Goal: Task Accomplishment & Management: Use online tool/utility

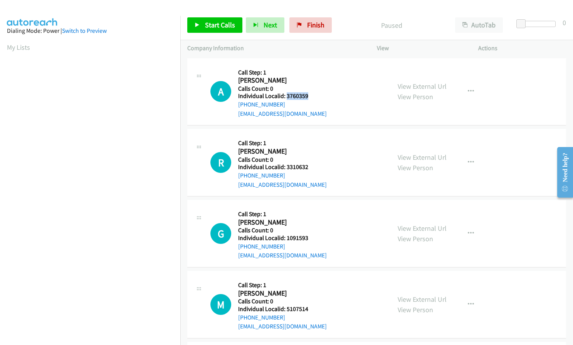
drag, startPoint x: 286, startPoint y: 97, endPoint x: 309, endPoint y: 96, distance: 22.4
click at [309, 96] on h5 "Individual Localid: 3760359" at bounding box center [282, 96] width 89 height 8
copy h5 "3760359"
drag, startPoint x: 284, startPoint y: 166, endPoint x: 311, endPoint y: 166, distance: 27.0
click at [311, 166] on h5 "Individual Localid: 3310632" at bounding box center [282, 167] width 89 height 8
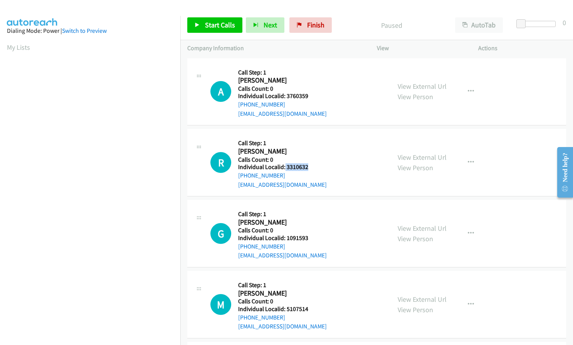
copy h5 "3310632"
drag, startPoint x: 286, startPoint y: 237, endPoint x: 311, endPoint y: 237, distance: 24.3
click at [311, 237] on h5 "Individual Localid: 1091593" at bounding box center [282, 238] width 89 height 8
copy h5 "1091593"
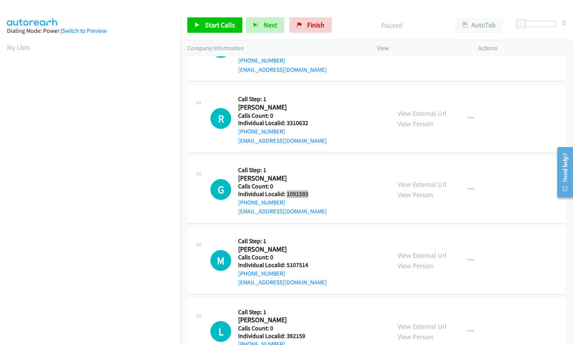
scroll to position [67, 0]
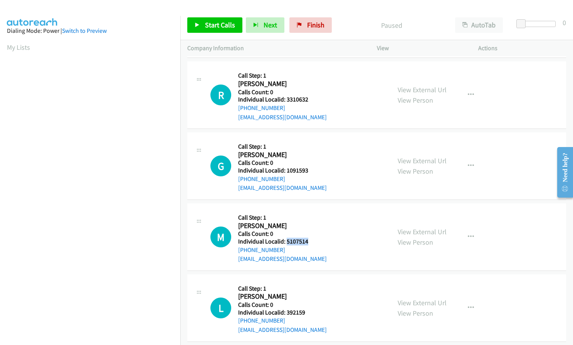
drag, startPoint x: 285, startPoint y: 242, endPoint x: 311, endPoint y: 239, distance: 26.0
click at [311, 239] on h5 "Individual Localid: 5107514" at bounding box center [282, 241] width 89 height 8
copy h5 "5107514"
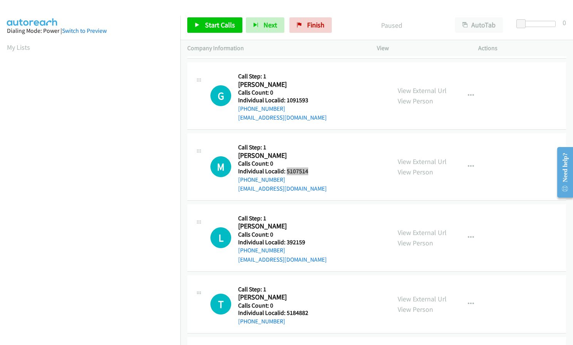
scroll to position [154, 0]
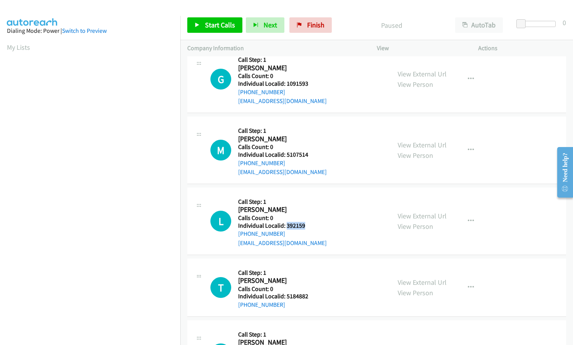
drag, startPoint x: 287, startPoint y: 224, endPoint x: 306, endPoint y: 224, distance: 19.7
click at [306, 224] on h5 "Individual Localid: 392159" at bounding box center [282, 226] width 89 height 8
copy h5 "392159"
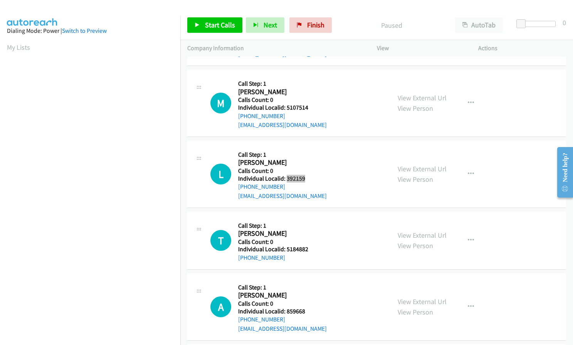
scroll to position [202, 0]
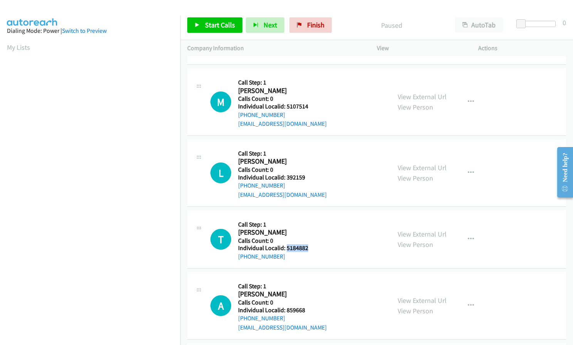
drag, startPoint x: 286, startPoint y: 248, endPoint x: 310, endPoint y: 248, distance: 23.1
click at [310, 248] on h5 "Individual Localid: 5184882" at bounding box center [278, 248] width 80 height 8
copy h5 "5184882"
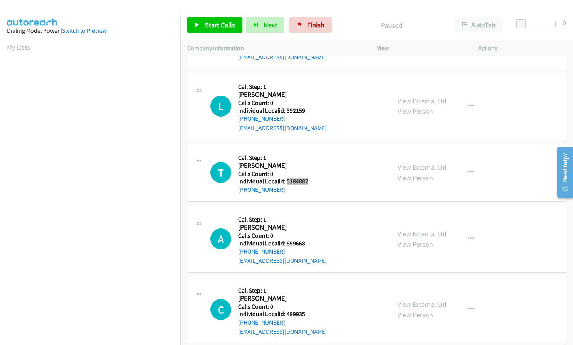
scroll to position [270, 0]
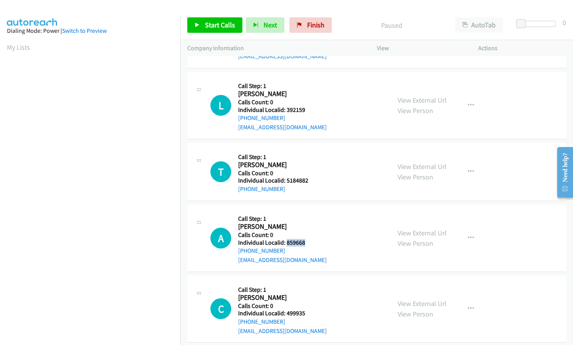
drag, startPoint x: 285, startPoint y: 242, endPoint x: 308, endPoint y: 242, distance: 22.4
click at [311, 242] on h5 "Individual Localid: 859668" at bounding box center [282, 243] width 89 height 8
copy h5 "859668"
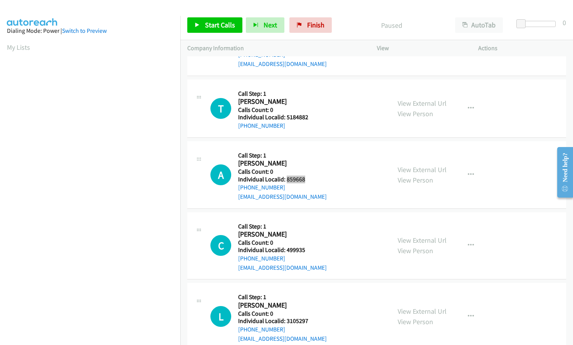
scroll to position [347, 0]
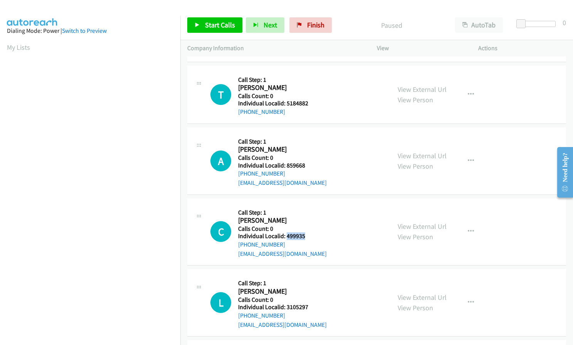
drag, startPoint x: 285, startPoint y: 233, endPoint x: 306, endPoint y: 233, distance: 21.2
click at [306, 233] on h5 "Individual Localid: 499935" at bounding box center [282, 236] width 89 height 8
copy h5 "499935"
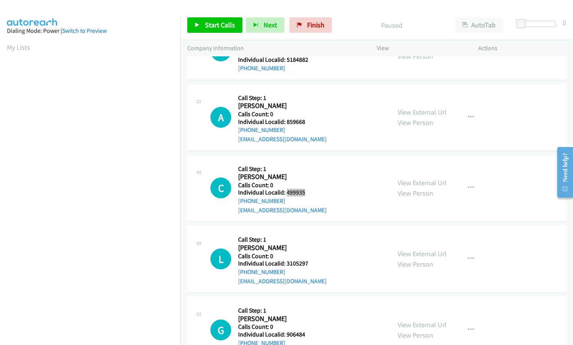
scroll to position [405, 0]
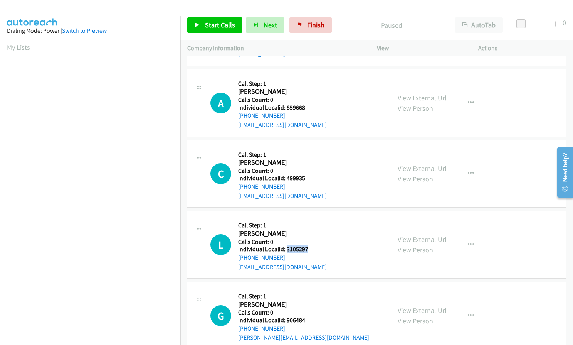
drag, startPoint x: 286, startPoint y: 248, endPoint x: 310, endPoint y: 248, distance: 23.5
click at [310, 248] on h5 "Individual Localid: 3105297" at bounding box center [282, 249] width 89 height 8
copy h5 "3105297"
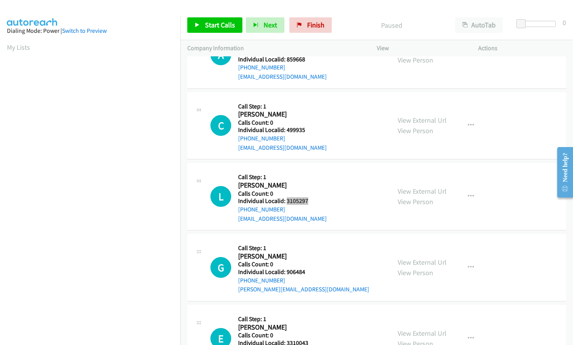
scroll to position [463, 0]
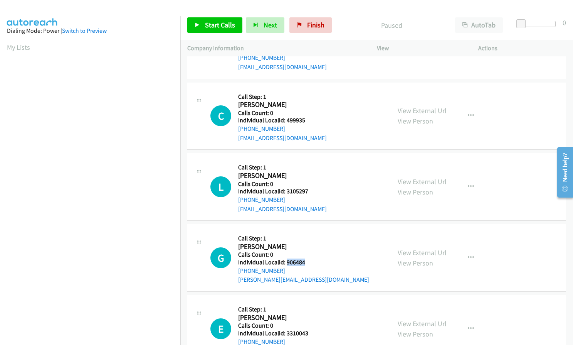
drag, startPoint x: 286, startPoint y: 262, endPoint x: 308, endPoint y: 262, distance: 21.6
click at [308, 262] on h5 "Individual Localid: 906484" at bounding box center [303, 262] width 131 height 8
copy h5 "906484"
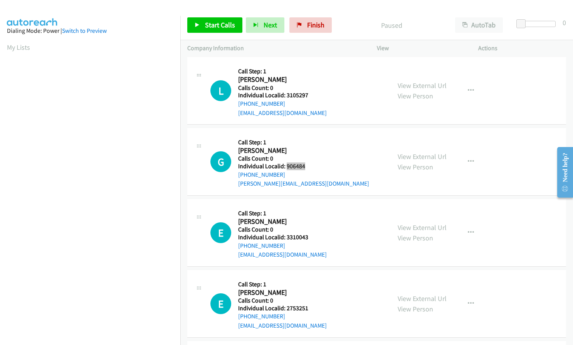
scroll to position [559, 0]
drag, startPoint x: 286, startPoint y: 238, endPoint x: 308, endPoint y: 237, distance: 22.4
click at [308, 237] on h5 "Individual Localid: 3310043" at bounding box center [282, 237] width 89 height 8
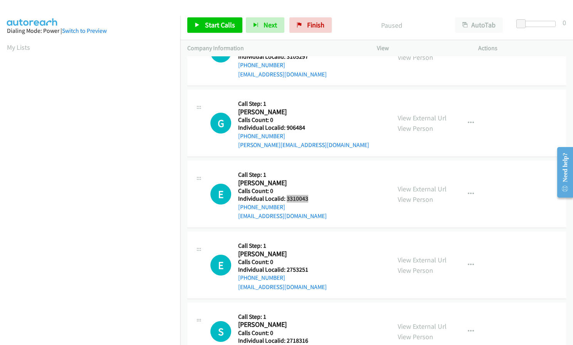
scroll to position [607, 0]
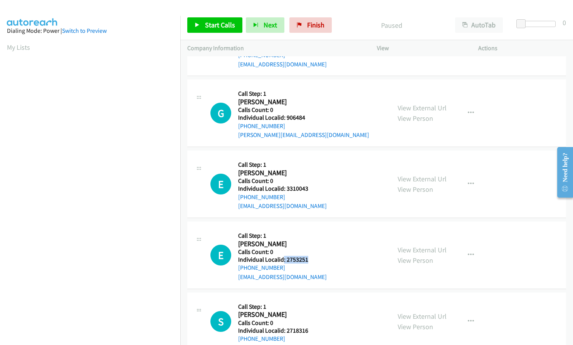
drag, startPoint x: 284, startPoint y: 257, endPoint x: 310, endPoint y: 259, distance: 26.3
click at [310, 259] on h5 "Individual Localid: 2753251" at bounding box center [282, 260] width 89 height 8
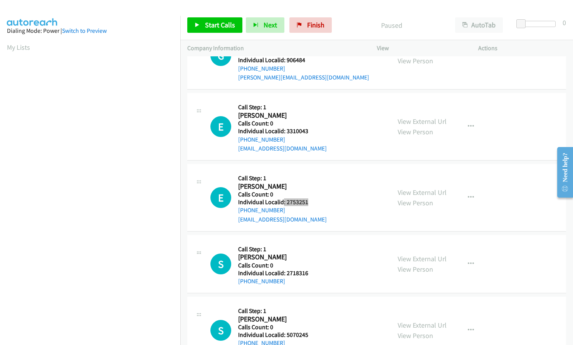
scroll to position [665, 0]
drag, startPoint x: 289, startPoint y: 271, endPoint x: 309, endPoint y: 271, distance: 20.4
click at [309, 271] on h5 "Individual Localid: 2718316" at bounding box center [278, 273] width 80 height 8
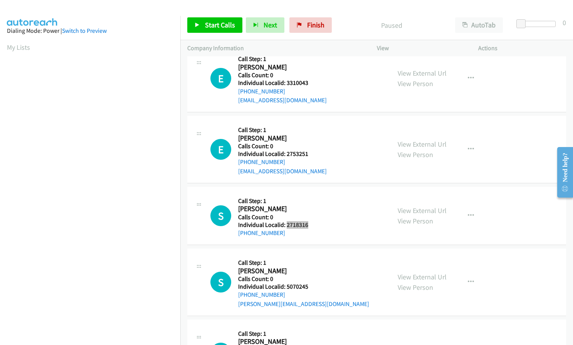
scroll to position [713, 0]
drag, startPoint x: 285, startPoint y: 284, endPoint x: 306, endPoint y: 284, distance: 21.2
click at [306, 284] on h5 "Individual Localid: 5070245" at bounding box center [303, 286] width 131 height 8
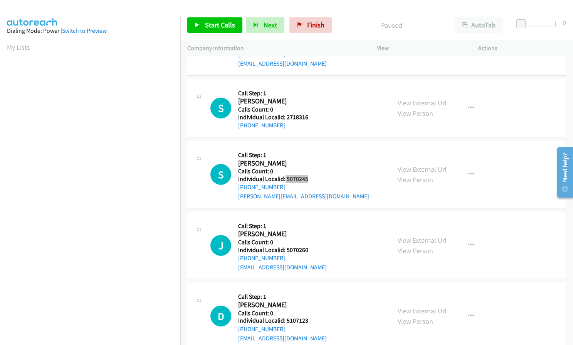
scroll to position [877, 0]
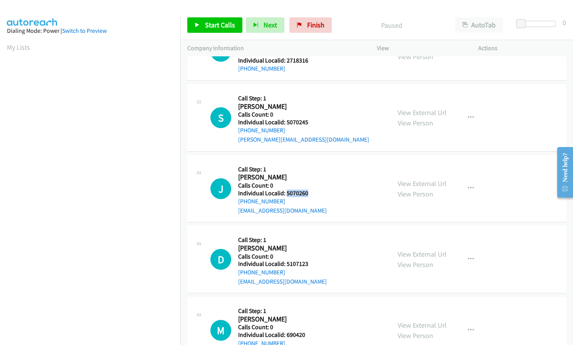
drag, startPoint x: 287, startPoint y: 193, endPoint x: 311, endPoint y: 192, distance: 24.7
click at [311, 192] on h5 "Individual Localid: 5070260" at bounding box center [282, 193] width 89 height 8
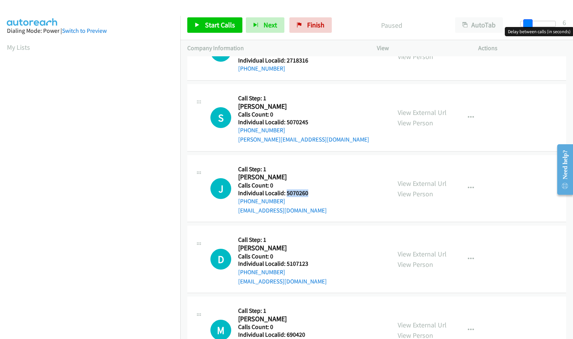
drag, startPoint x: 522, startPoint y: 21, endPoint x: 529, endPoint y: 21, distance: 6.6
click at [529, 21] on span at bounding box center [527, 23] width 9 height 9
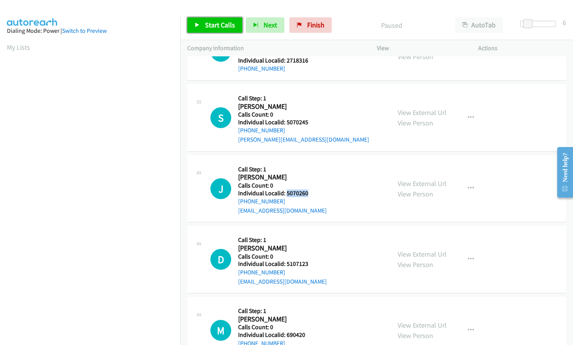
click at [204, 20] on link "Start Calls" at bounding box center [214, 24] width 55 height 15
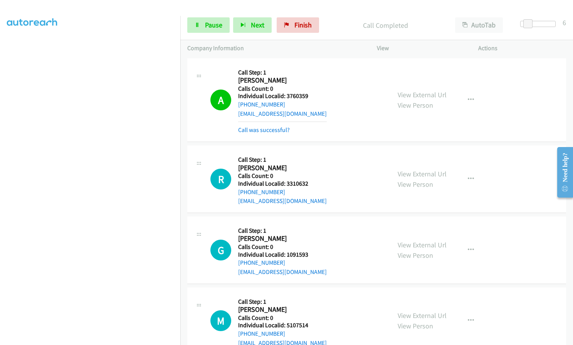
scroll to position [71, 0]
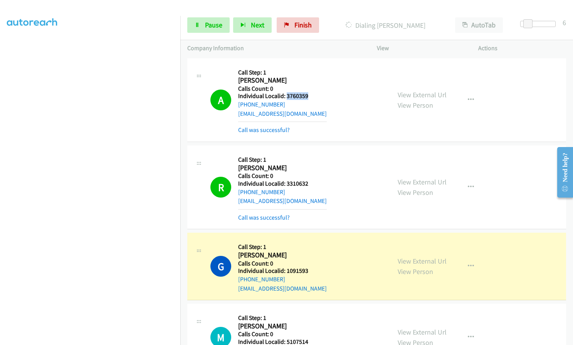
drag, startPoint x: 287, startPoint y: 95, endPoint x: 310, endPoint y: 95, distance: 23.5
click at [310, 95] on h5 "Individual Localid: 3760359" at bounding box center [282, 96] width 89 height 8
drag, startPoint x: 286, startPoint y: 183, endPoint x: 312, endPoint y: 182, distance: 25.9
click at [312, 182] on h5 "Individual Localid: 3310632" at bounding box center [282, 184] width 89 height 8
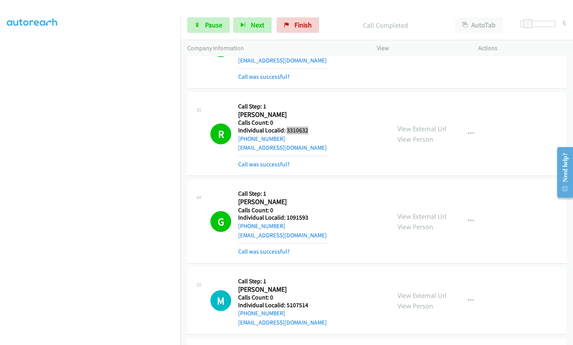
scroll to position [77, 0]
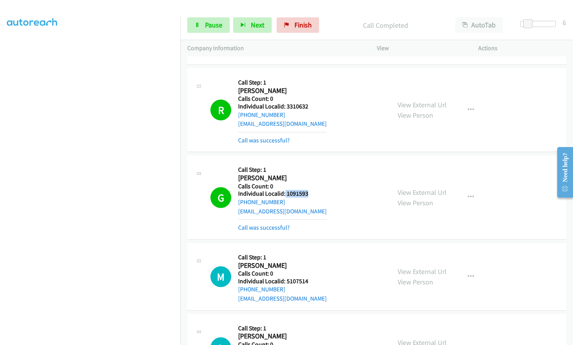
drag, startPoint x: 285, startPoint y: 192, endPoint x: 308, endPoint y: 194, distance: 23.2
click at [308, 193] on h5 "Individual Localid: 1091593" at bounding box center [282, 194] width 89 height 8
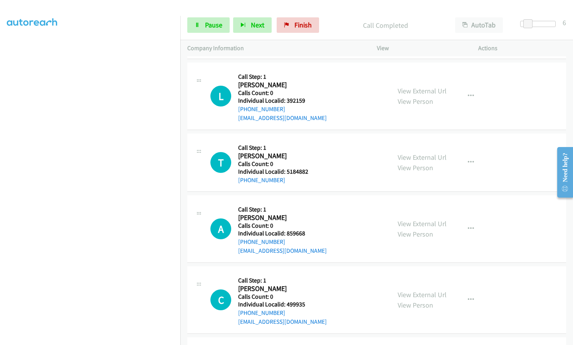
scroll to position [347, 0]
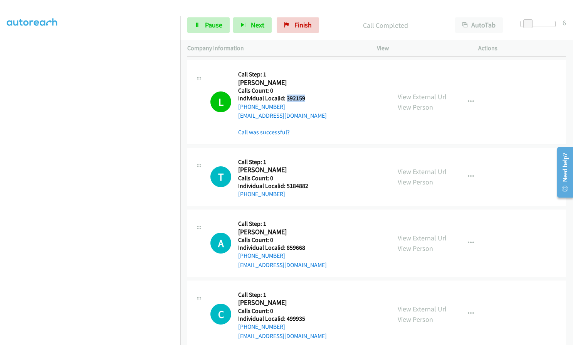
drag, startPoint x: 286, startPoint y: 98, endPoint x: 311, endPoint y: 97, distance: 25.1
click at [311, 97] on h5 "Individual Localid: 392159" at bounding box center [282, 98] width 89 height 8
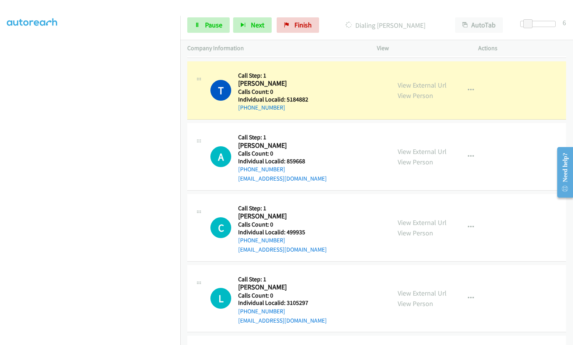
scroll to position [443, 0]
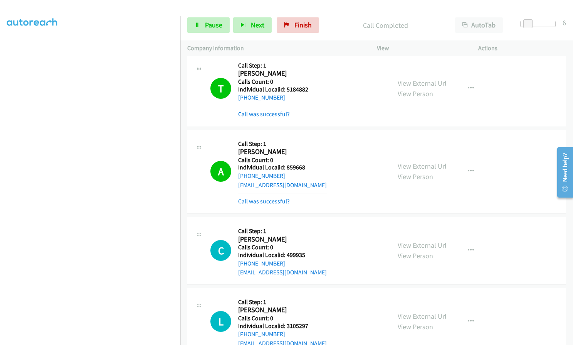
drag, startPoint x: 9, startPoint y: 211, endPoint x: 1, endPoint y: 210, distance: 8.1
click at [1, 210] on aside "Dialing Mode: Power | Switch to Preview My Lists" at bounding box center [90, 157] width 180 height 427
click at [469, 168] on icon "button" at bounding box center [471, 171] width 6 height 6
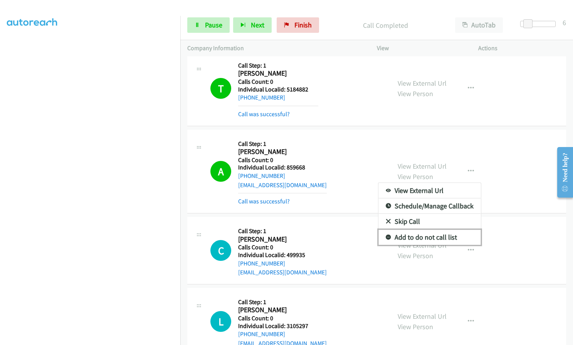
click at [386, 236] on icon at bounding box center [388, 237] width 5 height 5
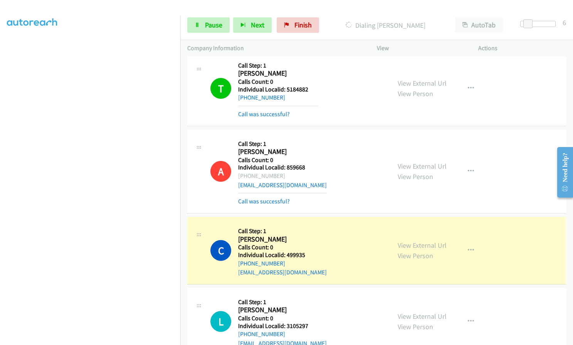
scroll to position [434, 0]
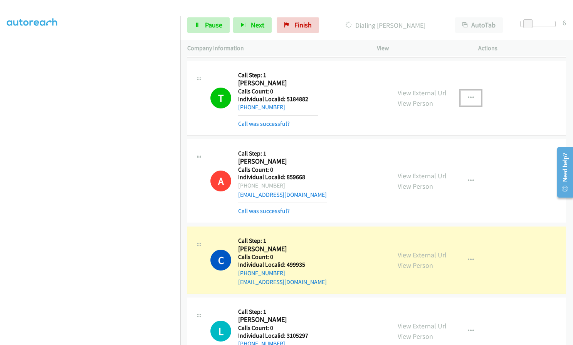
click at [475, 96] on button "button" at bounding box center [471, 97] width 21 height 15
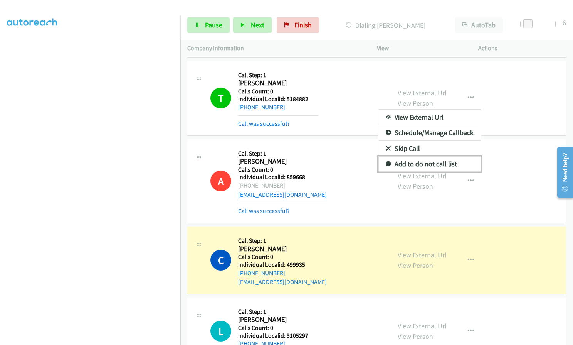
click at [386, 163] on icon at bounding box center [388, 164] width 5 height 5
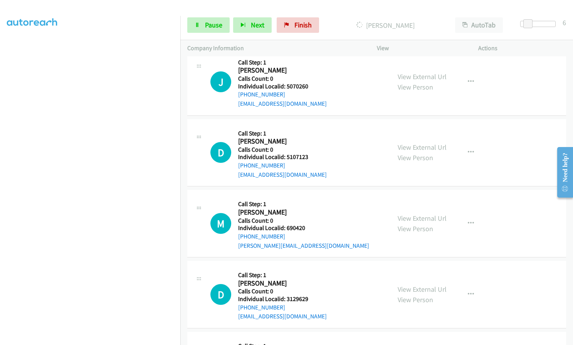
scroll to position [1224, 0]
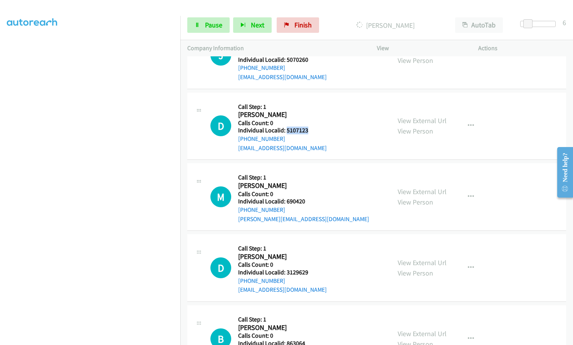
drag, startPoint x: 285, startPoint y: 128, endPoint x: 312, endPoint y: 131, distance: 26.8
click at [315, 131] on h5 "Individual Localid: 5107123" at bounding box center [282, 130] width 89 height 8
drag, startPoint x: 286, startPoint y: 199, endPoint x: 306, endPoint y: 200, distance: 20.5
click at [306, 200] on h5 "Individual Localid: 690420" at bounding box center [303, 201] width 131 height 8
drag, startPoint x: 286, startPoint y: 271, endPoint x: 313, endPoint y: 271, distance: 26.2
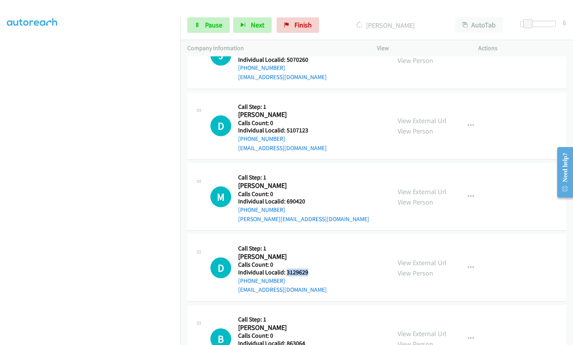
click at [313, 271] on h5 "Individual Localid: 3129629" at bounding box center [282, 272] width 89 height 8
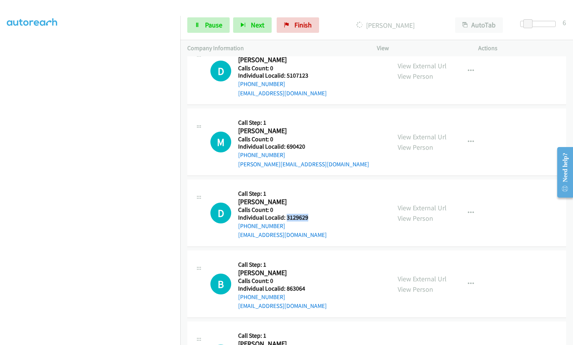
scroll to position [1301, 0]
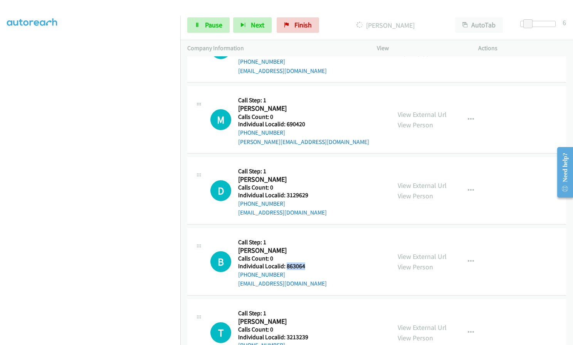
drag, startPoint x: 286, startPoint y: 264, endPoint x: 310, endPoint y: 263, distance: 23.1
click at [310, 263] on h5 "Individual Localid: 863064" at bounding box center [282, 266] width 89 height 8
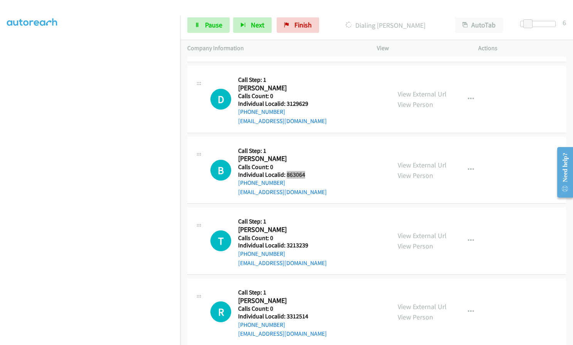
scroll to position [1443, 0]
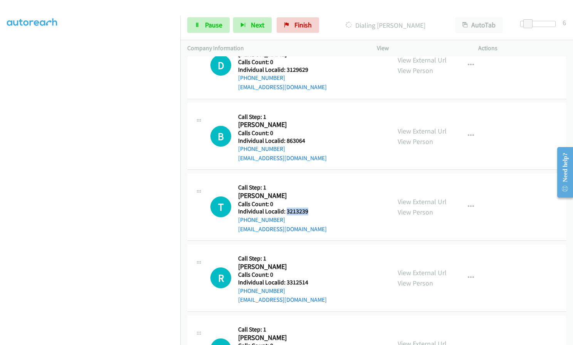
drag, startPoint x: 289, startPoint y: 211, endPoint x: 311, endPoint y: 210, distance: 22.4
click at [311, 210] on h5 "Individual Localid: 3213239" at bounding box center [282, 211] width 89 height 8
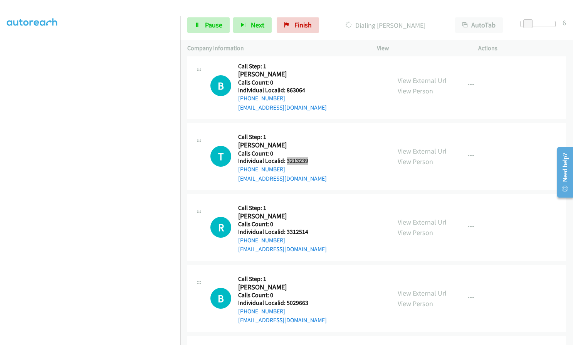
scroll to position [1510, 0]
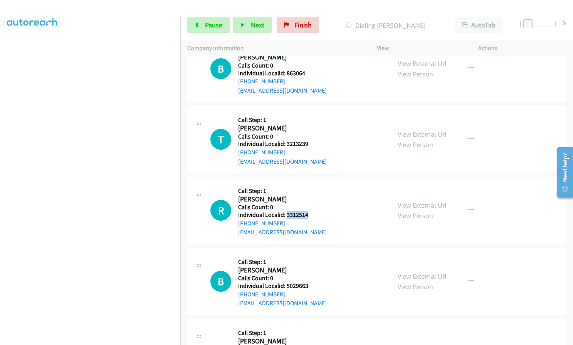
drag, startPoint x: 286, startPoint y: 215, endPoint x: 313, endPoint y: 214, distance: 27.4
click at [313, 214] on h5 "Individual Localid: 3312514" at bounding box center [282, 215] width 89 height 8
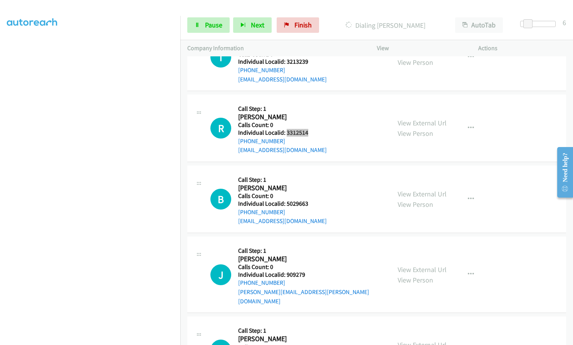
scroll to position [1597, 0]
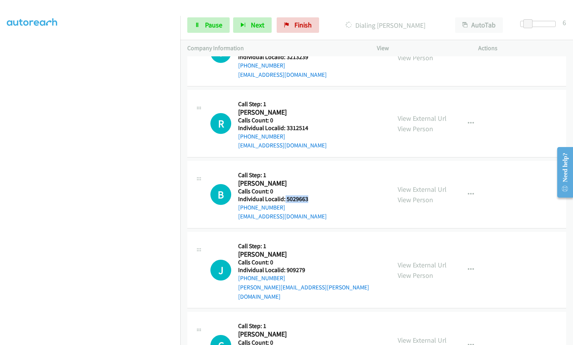
drag, startPoint x: 285, startPoint y: 198, endPoint x: 310, endPoint y: 198, distance: 24.7
click at [310, 198] on h5 "Individual Localid: 5029663" at bounding box center [282, 199] width 89 height 8
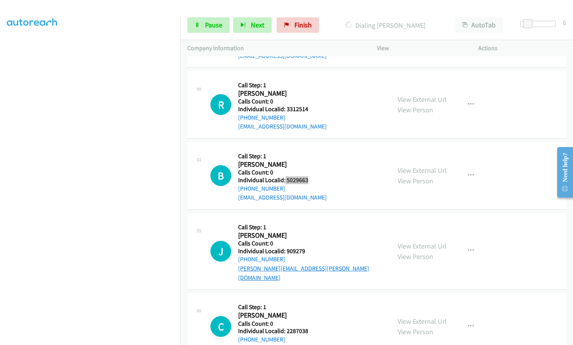
scroll to position [1684, 0]
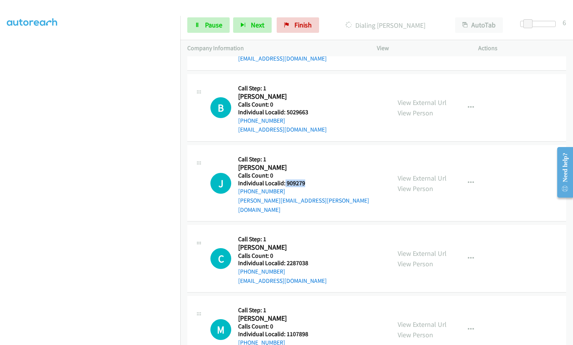
drag, startPoint x: 284, startPoint y: 182, endPoint x: 308, endPoint y: 183, distance: 23.5
click at [308, 183] on h5 "Individual Localid: 909279" at bounding box center [311, 183] width 146 height 8
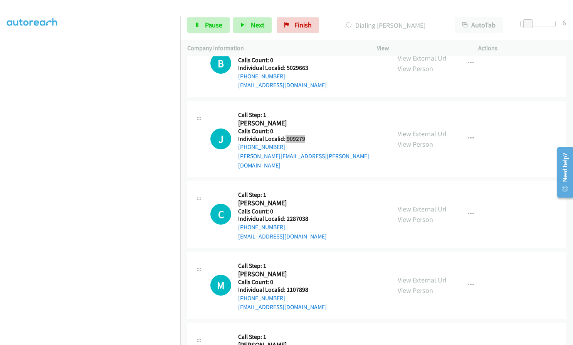
scroll to position [1732, 0]
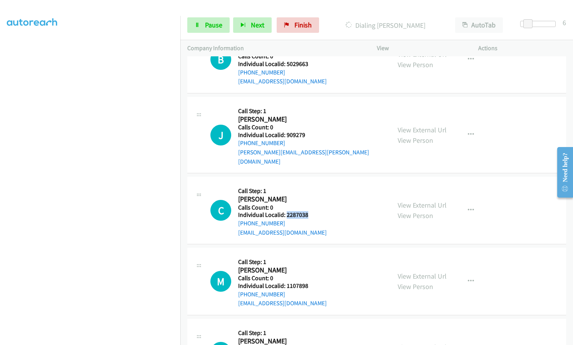
drag, startPoint x: 285, startPoint y: 204, endPoint x: 308, endPoint y: 205, distance: 23.1
click at [308, 211] on h5 "Individual Localid: 2287038" at bounding box center [282, 215] width 89 height 8
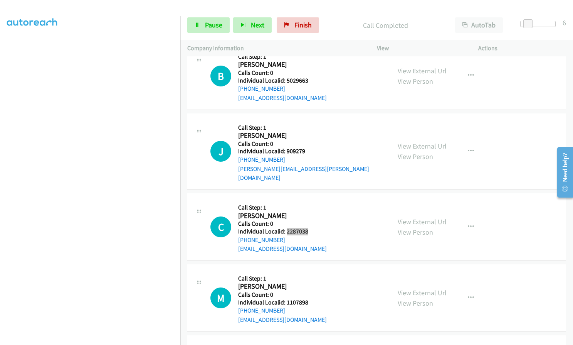
scroll to position [1748, 0]
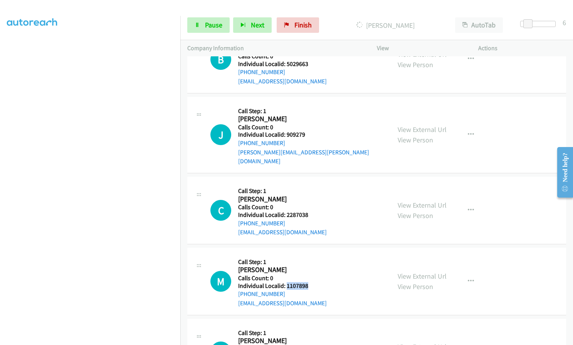
drag, startPoint x: 286, startPoint y: 275, endPoint x: 311, endPoint y: 275, distance: 25.1
click at [311, 282] on h5 "Individual Localid: 1107898" at bounding box center [282, 286] width 89 height 8
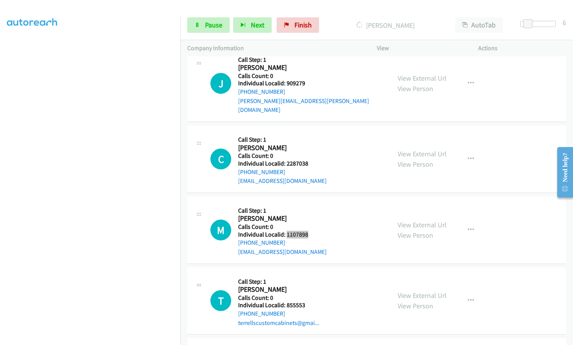
scroll to position [1806, 0]
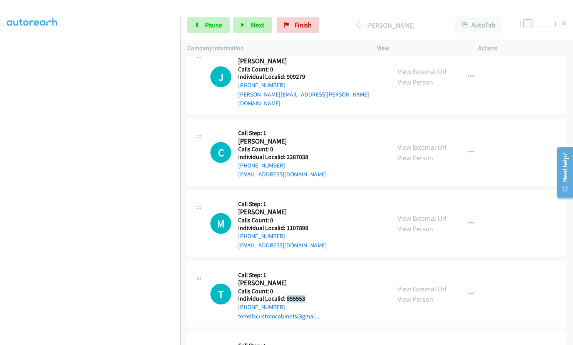
drag, startPoint x: 286, startPoint y: 289, endPoint x: 309, endPoint y: 288, distance: 22.8
click at [309, 294] on h5 "Individual Localid: 855553" at bounding box center [278, 298] width 81 height 8
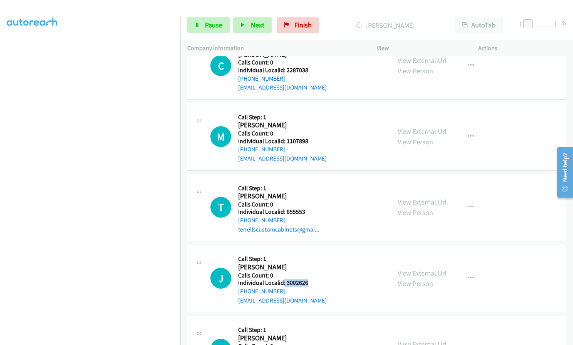
scroll to position [1909, 0]
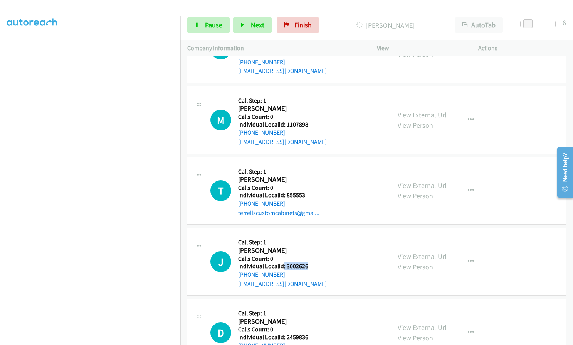
drag, startPoint x: 284, startPoint y: 272, endPoint x: 308, endPoint y: 271, distance: 24.7
click at [308, 270] on h5 "Individual Localid: 3002626" at bounding box center [282, 266] width 89 height 8
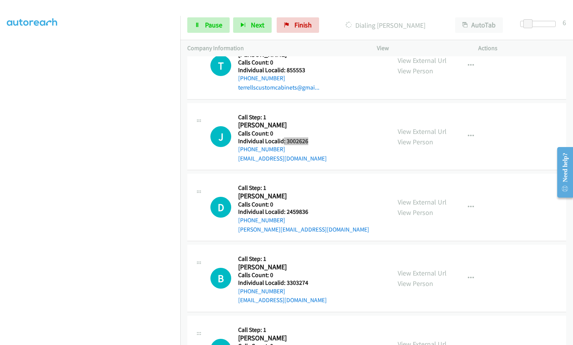
scroll to position [2109, 0]
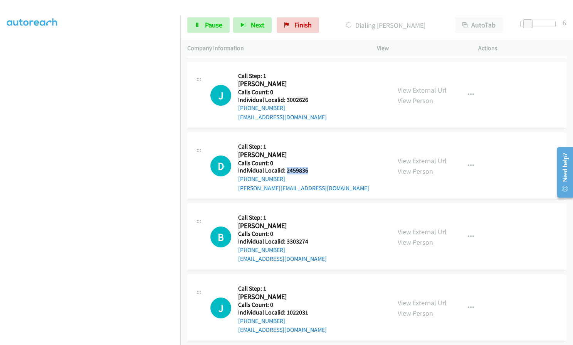
drag, startPoint x: 287, startPoint y: 160, endPoint x: 316, endPoint y: 160, distance: 29.3
click at [316, 167] on h5 "Individual Localid: 2459836" at bounding box center [303, 171] width 131 height 8
drag, startPoint x: 289, startPoint y: 233, endPoint x: 311, endPoint y: 232, distance: 22.7
click at [311, 237] on h5 "Individual Localid: 3303274" at bounding box center [282, 241] width 89 height 8
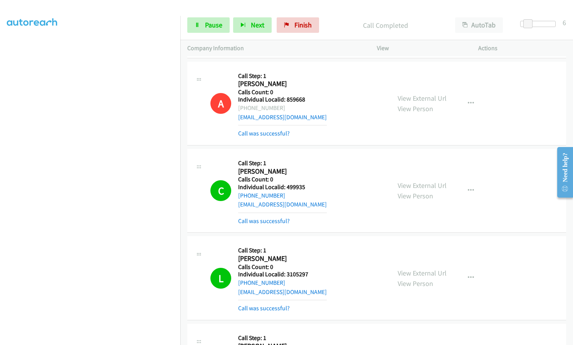
scroll to position [528, 0]
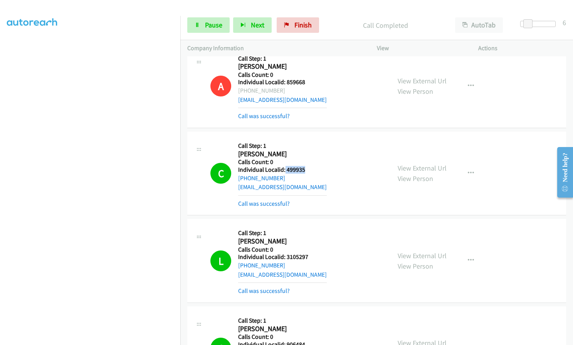
drag, startPoint x: 285, startPoint y: 169, endPoint x: 309, endPoint y: 170, distance: 24.3
click at [310, 170] on h5 "Individual Localid: 499935" at bounding box center [282, 170] width 89 height 8
drag, startPoint x: 285, startPoint y: 256, endPoint x: 311, endPoint y: 256, distance: 25.8
click at [311, 256] on h5 "Individual Localid: 3105297" at bounding box center [282, 257] width 89 height 8
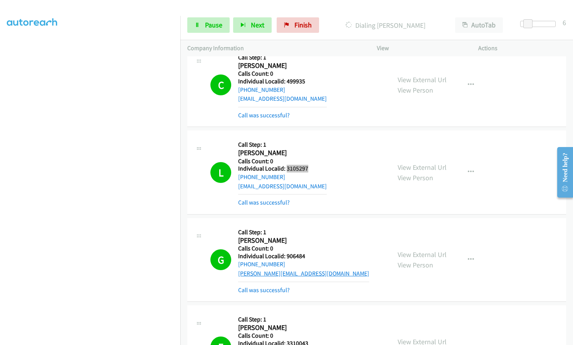
scroll to position [644, 0]
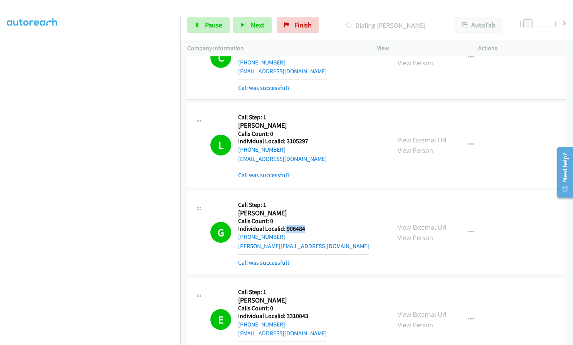
drag, startPoint x: 285, startPoint y: 227, endPoint x: 306, endPoint y: 228, distance: 21.6
click at [306, 228] on h5 "Individual Localid: 906484" at bounding box center [303, 229] width 131 height 8
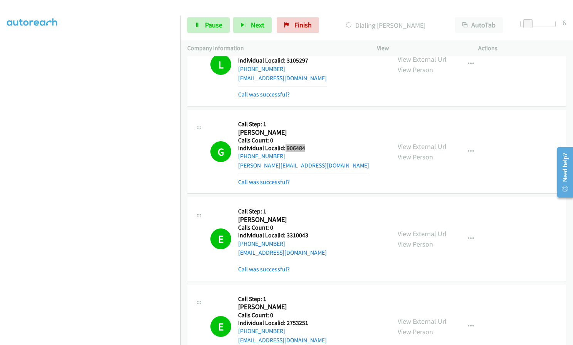
scroll to position [740, 0]
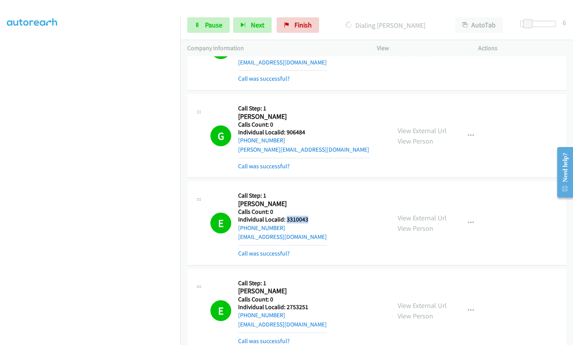
drag, startPoint x: 285, startPoint y: 218, endPoint x: 310, endPoint y: 218, distance: 24.3
click at [310, 218] on h5 "Individual Localid: 3310043" at bounding box center [282, 219] width 89 height 8
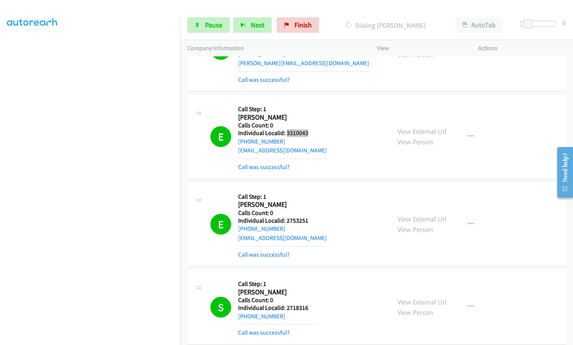
scroll to position [827, 0]
drag, startPoint x: 291, startPoint y: 220, endPoint x: 308, endPoint y: 222, distance: 17.0
click at [309, 222] on h5 "Individual Localid: 2753251" at bounding box center [282, 220] width 89 height 8
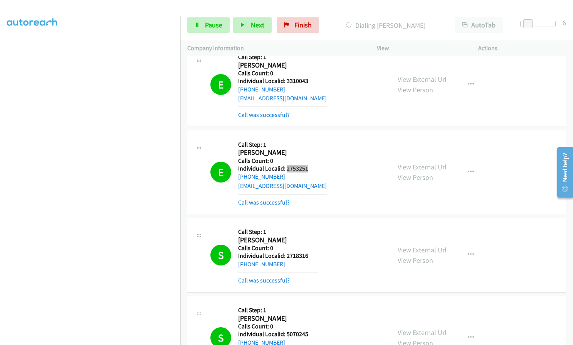
scroll to position [885, 0]
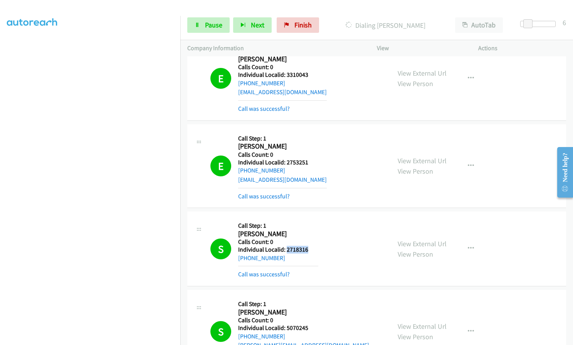
drag, startPoint x: 286, startPoint y: 249, endPoint x: 311, endPoint y: 249, distance: 24.3
click at [311, 249] on h5 "Individual Localid: 2718316" at bounding box center [278, 250] width 80 height 8
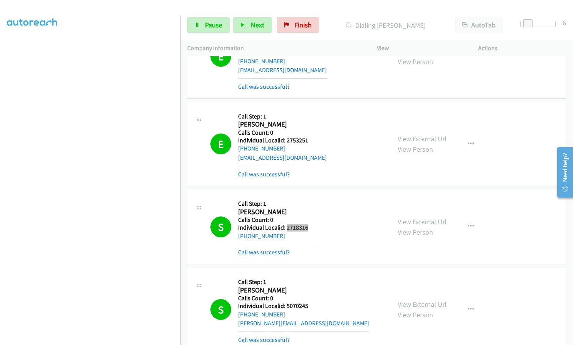
scroll to position [1039, 0]
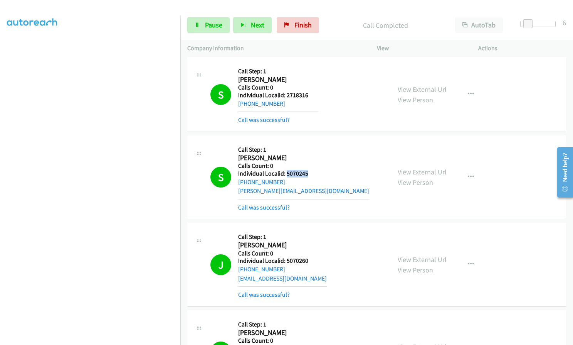
drag, startPoint x: 287, startPoint y: 173, endPoint x: 312, endPoint y: 173, distance: 24.7
click at [312, 173] on h5 "Individual Localid: 5070245" at bounding box center [303, 174] width 131 height 8
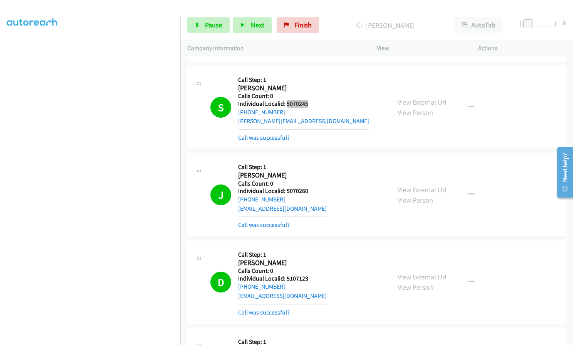
scroll to position [1126, 0]
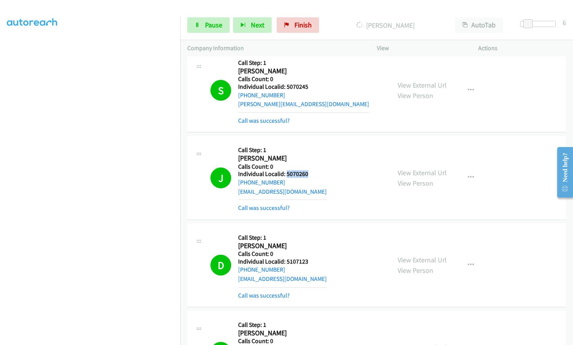
drag, startPoint x: 286, startPoint y: 173, endPoint x: 314, endPoint y: 173, distance: 27.8
click at [314, 173] on h5 "Individual Localid: 5070260" at bounding box center [282, 174] width 89 height 8
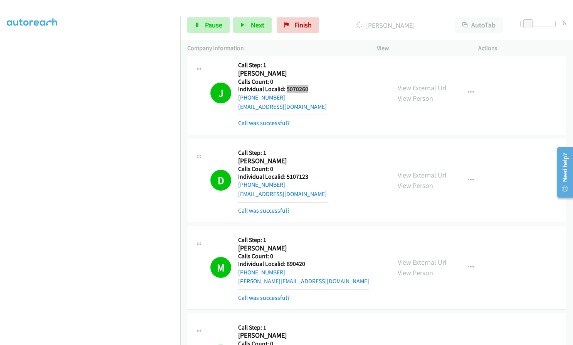
scroll to position [1261, 0]
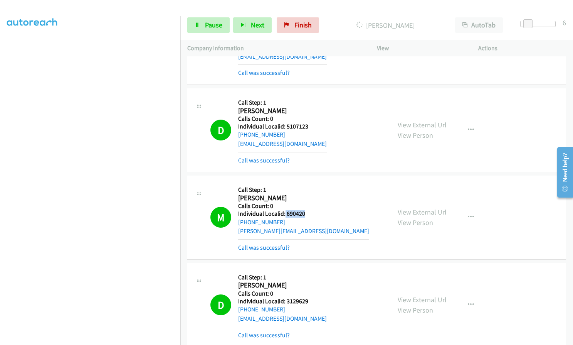
drag, startPoint x: 284, startPoint y: 213, endPoint x: 312, endPoint y: 214, distance: 27.8
click at [312, 214] on h5 "Individual Localid: 690420" at bounding box center [303, 214] width 131 height 8
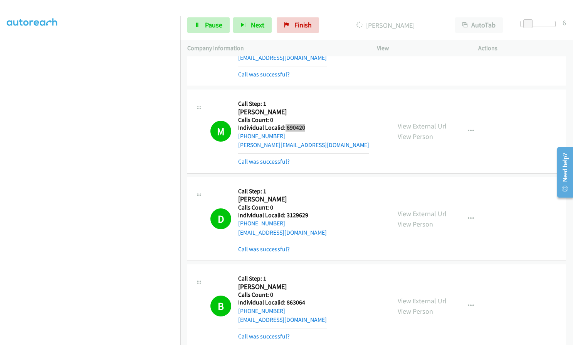
scroll to position [1348, 0]
drag, startPoint x: 287, startPoint y: 214, endPoint x: 315, endPoint y: 214, distance: 28.5
click at [315, 214] on h5 "Individual Localid: 3129629" at bounding box center [282, 214] width 89 height 8
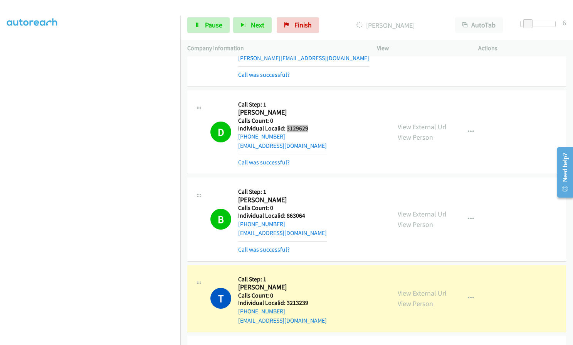
scroll to position [1434, 0]
drag, startPoint x: 285, startPoint y: 213, endPoint x: 313, endPoint y: 213, distance: 28.5
click at [313, 213] on h5 "Individual Localid: 863064" at bounding box center [282, 215] width 89 height 8
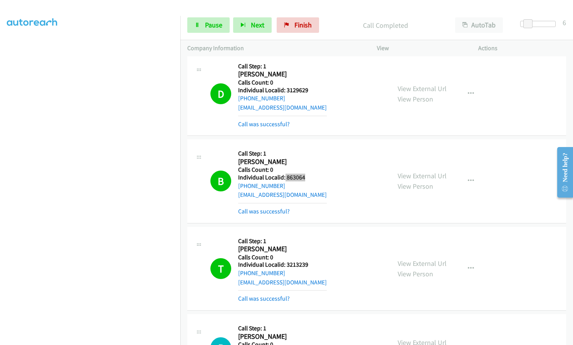
scroll to position [1608, 0]
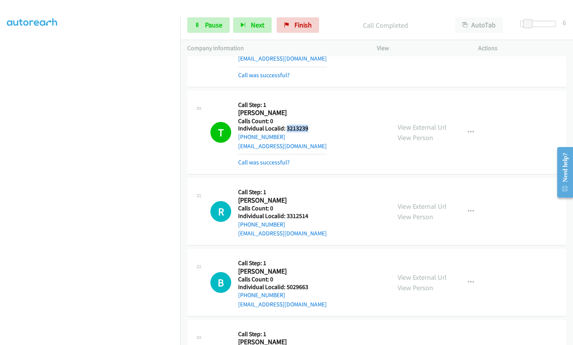
drag, startPoint x: 286, startPoint y: 126, endPoint x: 313, endPoint y: 130, distance: 26.8
click at [313, 130] on h5 "Individual Localid: 3213239" at bounding box center [282, 128] width 89 height 8
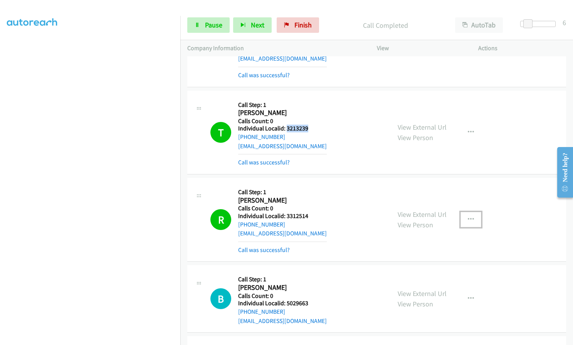
click at [469, 219] on icon "button" at bounding box center [471, 219] width 6 height 6
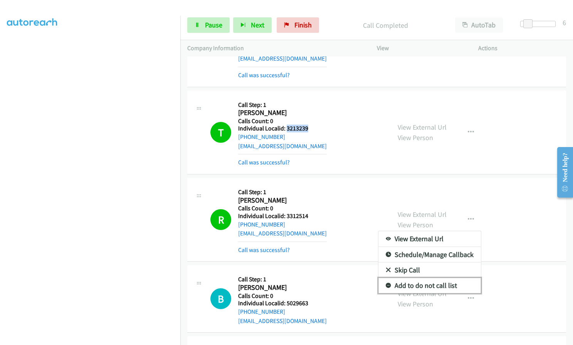
click at [386, 284] on icon at bounding box center [388, 285] width 5 height 5
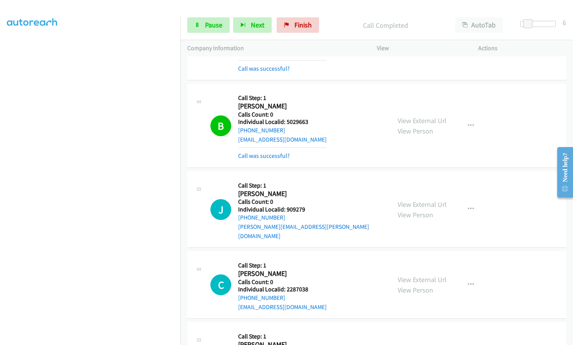
scroll to position [1800, 0]
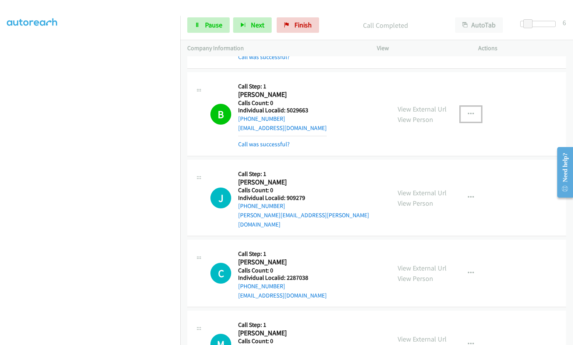
click at [468, 113] on icon "button" at bounding box center [471, 114] width 6 height 6
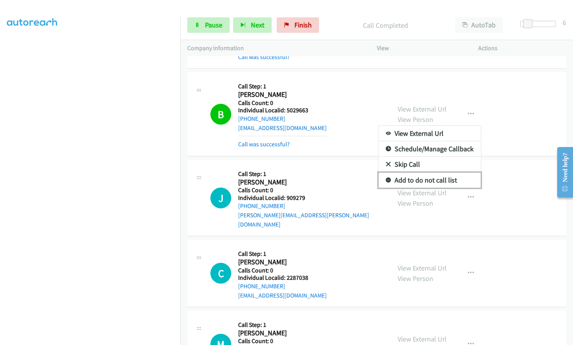
click at [386, 179] on icon at bounding box center [388, 180] width 5 height 5
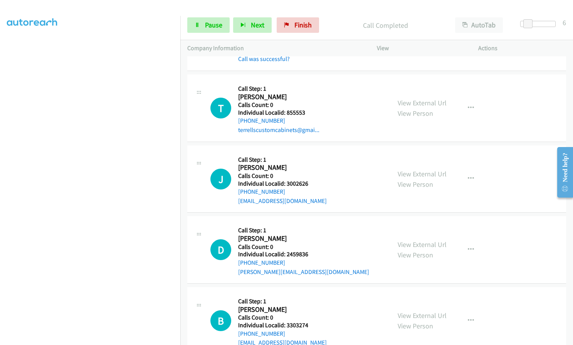
scroll to position [2167, 0]
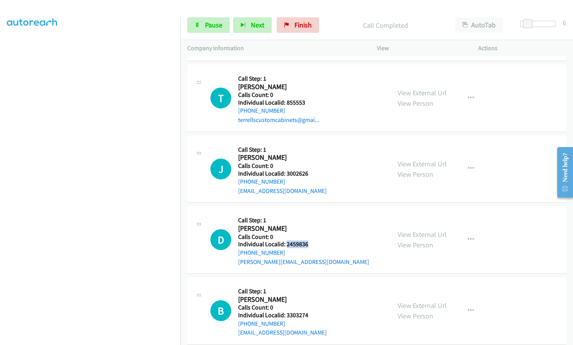
drag, startPoint x: 286, startPoint y: 234, endPoint x: 313, endPoint y: 234, distance: 27.4
click at [313, 240] on h5 "Individual Localid: 2459836" at bounding box center [303, 244] width 131 height 8
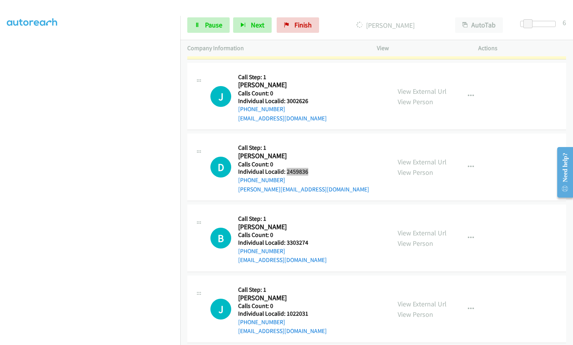
scroll to position [2244, 0]
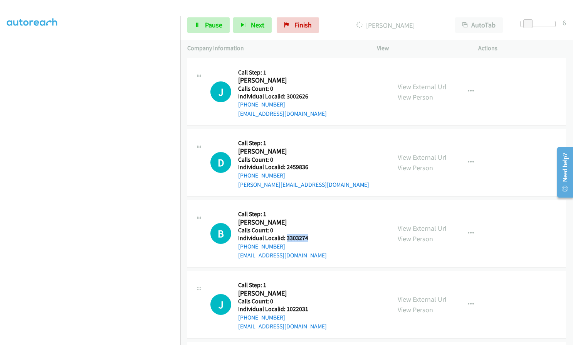
drag, startPoint x: 286, startPoint y: 230, endPoint x: 311, endPoint y: 229, distance: 25.1
click at [311, 234] on h5 "Individual Localid: 3303274" at bounding box center [282, 238] width 89 height 8
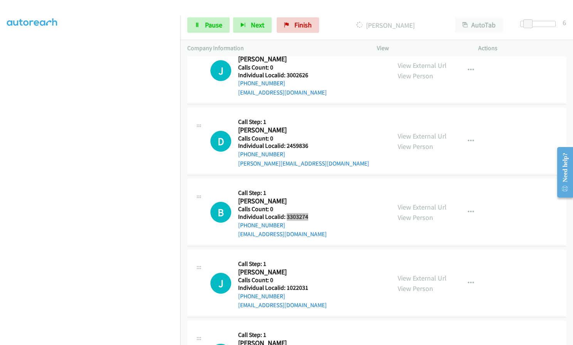
scroll to position [2321, 0]
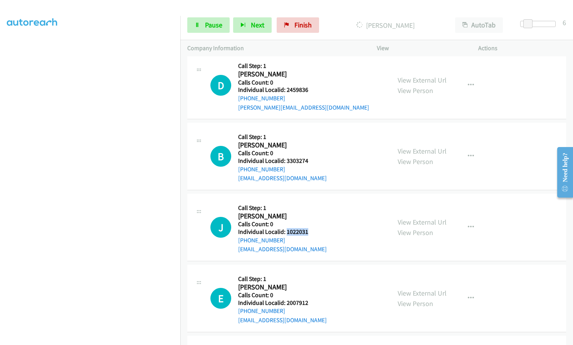
drag, startPoint x: 286, startPoint y: 222, endPoint x: 308, endPoint y: 222, distance: 22.7
click at [308, 228] on h5 "Individual Localid: 1022031" at bounding box center [282, 232] width 89 height 8
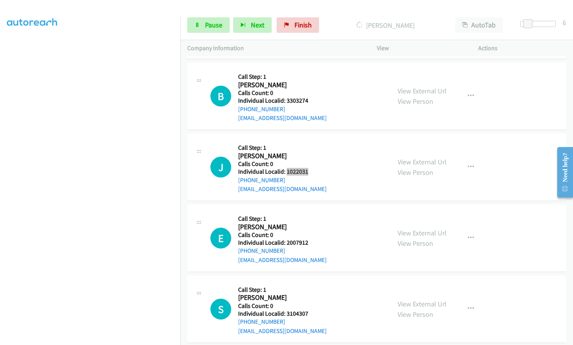
scroll to position [2388, 0]
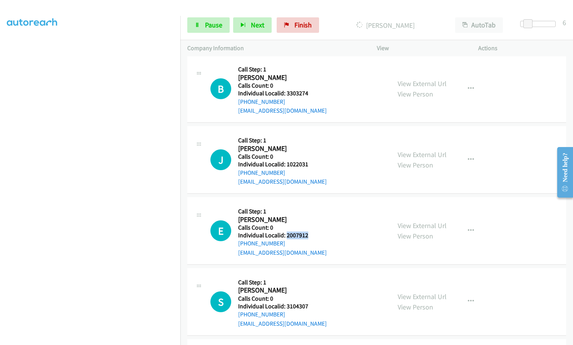
drag, startPoint x: 299, startPoint y: 226, endPoint x: 313, endPoint y: 224, distance: 14.0
click at [313, 224] on div "E Callback Scheduled Call Step: 1 [PERSON_NAME] America/New_York Calls Count: 0…" at bounding box center [296, 230] width 173 height 53
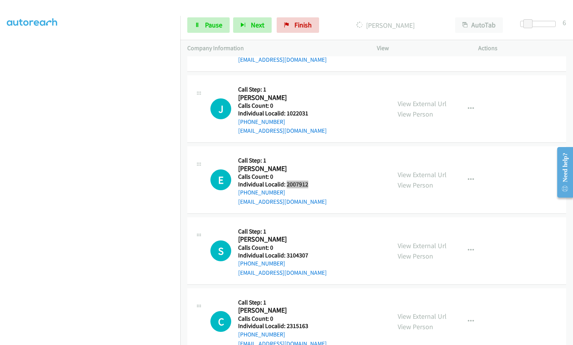
scroll to position [2456, 0]
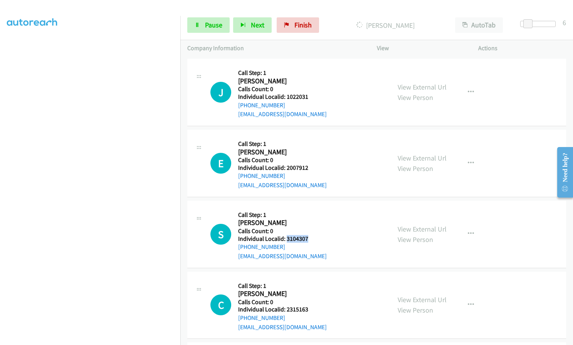
drag, startPoint x: 286, startPoint y: 228, endPoint x: 308, endPoint y: 227, distance: 22.0
click at [308, 227] on div "S Callback Scheduled Call Step: 1 [PERSON_NAME] America/New_York Calls Count: 0…" at bounding box center [296, 233] width 173 height 53
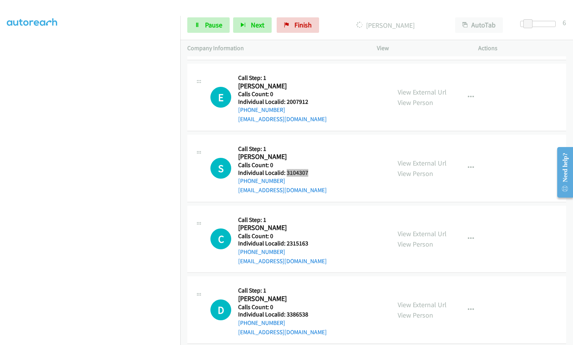
scroll to position [2533, 0]
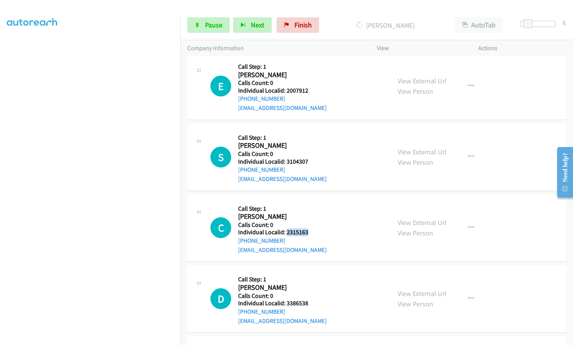
drag, startPoint x: 286, startPoint y: 223, endPoint x: 311, endPoint y: 223, distance: 25.8
click at [311, 223] on div "C Callback Scheduled Call Step: 1 [PERSON_NAME] America/New_York Calls Count: 0…" at bounding box center [296, 227] width 173 height 53
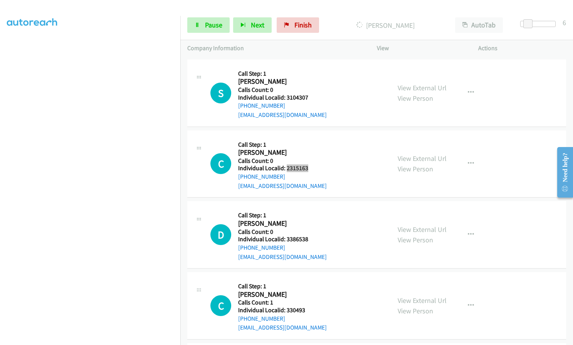
scroll to position [2619, 0]
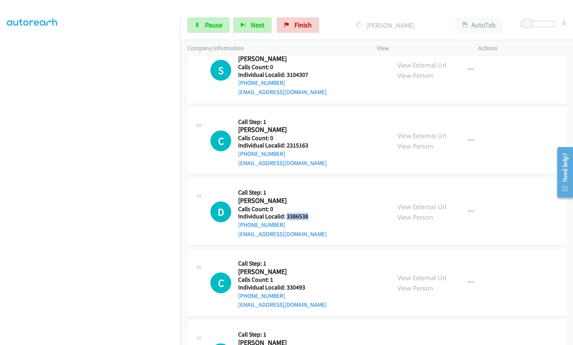
drag, startPoint x: 296, startPoint y: 206, endPoint x: 311, endPoint y: 205, distance: 14.3
click at [311, 205] on div "D Callback Scheduled Call Step: 1 [PERSON_NAME] America/New_York Calls Count: 0…" at bounding box center [296, 211] width 173 height 53
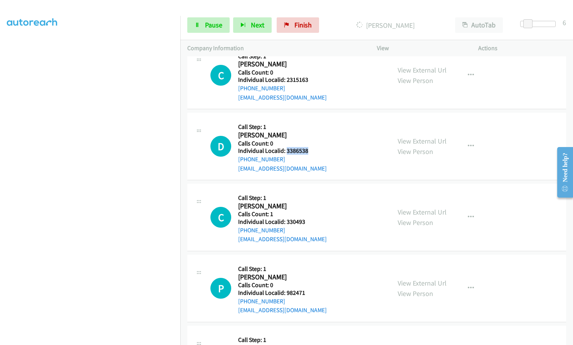
scroll to position [2687, 0]
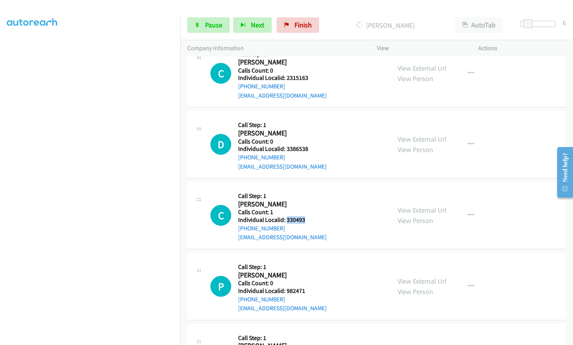
drag, startPoint x: 286, startPoint y: 209, endPoint x: 307, endPoint y: 209, distance: 20.8
click at [307, 209] on div "C Callback Scheduled Call Step: 1 [PERSON_NAME] America/New_York Calls Count: 1…" at bounding box center [296, 214] width 173 height 53
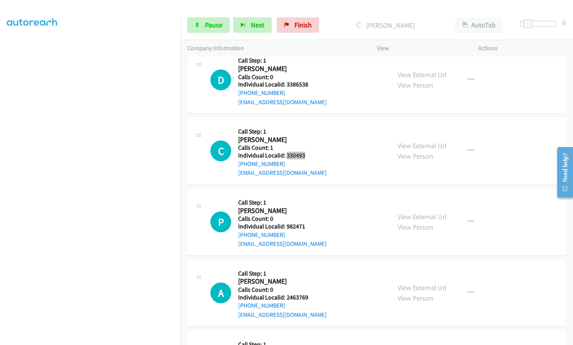
scroll to position [2754, 0]
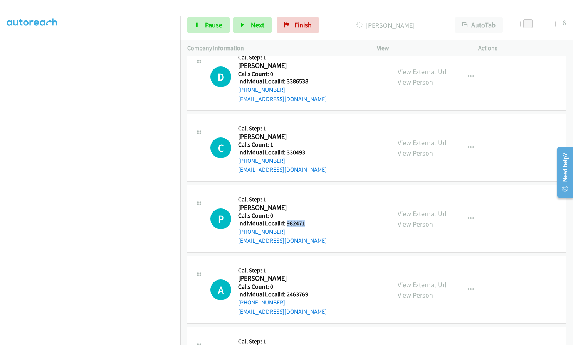
drag, startPoint x: 286, startPoint y: 214, endPoint x: 304, endPoint y: 213, distance: 18.1
click at [310, 213] on div "P Callback Scheduled Call Step: 1 [PERSON_NAME] America/New_York Calls Count: 0…" at bounding box center [296, 218] width 173 height 53
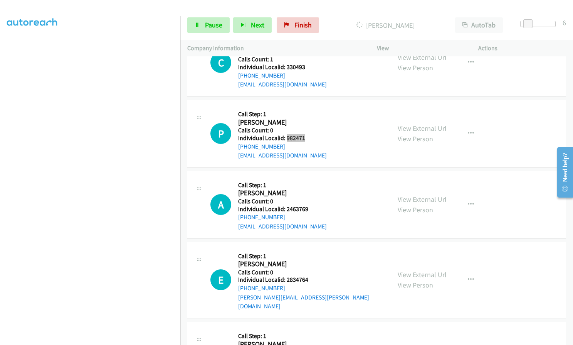
scroll to position [2841, 0]
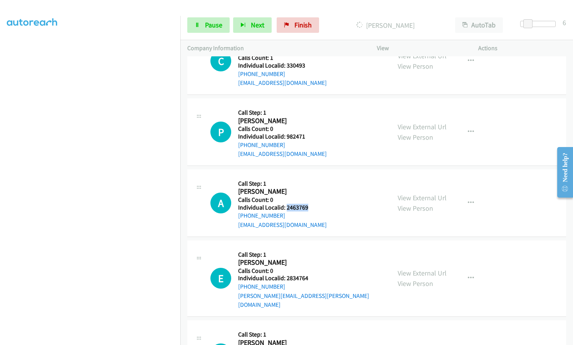
drag, startPoint x: 285, startPoint y: 198, endPoint x: 309, endPoint y: 198, distance: 23.9
click at [309, 204] on h5 "Individual Localid: 2463769" at bounding box center [282, 208] width 89 height 8
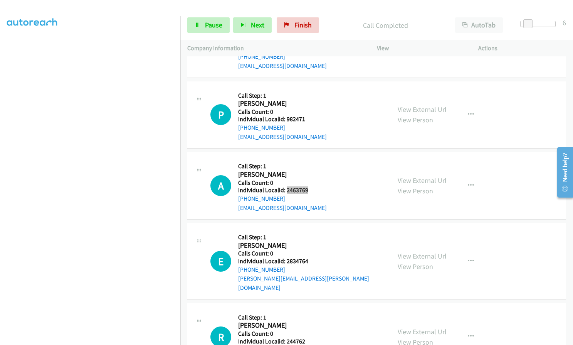
scroll to position [2906, 0]
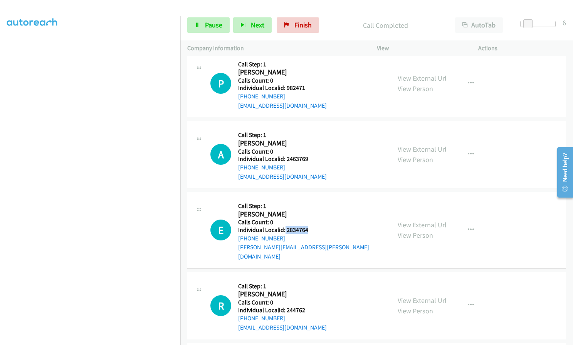
drag, startPoint x: 284, startPoint y: 218, endPoint x: 309, endPoint y: 219, distance: 25.1
click at [309, 219] on div "E Callback Scheduled Call Step: 1 [PERSON_NAME] America/New_York Calls Count: 0…" at bounding box center [296, 230] width 173 height 62
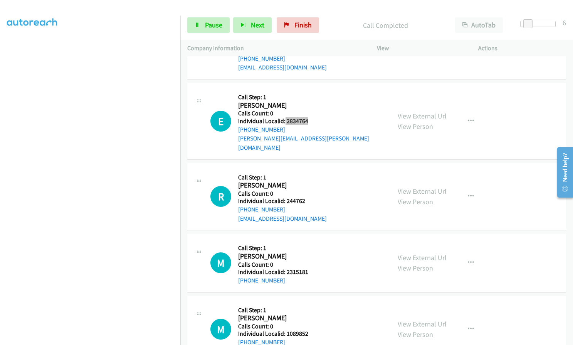
scroll to position [3080, 0]
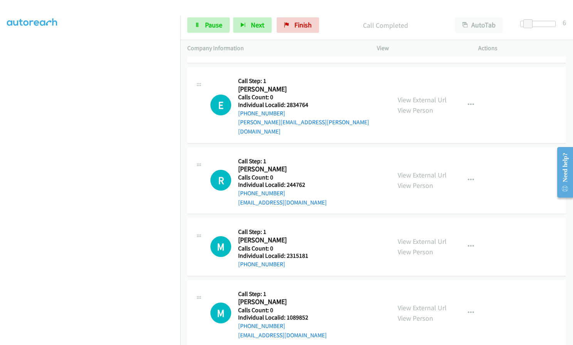
drag, startPoint x: 8, startPoint y: 209, endPoint x: 4, endPoint y: 181, distance: 28.4
click at [4, 181] on aside "Dialing Mode: Power | Switch to Preview My Lists" at bounding box center [90, 147] width 180 height 427
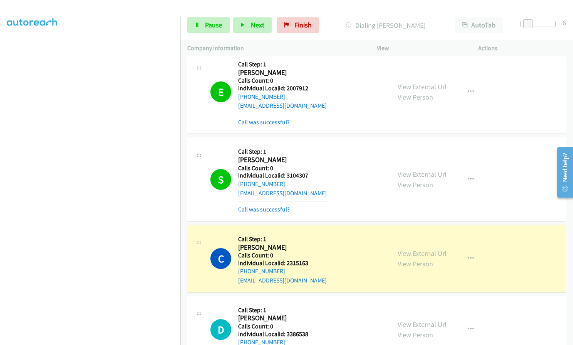
scroll to position [2609, 0]
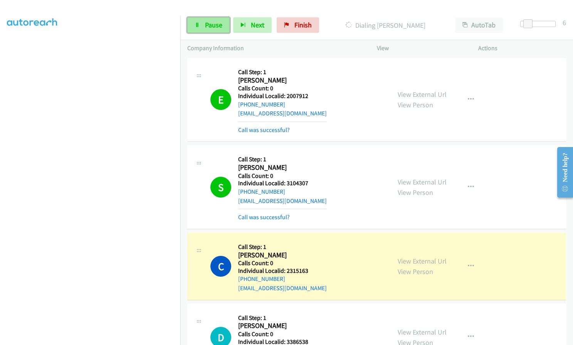
click at [209, 24] on span "Pause" at bounding box center [213, 24] width 17 height 9
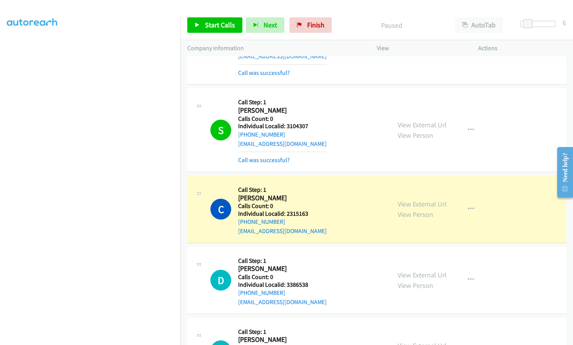
scroll to position [2667, 0]
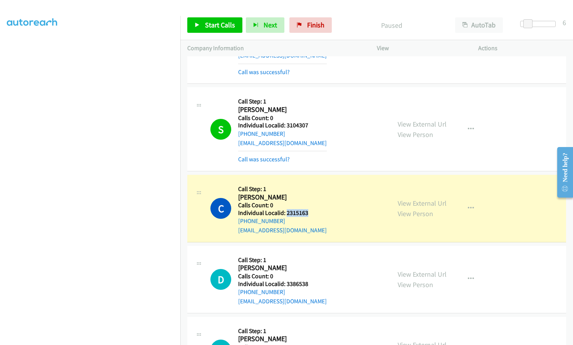
drag, startPoint x: 286, startPoint y: 201, endPoint x: 308, endPoint y: 204, distance: 21.8
click at [308, 204] on div "C Callback Scheduled Call Step: 1 [PERSON_NAME] America/New_York Calls Count: 0…" at bounding box center [296, 208] width 173 height 53
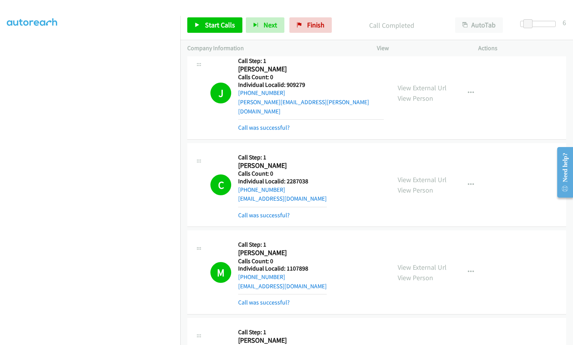
scroll to position [1916, 0]
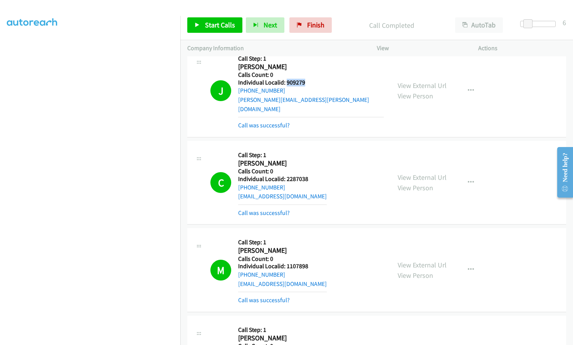
drag, startPoint x: 286, startPoint y: 83, endPoint x: 308, endPoint y: 82, distance: 22.0
click at [308, 82] on h5 "Individual Localid: 909279" at bounding box center [311, 83] width 146 height 8
drag, startPoint x: 288, startPoint y: 171, endPoint x: 310, endPoint y: 170, distance: 22.0
click at [310, 175] on h5 "Individual Localid: 2287038" at bounding box center [282, 179] width 89 height 8
drag, startPoint x: 286, startPoint y: 256, endPoint x: 308, endPoint y: 257, distance: 22.0
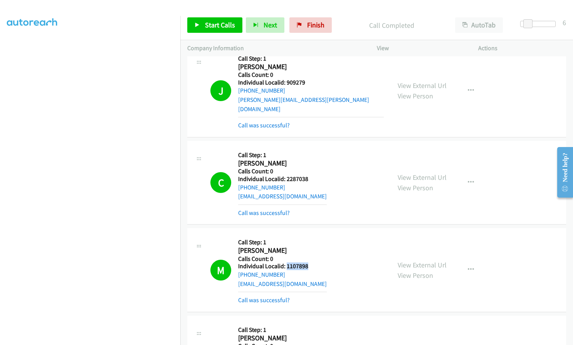
click at [308, 262] on h5 "Individual Localid: 1107898" at bounding box center [282, 266] width 89 height 8
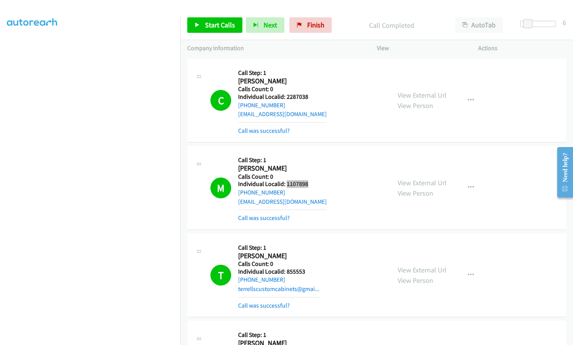
scroll to position [2031, 0]
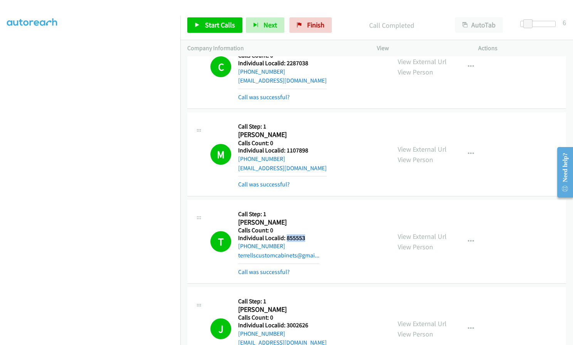
drag, startPoint x: 289, startPoint y: 229, endPoint x: 308, endPoint y: 229, distance: 19.3
click at [308, 234] on h5 "Individual Localid: 855553" at bounding box center [278, 238] width 81 height 8
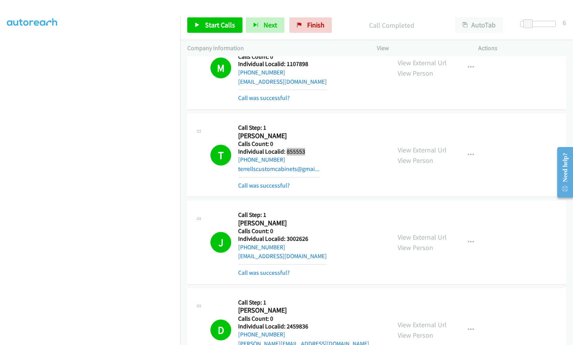
scroll to position [2118, 0]
drag, startPoint x: 286, startPoint y: 227, endPoint x: 310, endPoint y: 230, distance: 23.7
click at [310, 234] on h5 "Individual Localid: 3002626" at bounding box center [282, 238] width 89 height 8
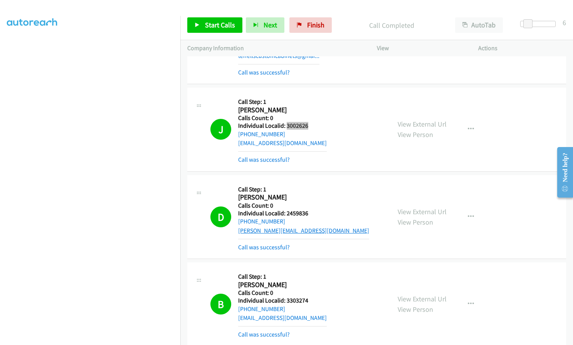
scroll to position [2263, 0]
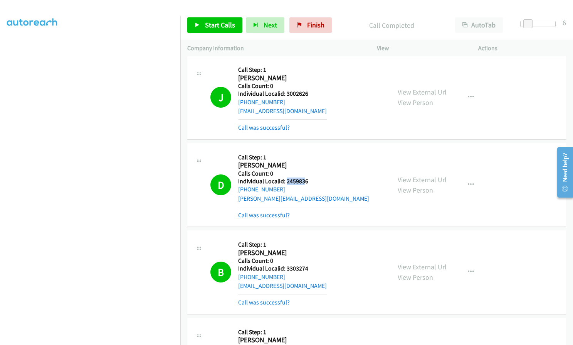
drag, startPoint x: 285, startPoint y: 169, endPoint x: 305, endPoint y: 170, distance: 20.1
click at [305, 177] on h5 "Individual Localid: 2459836" at bounding box center [303, 181] width 131 height 8
click at [290, 153] on h5 "Call Step: 1" at bounding box center [303, 157] width 131 height 8
drag, startPoint x: 287, startPoint y: 171, endPoint x: 311, endPoint y: 171, distance: 24.3
click at [311, 177] on h5 "Individual Localid: 2459836" at bounding box center [303, 181] width 131 height 8
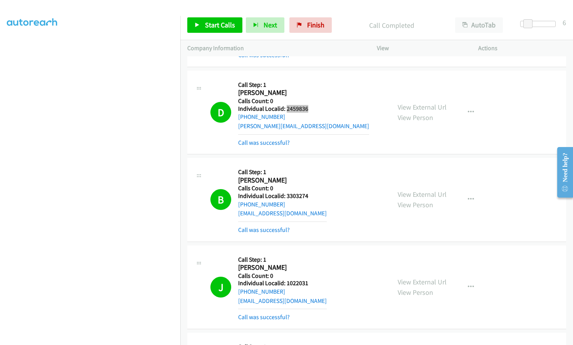
scroll to position [2340, 0]
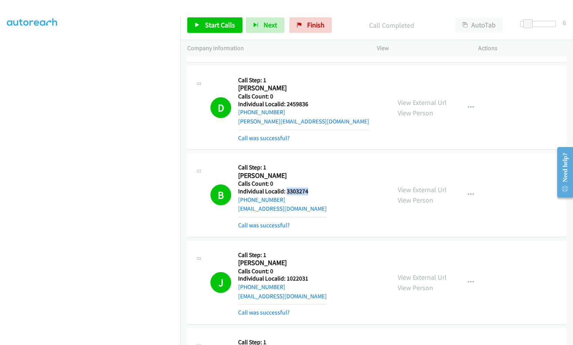
drag, startPoint x: 285, startPoint y: 180, endPoint x: 308, endPoint y: 181, distance: 23.1
click at [308, 187] on h5 "Individual Localid: 3303274" at bounding box center [282, 191] width 89 height 8
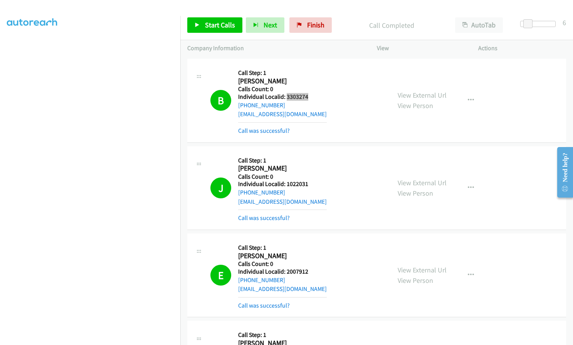
scroll to position [2436, 0]
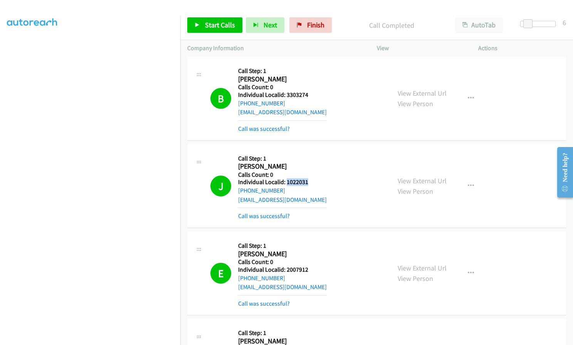
drag, startPoint x: 286, startPoint y: 172, endPoint x: 309, endPoint y: 172, distance: 22.7
click at [309, 178] on h5 "Individual Localid: 1022031" at bounding box center [282, 182] width 89 height 8
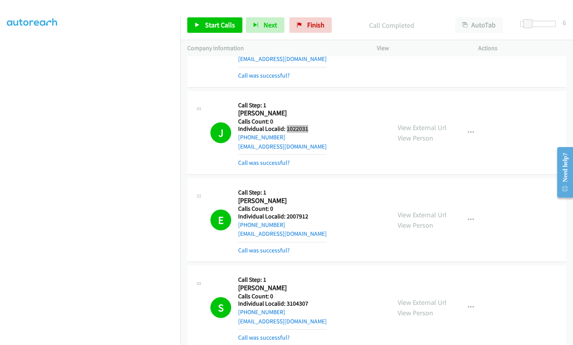
scroll to position [2494, 0]
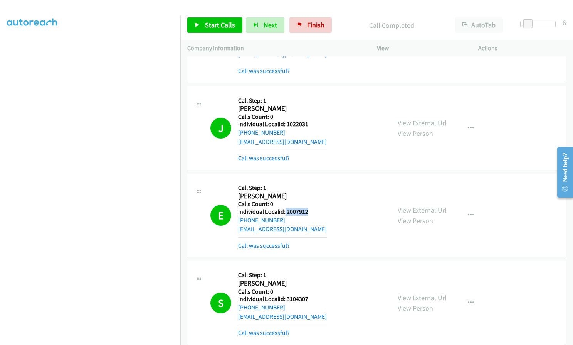
drag, startPoint x: 284, startPoint y: 200, endPoint x: 315, endPoint y: 201, distance: 30.1
click at [315, 201] on div "E Callback Scheduled Call Step: 1 [PERSON_NAME] America/New_York Calls Count: 0…" at bounding box center [296, 214] width 173 height 69
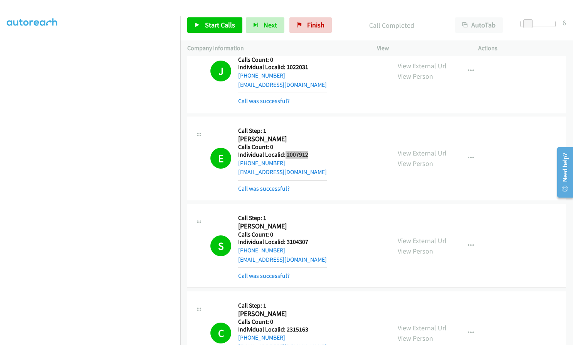
scroll to position [2581, 0]
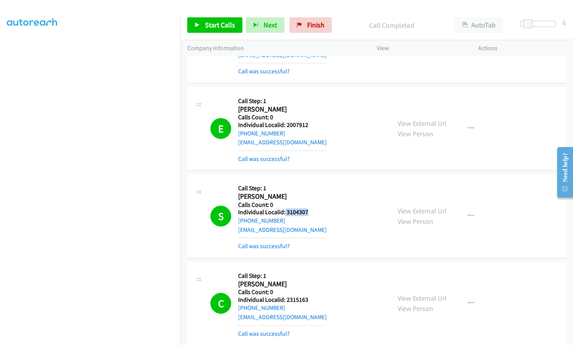
drag, startPoint x: 285, startPoint y: 202, endPoint x: 308, endPoint y: 203, distance: 23.1
click at [308, 203] on div "S Callback Scheduled Call Step: 1 [PERSON_NAME] America/New_York Calls Count: 0…" at bounding box center [296, 215] width 173 height 69
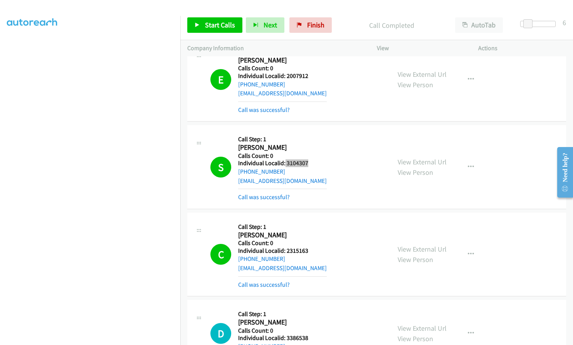
scroll to position [2648, 0]
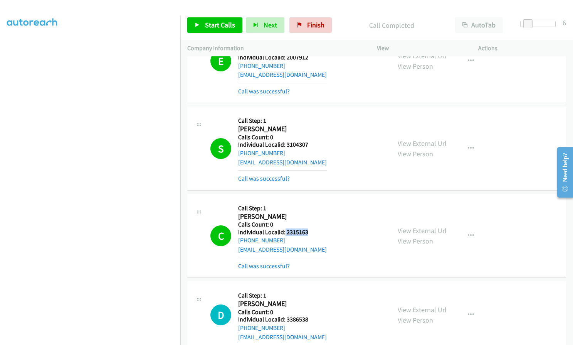
drag, startPoint x: 285, startPoint y: 222, endPoint x: 311, endPoint y: 222, distance: 26.2
click at [311, 222] on div "C Callback Scheduled Call Step: 1 [PERSON_NAME] America/New_York Calls Count: 0…" at bounding box center [296, 235] width 173 height 69
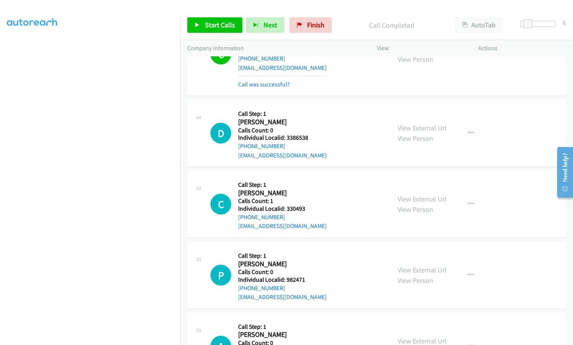
scroll to position [2860, 0]
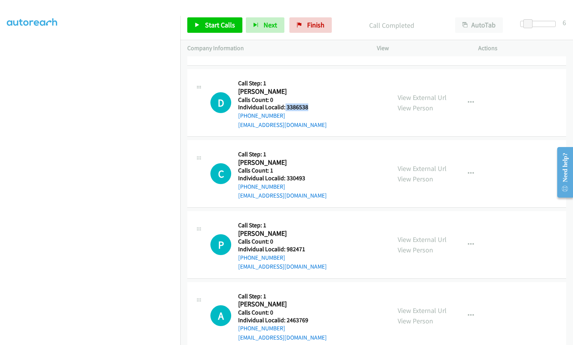
drag, startPoint x: 294, startPoint y: 97, endPoint x: 313, endPoint y: 98, distance: 18.5
click at [313, 98] on div "D Callback Scheduled Call Step: 1 [PERSON_NAME] America/New_York Calls Count: 0…" at bounding box center [296, 102] width 173 height 53
drag, startPoint x: 286, startPoint y: 167, endPoint x: 305, endPoint y: 167, distance: 18.9
click at [305, 167] on div "C Callback Scheduled Call Step: 1 [PERSON_NAME] America/New_York Calls Count: 1…" at bounding box center [296, 173] width 173 height 53
drag, startPoint x: 286, startPoint y: 237, endPoint x: 307, endPoint y: 238, distance: 21.2
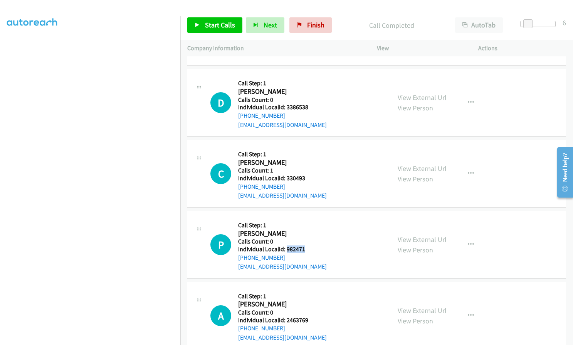
click at [307, 238] on div "P Callback Scheduled Call Step: 1 [PERSON_NAME] America/New_York Calls Count: 0…" at bounding box center [296, 244] width 173 height 53
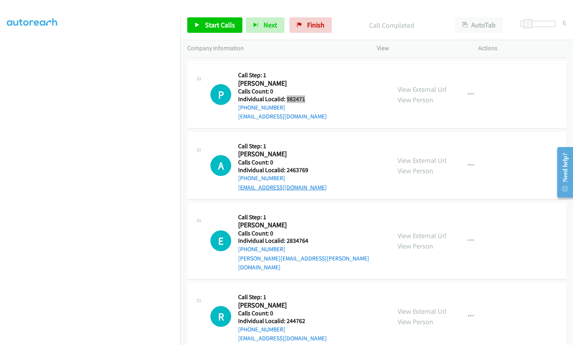
scroll to position [3014, 0]
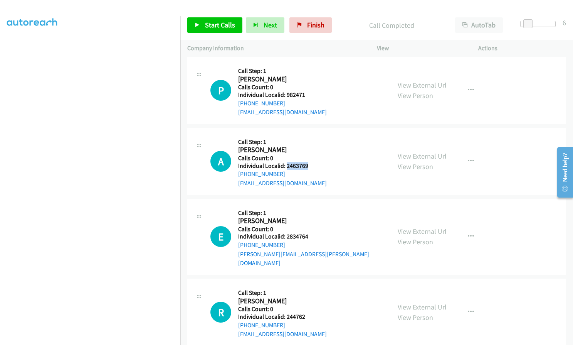
drag, startPoint x: 286, startPoint y: 156, endPoint x: 309, endPoint y: 155, distance: 22.4
click at [309, 162] on h5 "Individual Localid: 2463769" at bounding box center [282, 166] width 89 height 8
drag, startPoint x: 286, startPoint y: 226, endPoint x: 308, endPoint y: 225, distance: 22.0
click at [308, 225] on div "E Callback Scheduled Call Step: 1 [PERSON_NAME] America/New_York Calls Count: 0…" at bounding box center [296, 236] width 173 height 62
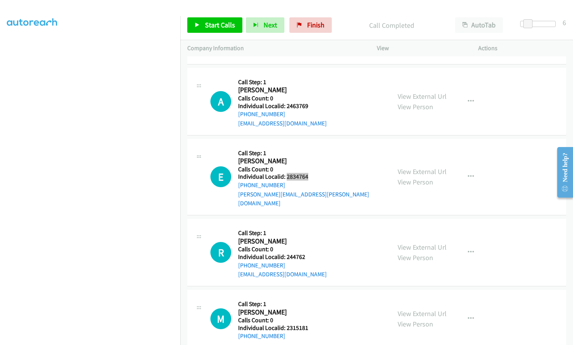
scroll to position [3082, 0]
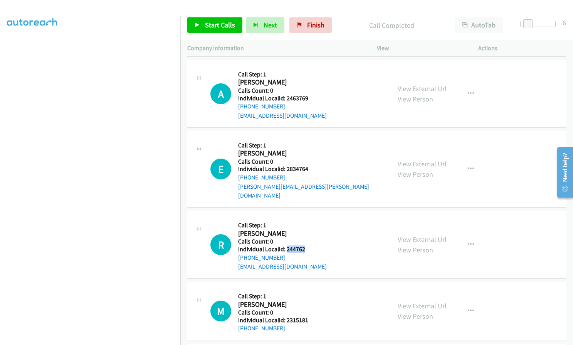
drag, startPoint x: 286, startPoint y: 228, endPoint x: 306, endPoint y: 227, distance: 19.3
click at [306, 227] on div "R Callback Scheduled Call Step: 1 [PERSON_NAME] America/New_York Calls Count: 0…" at bounding box center [296, 244] width 173 height 53
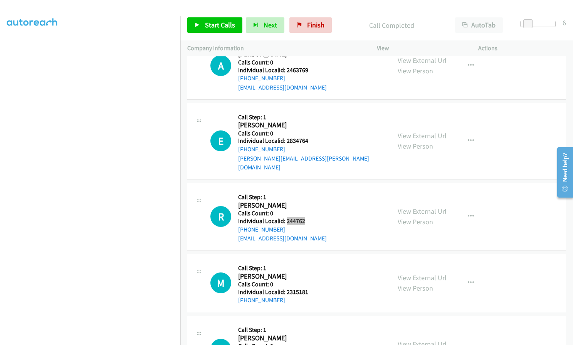
scroll to position [3111, 0]
drag, startPoint x: 286, startPoint y: 271, endPoint x: 310, endPoint y: 271, distance: 23.9
click at [310, 271] on div "M Callback Scheduled Call Step: 1 [PERSON_NAME] America/New_York Calls Count: 0…" at bounding box center [296, 282] width 173 height 44
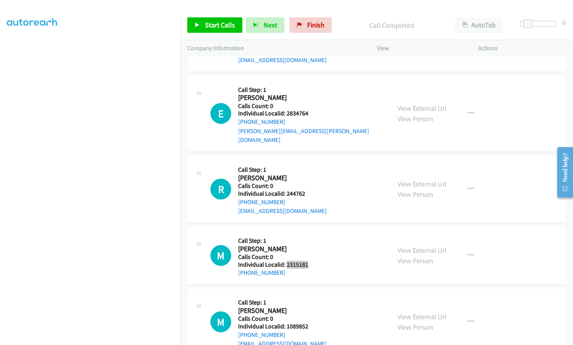
scroll to position [3178, 0]
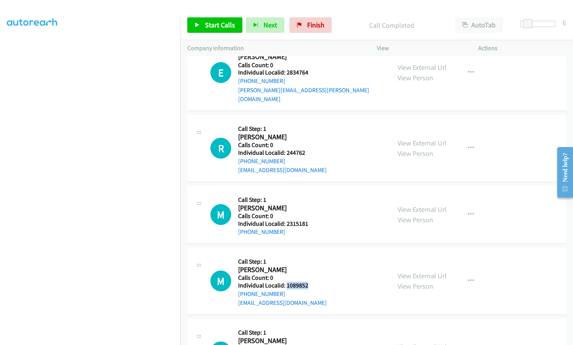
drag, startPoint x: 286, startPoint y: 267, endPoint x: 311, endPoint y: 267, distance: 25.4
click at [311, 267] on div "M Callback Scheduled Call Step: 1 [PERSON_NAME] America/New_York Calls Count: 0…" at bounding box center [296, 280] width 173 height 53
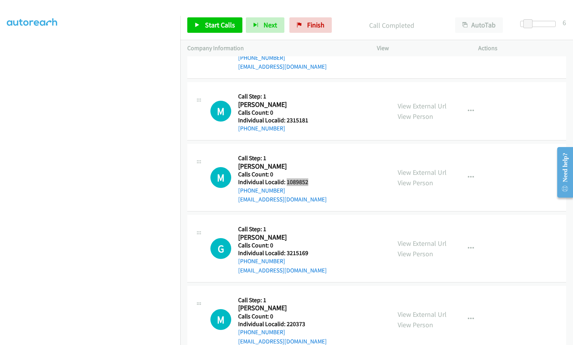
scroll to position [3294, 0]
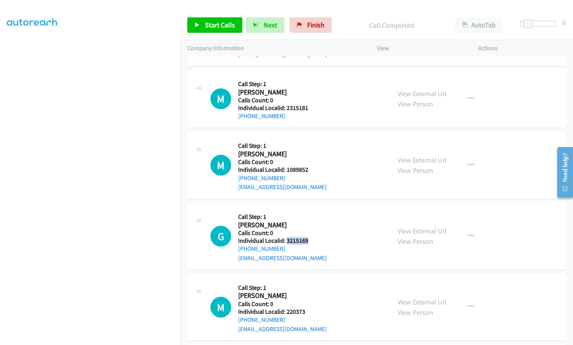
drag, startPoint x: 286, startPoint y: 223, endPoint x: 310, endPoint y: 223, distance: 23.9
click at [310, 223] on div "G Callback Scheduled Call Step: 1 [PERSON_NAME] America/New_York Calls Count: 0…" at bounding box center [296, 235] width 173 height 53
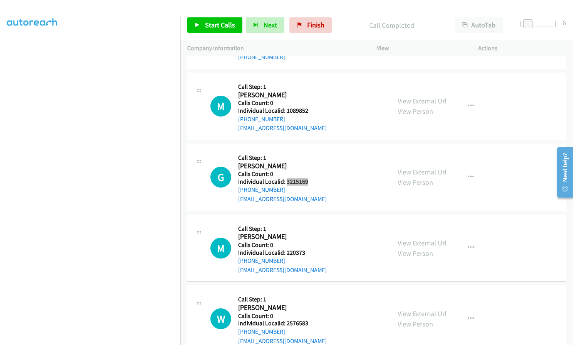
scroll to position [3361, 0]
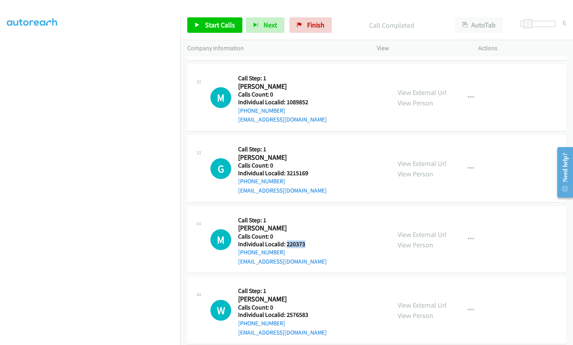
drag, startPoint x: 288, startPoint y: 225, endPoint x: 309, endPoint y: 227, distance: 20.6
click at [309, 227] on div "M Callback Scheduled Call Step: 1 [PERSON_NAME] America/New_York Calls Count: 0…" at bounding box center [296, 239] width 173 height 53
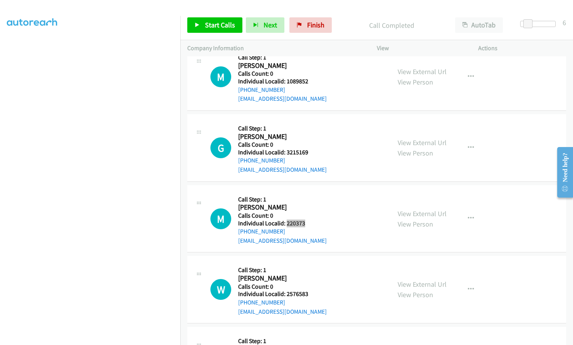
scroll to position [3419, 0]
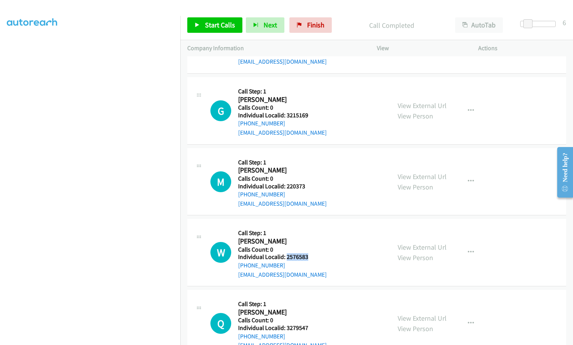
drag, startPoint x: 286, startPoint y: 239, endPoint x: 309, endPoint y: 239, distance: 22.7
click at [309, 239] on div "W Callback Scheduled Call Step: 1 [PERSON_NAME] America/New_York Calls Count: 0…" at bounding box center [296, 251] width 173 height 53
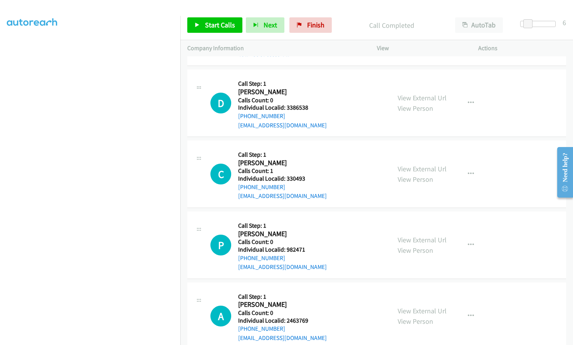
scroll to position [2850, 0]
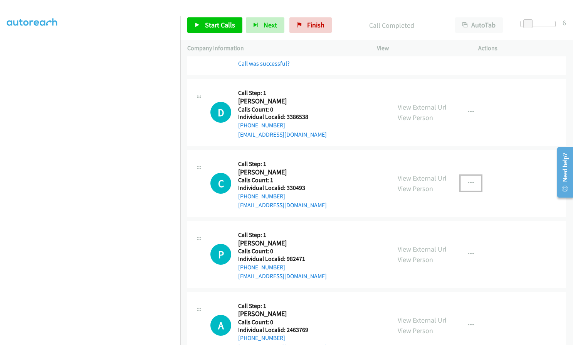
click at [468, 180] on icon "button" at bounding box center [471, 183] width 6 height 6
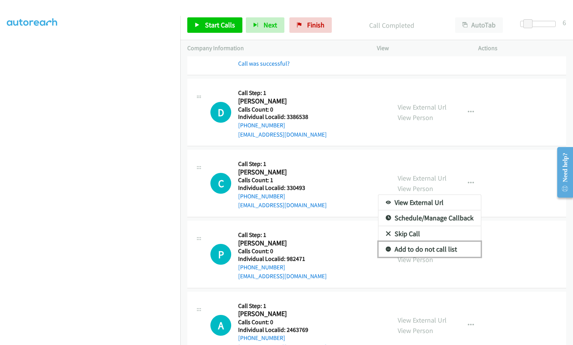
click at [386, 247] on icon at bounding box center [388, 249] width 5 height 5
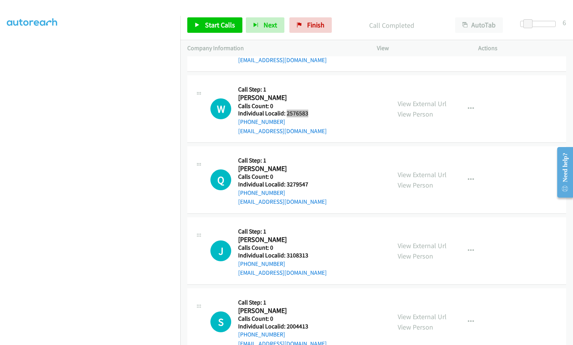
scroll to position [3563, 0]
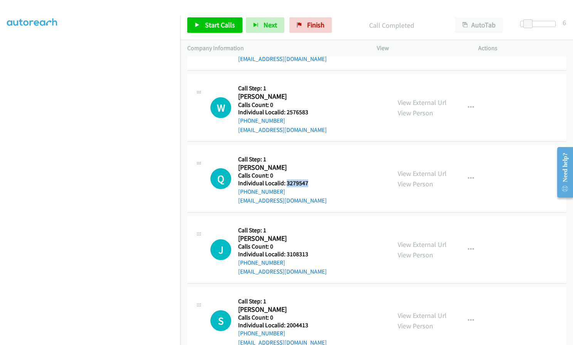
drag, startPoint x: 286, startPoint y: 164, endPoint x: 309, endPoint y: 164, distance: 22.4
click at [309, 164] on div "Q Callback Scheduled Call Step: 1 [PERSON_NAME] America/[GEOGRAPHIC_DATA] Calls…" at bounding box center [296, 178] width 173 height 53
click at [209, 24] on span "Start Calls" at bounding box center [220, 24] width 30 height 9
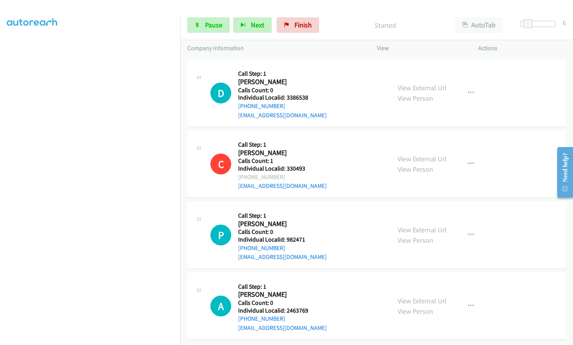
scroll to position [2860, 0]
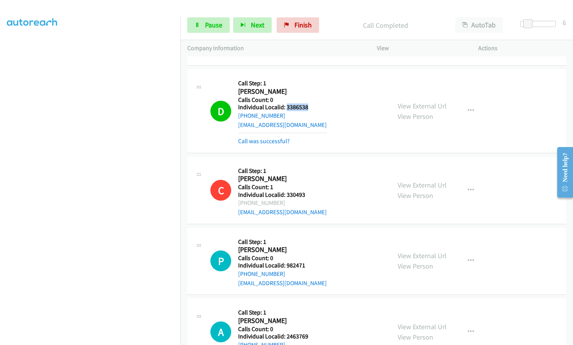
drag, startPoint x: 287, startPoint y: 98, endPoint x: 316, endPoint y: 99, distance: 28.9
click at [316, 99] on div "D Callback Scheduled Call Step: 1 [PERSON_NAME] America/New_York Calls Count: 0…" at bounding box center [296, 110] width 173 height 69
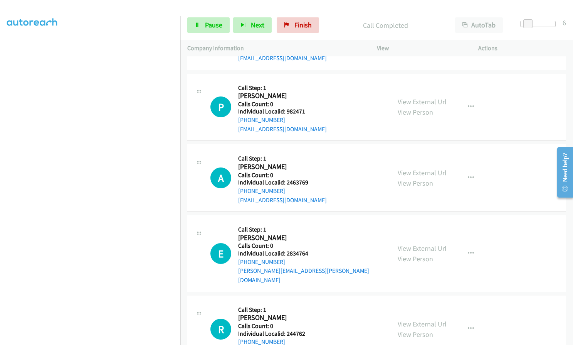
scroll to position [3014, 0]
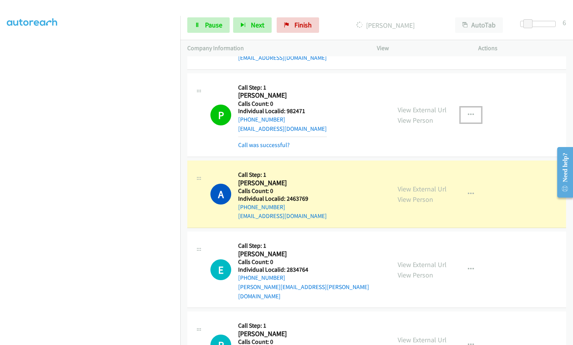
click at [468, 112] on icon "button" at bounding box center [471, 115] width 6 height 6
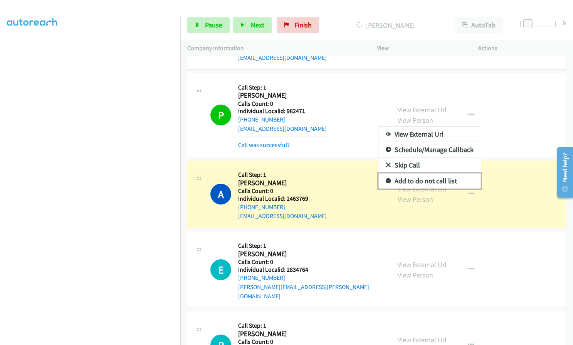
click at [387, 178] on icon at bounding box center [388, 180] width 5 height 5
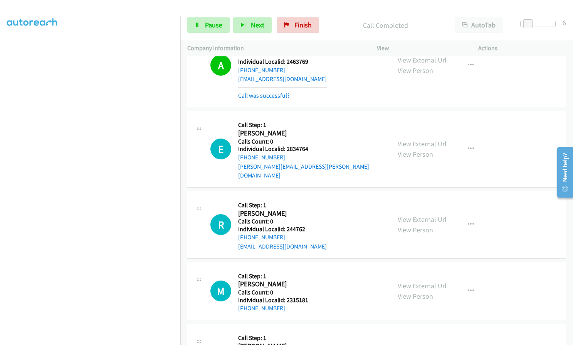
scroll to position [3207, 0]
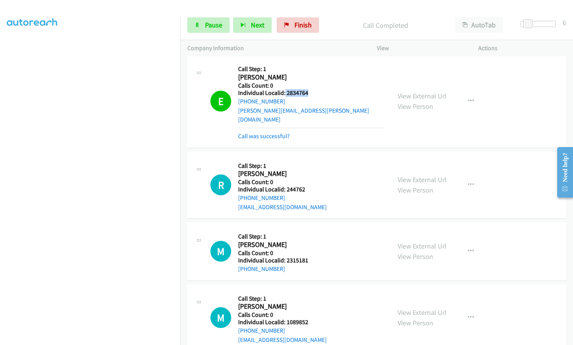
drag, startPoint x: 284, startPoint y: 82, endPoint x: 309, endPoint y: 85, distance: 24.5
click at [309, 85] on div "E Callback Scheduled Call Step: 1 [PERSON_NAME] America/New_York Calls Count: 0…" at bounding box center [296, 101] width 173 height 79
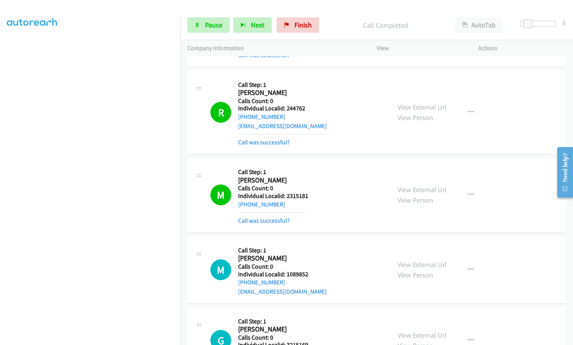
scroll to position [3303, 0]
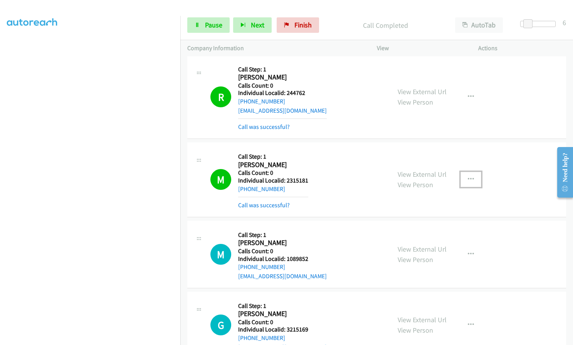
click at [468, 176] on icon "button" at bounding box center [471, 179] width 6 height 6
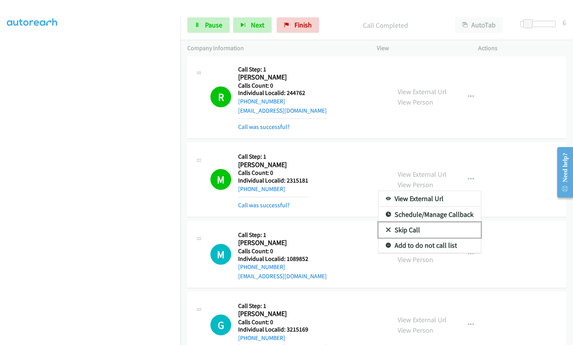
click at [386, 227] on icon at bounding box center [388, 229] width 5 height 5
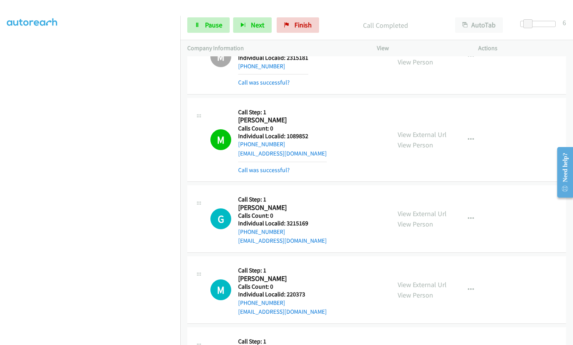
scroll to position [3438, 0]
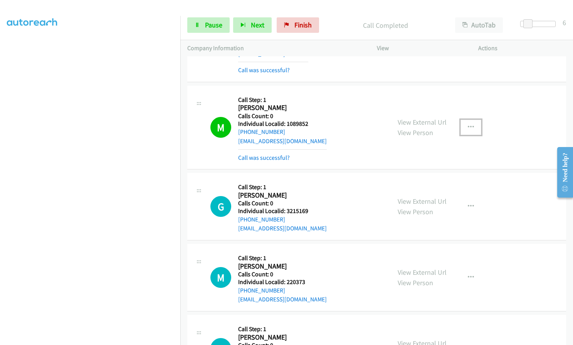
click at [463, 119] on button "button" at bounding box center [471, 126] width 21 height 15
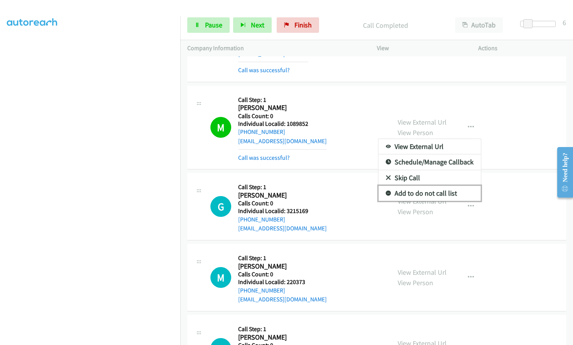
click at [388, 185] on link "Add to do not call list" at bounding box center [430, 192] width 103 height 15
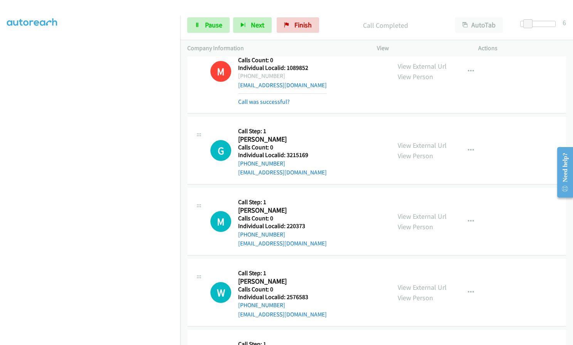
scroll to position [3535, 0]
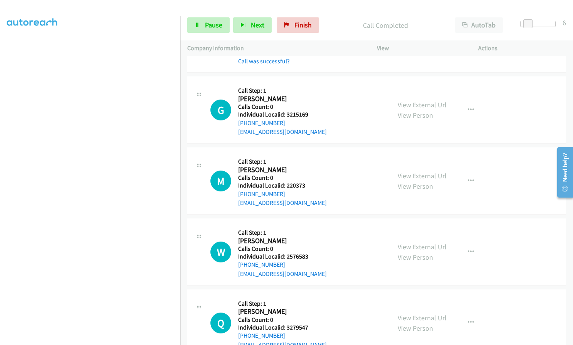
click at [323, 76] on div "G Callback Scheduled Call Step: 1 [PERSON_NAME] America/New_York Calls Count: 0…" at bounding box center [376, 109] width 379 height 67
click at [376, 83] on div "G Callback Scheduled Call Step: 1 [PERSON_NAME] America/New_York Calls Count: 0…" at bounding box center [296, 109] width 173 height 53
click at [201, 25] on link "Pause" at bounding box center [208, 24] width 42 height 15
click at [201, 25] on link "Start Calls" at bounding box center [214, 24] width 55 height 15
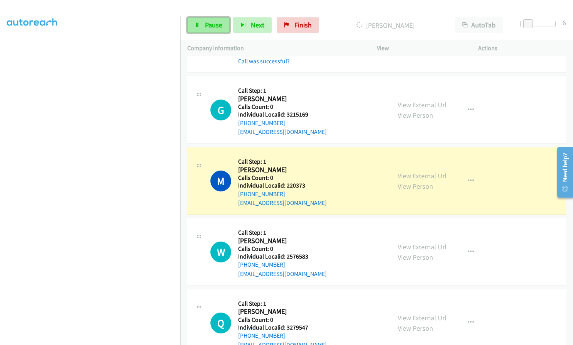
click at [211, 26] on span "Pause" at bounding box center [213, 24] width 17 height 9
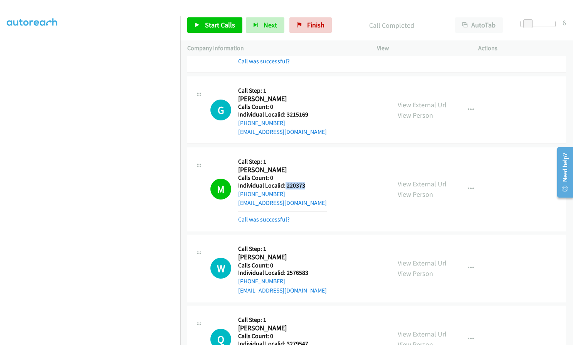
drag, startPoint x: 284, startPoint y: 165, endPoint x: 309, endPoint y: 166, distance: 24.3
click at [309, 166] on div "M Callback Scheduled Call Step: 1 [PERSON_NAME] America/New_York Calls Count: 0…" at bounding box center [296, 188] width 173 height 69
click at [213, 22] on span "Start Calls" at bounding box center [220, 24] width 30 height 9
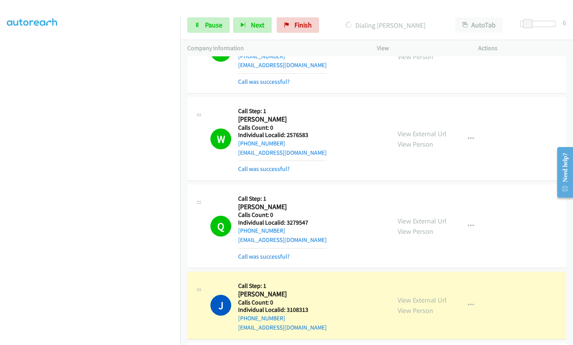
scroll to position [3689, 0]
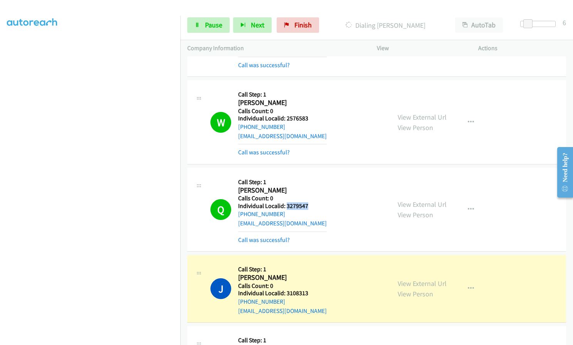
drag, startPoint x: 287, startPoint y: 188, endPoint x: 313, endPoint y: 188, distance: 25.8
click at [313, 188] on div "Q Callback Scheduled Call Step: 1 [PERSON_NAME] America/[GEOGRAPHIC_DATA] Calls…" at bounding box center [296, 209] width 173 height 69
drag, startPoint x: 287, startPoint y: 275, endPoint x: 312, endPoint y: 274, distance: 25.5
click at [312, 274] on div "J Callback Scheduled Call Step: 1 [PERSON_NAME] America/New_York Calls Count: 0…" at bounding box center [296, 288] width 173 height 53
drag, startPoint x: 269, startPoint y: 258, endPoint x: 299, endPoint y: 261, distance: 30.2
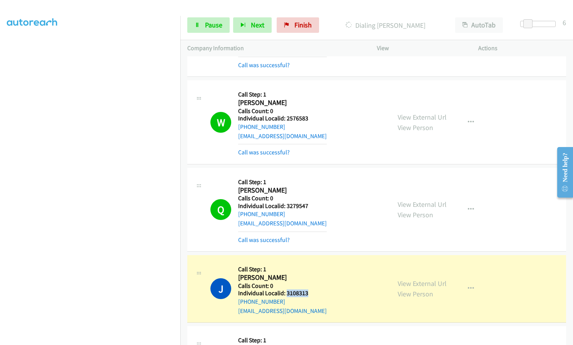
click at [299, 273] on h2 "[PERSON_NAME]" at bounding box center [282, 277] width 89 height 9
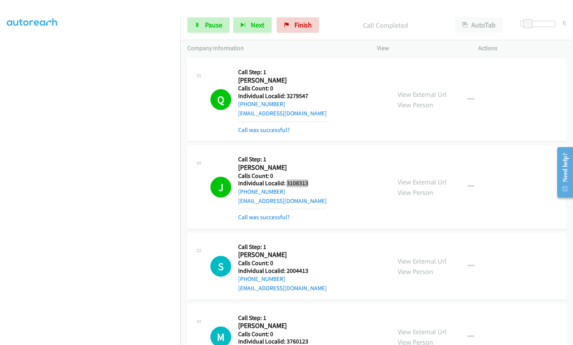
scroll to position [3804, 0]
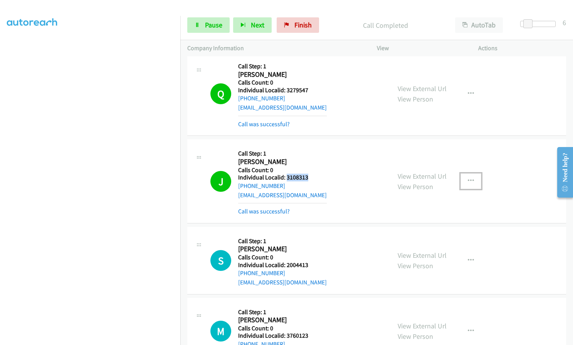
click at [471, 173] on button "button" at bounding box center [471, 180] width 21 height 15
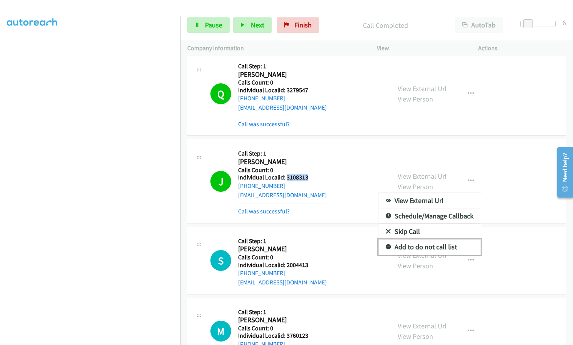
click at [386, 244] on icon at bounding box center [388, 246] width 5 height 5
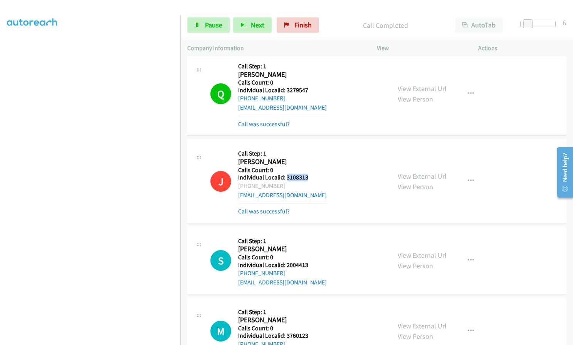
drag, startPoint x: 286, startPoint y: 160, endPoint x: 309, endPoint y: 159, distance: 22.4
click at [309, 159] on div "J Callback Scheduled Call Step: 1 [PERSON_NAME] America/New_York Calls Count: 0…" at bounding box center [296, 180] width 173 height 69
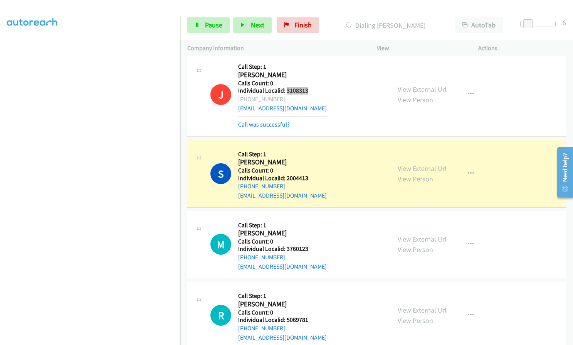
scroll to position [3939, 0]
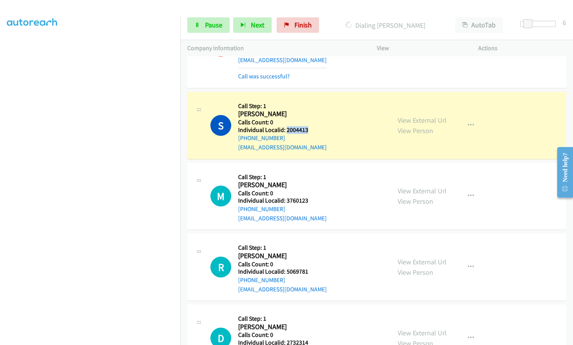
drag, startPoint x: 285, startPoint y: 111, endPoint x: 313, endPoint y: 110, distance: 27.8
click at [313, 110] on div "S Callback Scheduled Call Step: 1 [PERSON_NAME] America/New_York Calls Count: 0…" at bounding box center [296, 125] width 173 height 53
drag, startPoint x: 286, startPoint y: 181, endPoint x: 311, endPoint y: 182, distance: 24.3
click at [314, 182] on div "M Callback Scheduled Call Step: 1 [PERSON_NAME] America/New_York Calls Count: 0…" at bounding box center [296, 196] width 173 height 53
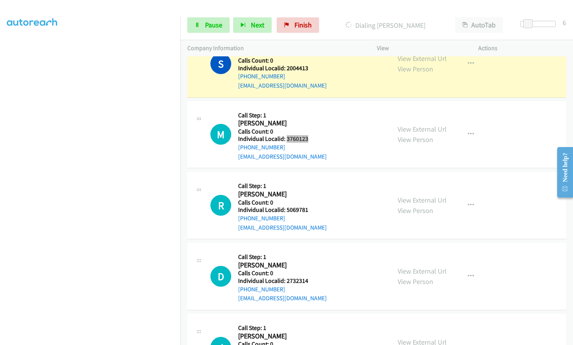
scroll to position [4007, 0]
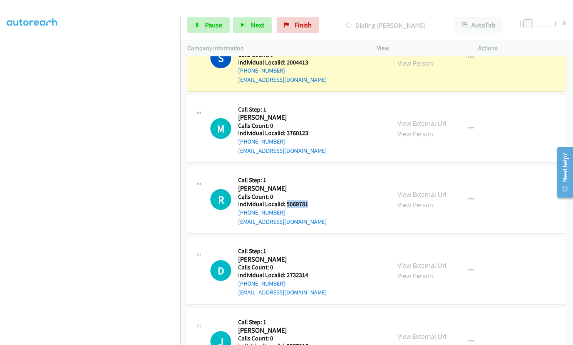
drag, startPoint x: 285, startPoint y: 185, endPoint x: 309, endPoint y: 184, distance: 23.5
click at [309, 200] on h5 "Individual Localid: 5069781" at bounding box center [282, 204] width 89 height 8
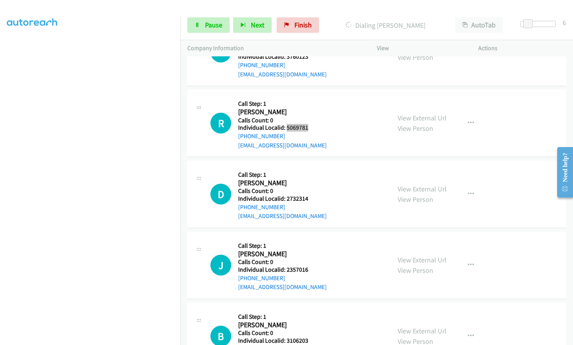
scroll to position [4084, 0]
drag, startPoint x: 286, startPoint y: 179, endPoint x: 310, endPoint y: 178, distance: 23.9
click at [310, 178] on div "D Callback Scheduled Call Step: 1 [PERSON_NAME] America/New_York Calls Count: 0…" at bounding box center [296, 193] width 173 height 53
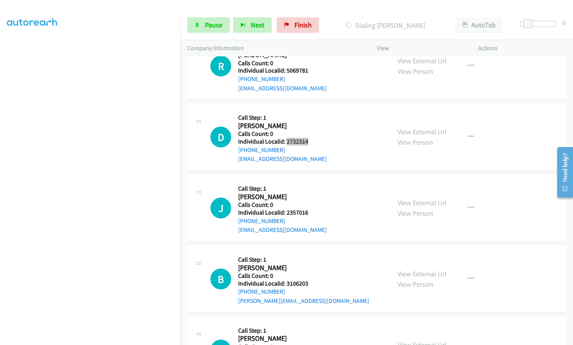
scroll to position [4142, 0]
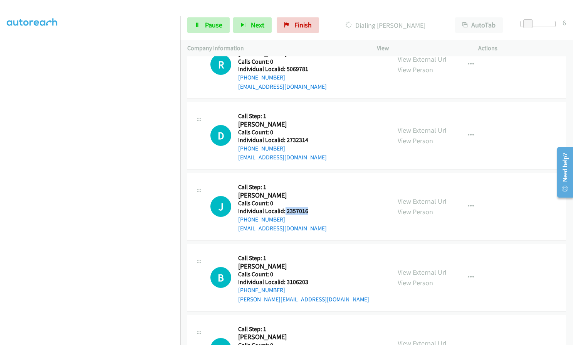
drag, startPoint x: 284, startPoint y: 192, endPoint x: 310, endPoint y: 191, distance: 25.1
click at [310, 191] on div "J Callback Scheduled Call Step: 1 [PERSON_NAME] America/New_York Calls Count: 0…" at bounding box center [296, 206] width 173 height 53
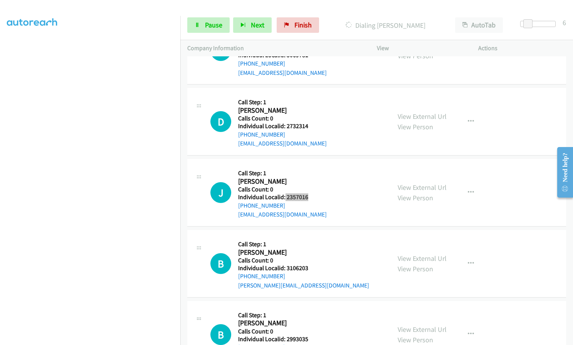
scroll to position [4171, 0]
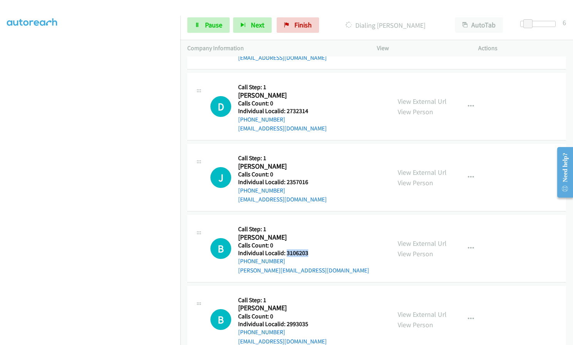
drag, startPoint x: 286, startPoint y: 235, endPoint x: 312, endPoint y: 234, distance: 26.6
click at [312, 234] on div "B Callback Scheduled Call Step: 1 [PERSON_NAME] America/New_York Calls Count: 0…" at bounding box center [296, 248] width 173 height 53
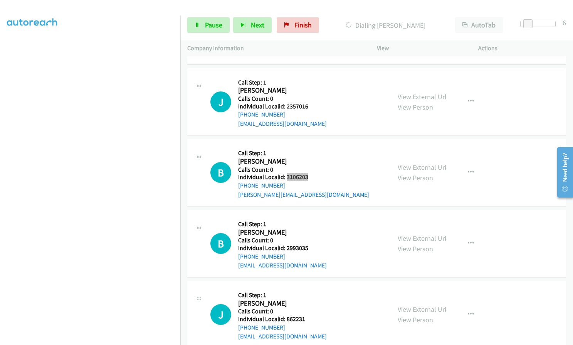
scroll to position [4274, 0]
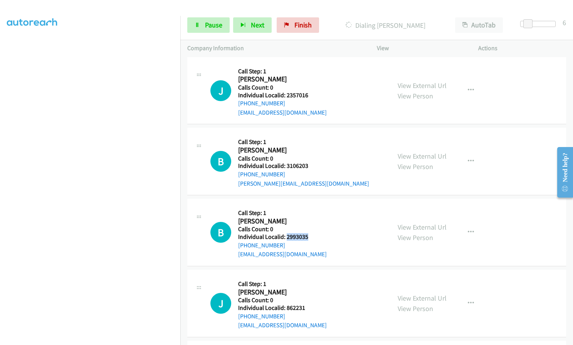
drag, startPoint x: 286, startPoint y: 217, endPoint x: 310, endPoint y: 217, distance: 23.5
click at [310, 217] on div "B Callback Scheduled Call Step: 1 [PERSON_NAME] America/New_York Calls Count: 0…" at bounding box center [296, 231] width 173 height 53
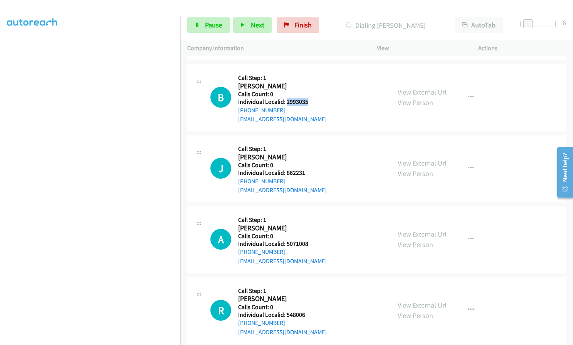
scroll to position [4447, 0]
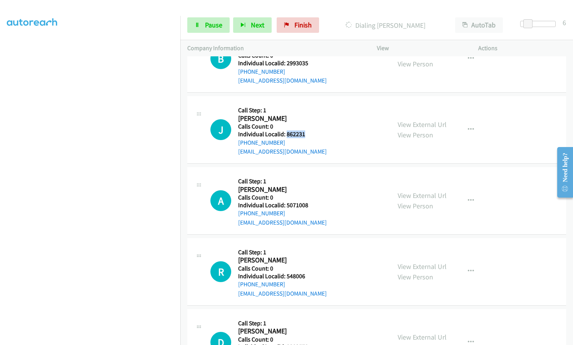
drag, startPoint x: 286, startPoint y: 115, endPoint x: 317, endPoint y: 115, distance: 30.5
click at [317, 115] on div "J Callback Scheduled Call Step: 1 [PERSON_NAME] America/New_York Calls Count: 0…" at bounding box center [296, 129] width 173 height 53
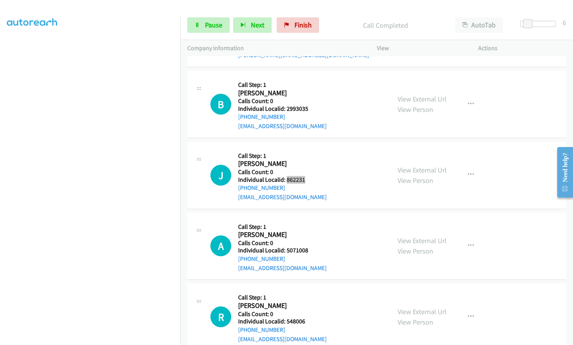
scroll to position [4435, 0]
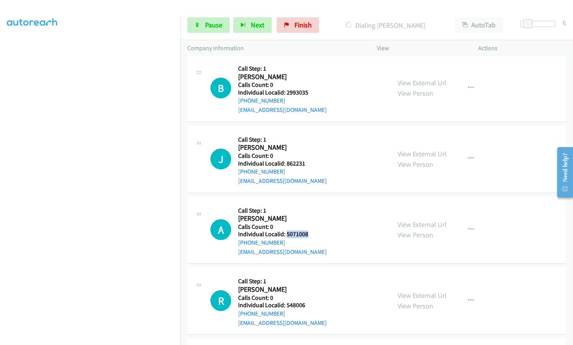
drag, startPoint x: 287, startPoint y: 215, endPoint x: 308, endPoint y: 214, distance: 21.2
click at [308, 214] on div "A Callback Scheduled Call Step: 1 [PERSON_NAME] America/New_York Calls Count: 0…" at bounding box center [296, 229] width 173 height 53
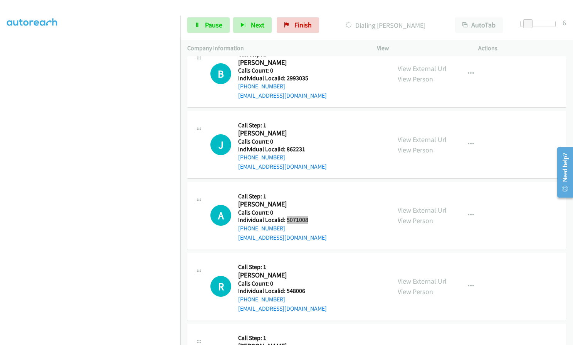
scroll to position [4463, 0]
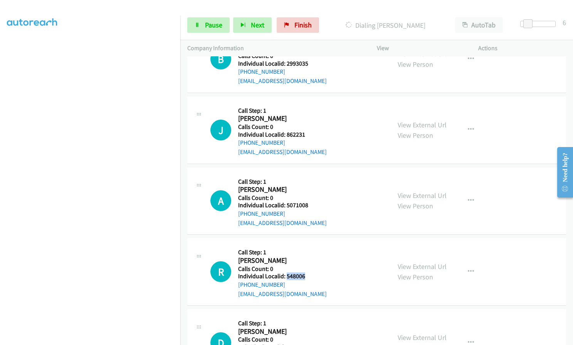
drag, startPoint x: 286, startPoint y: 257, endPoint x: 307, endPoint y: 257, distance: 20.8
click at [307, 272] on h5 "Individual Localid: 548006" at bounding box center [282, 276] width 89 height 8
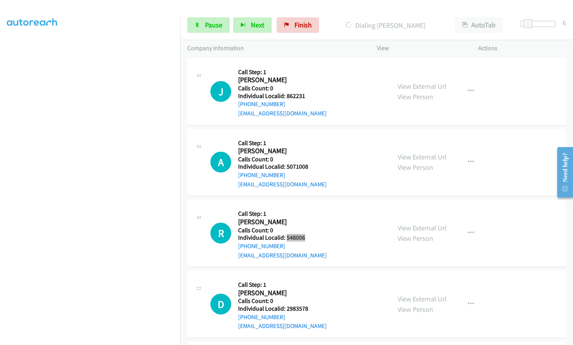
scroll to position [4512, 0]
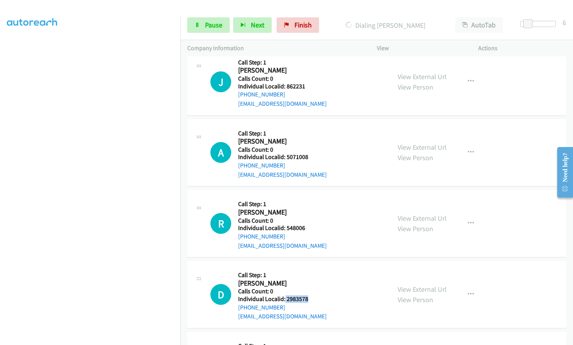
drag, startPoint x: 284, startPoint y: 279, endPoint x: 312, endPoint y: 279, distance: 27.8
click at [312, 279] on div "D Callback Scheduled Call Step: 1 [PERSON_NAME] America/New_York Calls Count: 0…" at bounding box center [296, 293] width 173 height 53
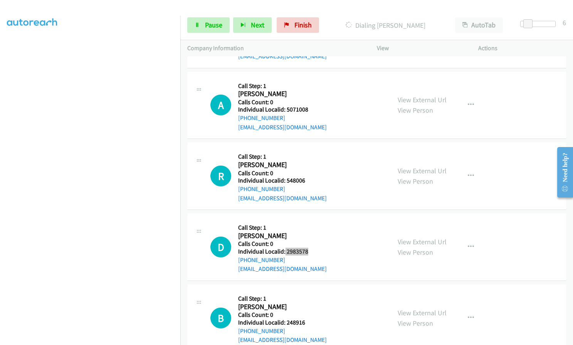
scroll to position [4560, 0]
drag, startPoint x: 288, startPoint y: 301, endPoint x: 311, endPoint y: 303, distance: 23.2
click at [311, 303] on div "B Callback Scheduled Call Step: 1 [PERSON_NAME] America/New_York Calls Count: 0…" at bounding box center [296, 316] width 173 height 53
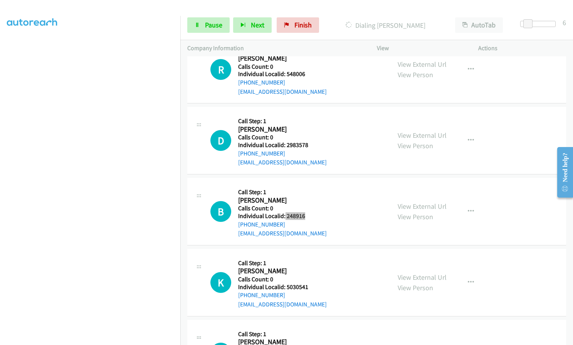
scroll to position [4666, 0]
drag, startPoint x: 286, startPoint y: 266, endPoint x: 314, endPoint y: 267, distance: 28.1
click at [314, 267] on div "K Callback Scheduled Call Step: 1 [PERSON_NAME] America/New_York Calls Count: 0…" at bounding box center [296, 281] width 173 height 53
click at [209, 25] on span "Pause" at bounding box center [213, 24] width 17 height 9
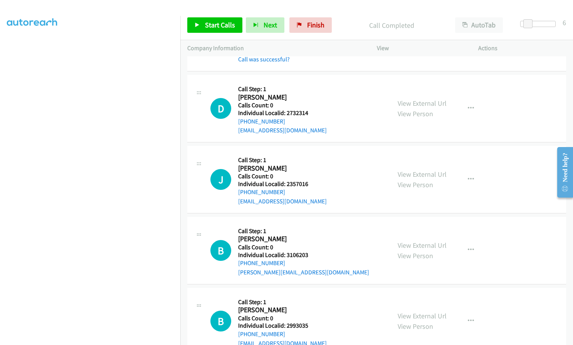
scroll to position [4220, 0]
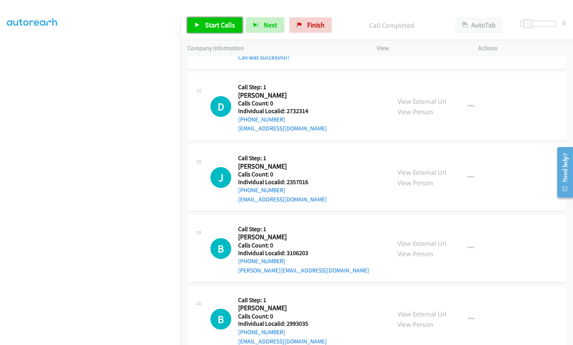
click at [213, 27] on span "Start Calls" at bounding box center [220, 24] width 30 height 9
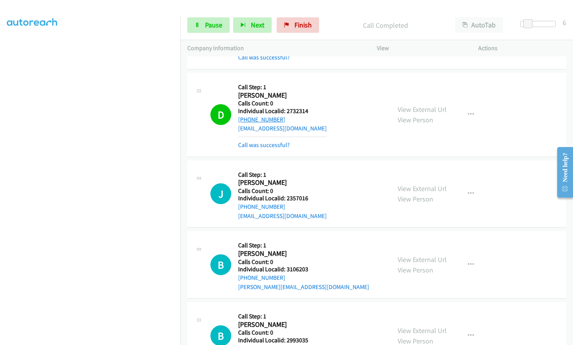
drag, startPoint x: 289, startPoint y: 99, endPoint x: 246, endPoint y: 101, distance: 43.2
click at [246, 115] on div "[PHONE_NUMBER]" at bounding box center [282, 119] width 89 height 9
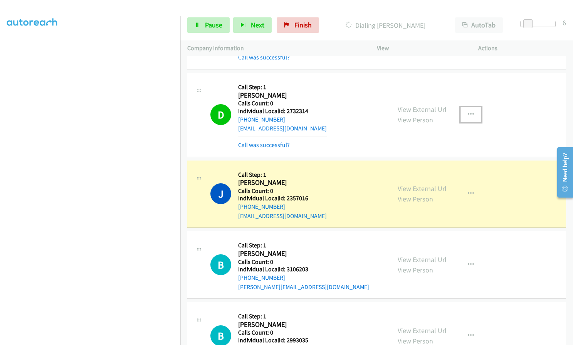
click at [462, 107] on button "button" at bounding box center [471, 114] width 21 height 15
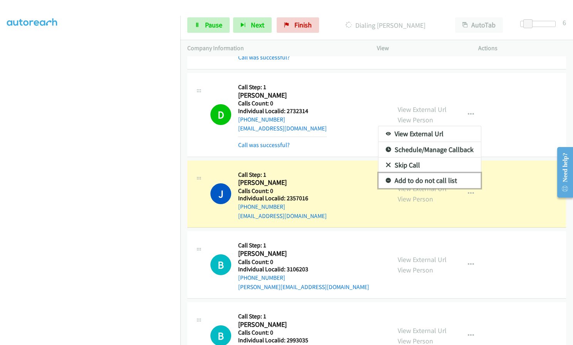
click at [386, 178] on icon at bounding box center [388, 180] width 5 height 5
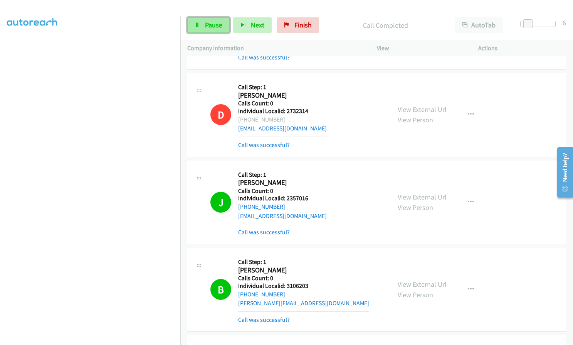
click at [198, 28] on link "Pause" at bounding box center [208, 24] width 42 height 15
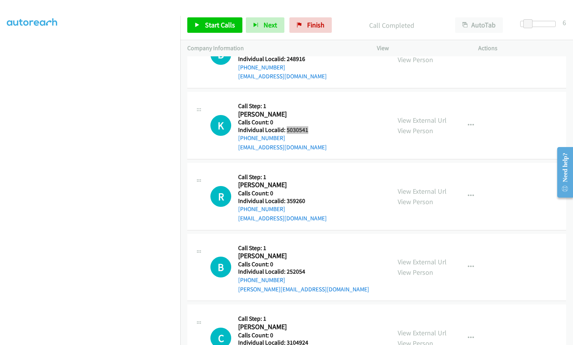
scroll to position [4914, 0]
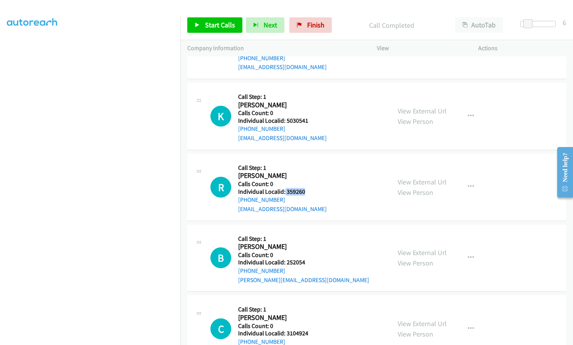
drag, startPoint x: 284, startPoint y: 172, endPoint x: 308, endPoint y: 173, distance: 23.1
click at [308, 173] on div "R Callback Scheduled Call Step: 1 [PERSON_NAME] America/New_York Calls Count: 0…" at bounding box center [296, 186] width 173 height 53
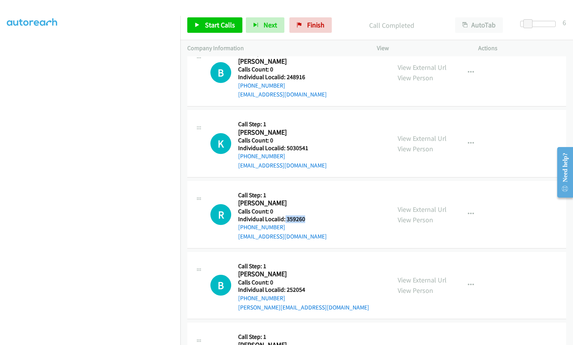
scroll to position [4885, 0]
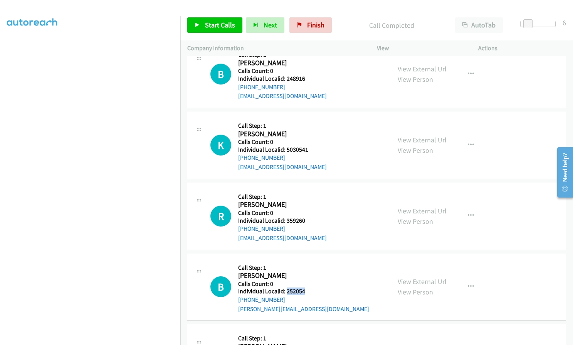
drag, startPoint x: 285, startPoint y: 271, endPoint x: 311, endPoint y: 272, distance: 26.2
click at [311, 272] on div "B Callback Scheduled Call Step: 1 [PERSON_NAME] America/[GEOGRAPHIC_DATA] Calls…" at bounding box center [296, 286] width 173 height 53
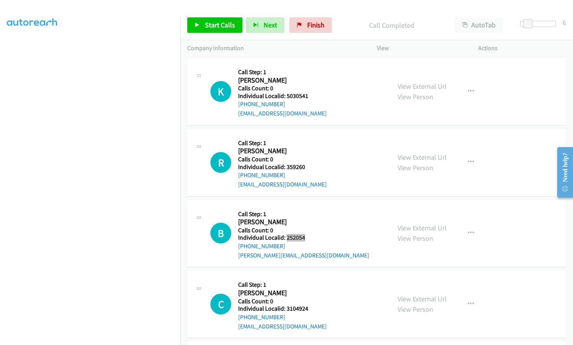
scroll to position [4943, 0]
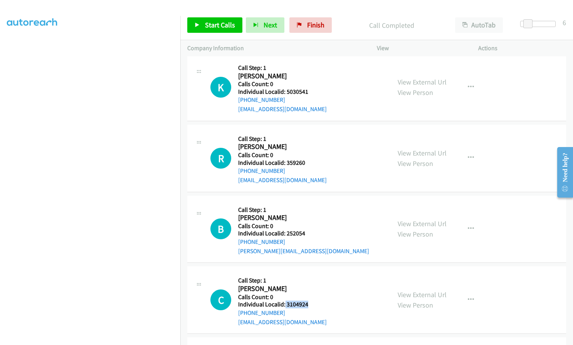
drag, startPoint x: 285, startPoint y: 284, endPoint x: 310, endPoint y: 286, distance: 25.1
click at [310, 286] on div "C Callback Scheduled Call Step: 1 [PERSON_NAME] America/[GEOGRAPHIC_DATA] Calls…" at bounding box center [296, 299] width 173 height 53
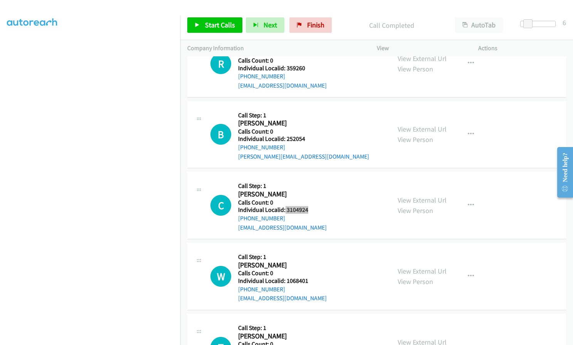
scroll to position [5058, 0]
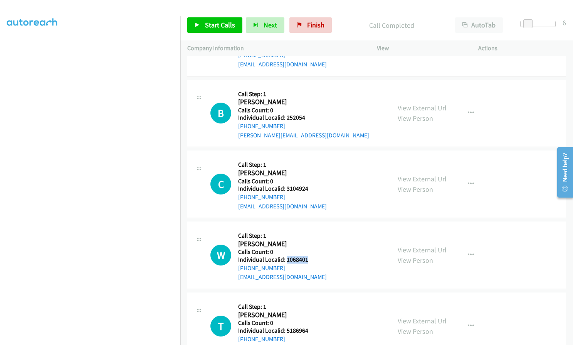
drag, startPoint x: 286, startPoint y: 240, endPoint x: 296, endPoint y: 241, distance: 10.9
click at [312, 240] on div "W Callback Scheduled Call Step: 1 [PERSON_NAME] America/[GEOGRAPHIC_DATA] Calls…" at bounding box center [296, 254] width 173 height 53
click at [213, 23] on span "Start Calls" at bounding box center [220, 24] width 30 height 9
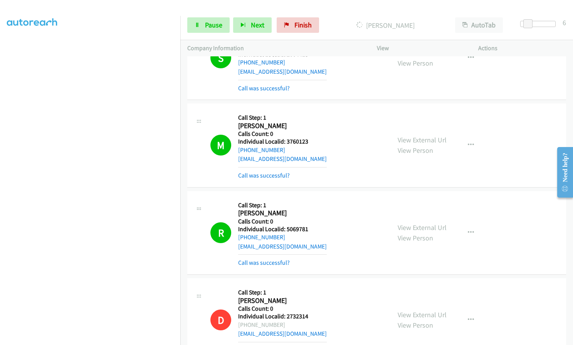
scroll to position [4017, 0]
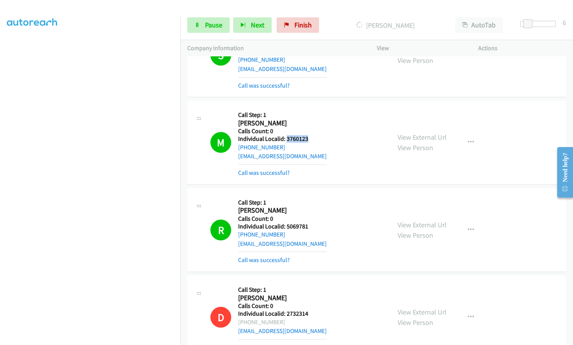
drag, startPoint x: 286, startPoint y: 119, endPoint x: 311, endPoint y: 119, distance: 25.1
click at [313, 119] on div "M Callback Scheduled Call Step: 1 [PERSON_NAME] America/New_York Calls Count: 0…" at bounding box center [296, 142] width 173 height 69
drag, startPoint x: 285, startPoint y: 207, endPoint x: 309, endPoint y: 207, distance: 23.9
click at [309, 222] on h5 "Individual Localid: 5069781" at bounding box center [282, 226] width 89 height 8
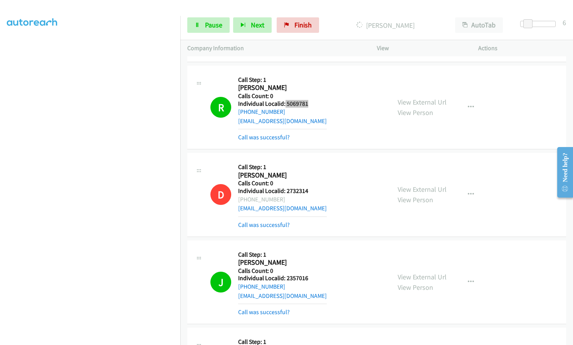
scroll to position [4229, 0]
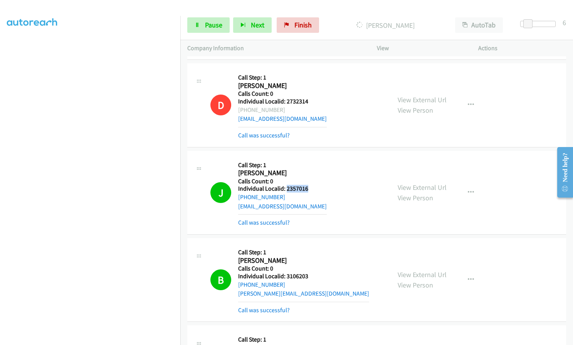
drag, startPoint x: 287, startPoint y: 172, endPoint x: 309, endPoint y: 170, distance: 22.4
click at [309, 170] on div "J Callback Scheduled Call Step: 1 [PERSON_NAME] America/New_York Calls Count: 0…" at bounding box center [296, 192] width 173 height 69
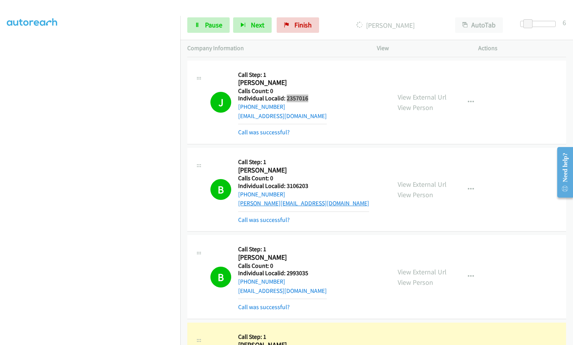
scroll to position [4326, 0]
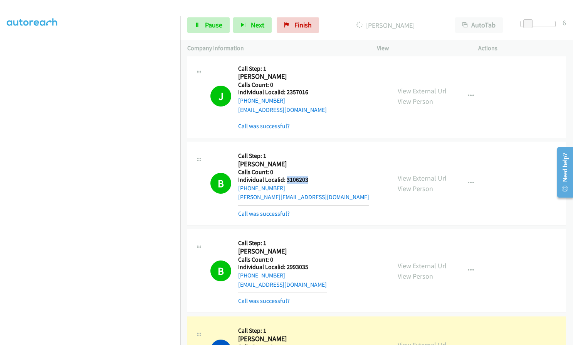
drag, startPoint x: 286, startPoint y: 161, endPoint x: 309, endPoint y: 160, distance: 23.2
click at [309, 160] on div "B Callback Scheduled Call Step: 1 [PERSON_NAME] America/New_York Calls Count: 0…" at bounding box center [296, 182] width 173 height 69
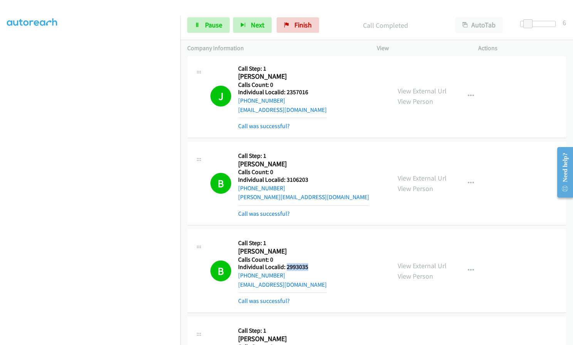
drag, startPoint x: 286, startPoint y: 247, endPoint x: 312, endPoint y: 247, distance: 25.8
click at [312, 247] on div "B Callback Scheduled Call Step: 1 [PERSON_NAME] America/New_York Calls Count: 0…" at bounding box center [296, 270] width 173 height 69
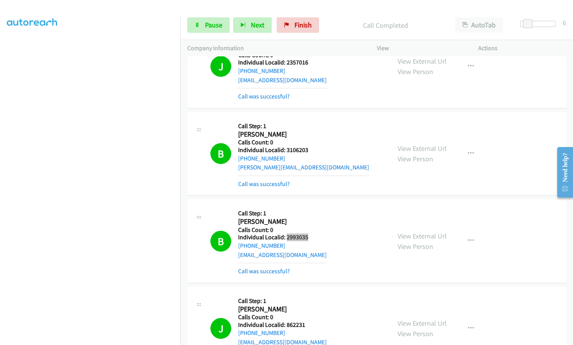
scroll to position [4461, 0]
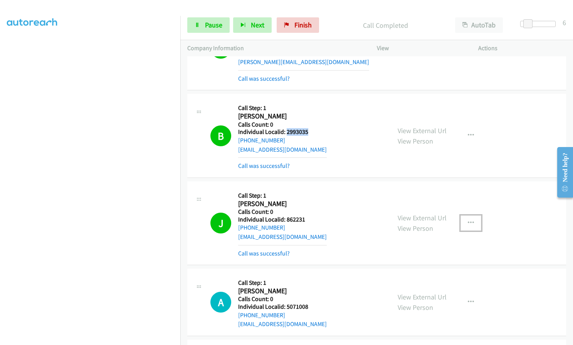
click at [462, 215] on button "button" at bounding box center [471, 222] width 21 height 15
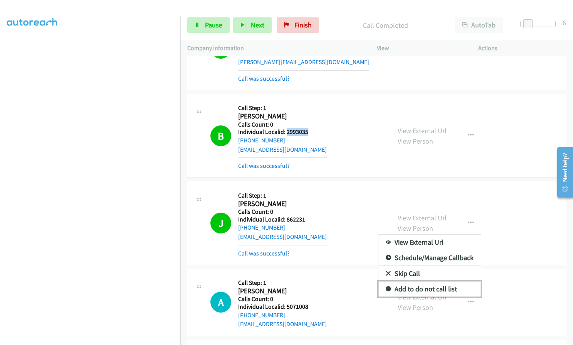
click at [386, 286] on icon at bounding box center [388, 288] width 5 height 5
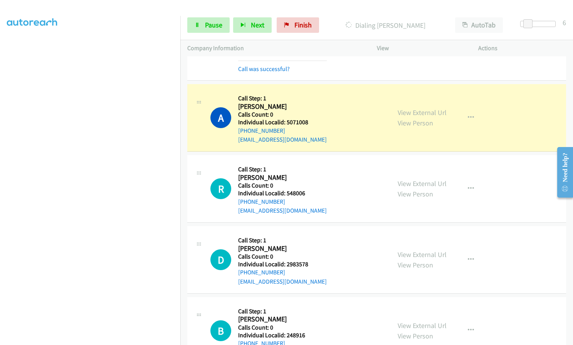
scroll to position [4644, 0]
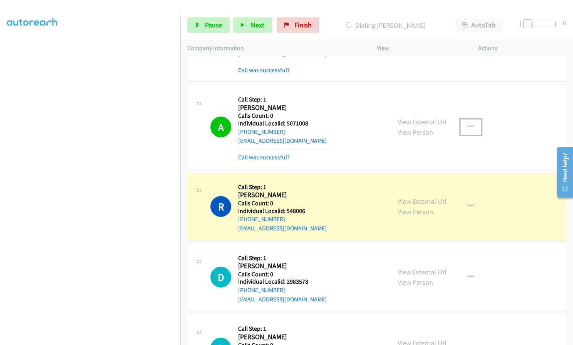
click at [464, 119] on button "button" at bounding box center [471, 126] width 21 height 15
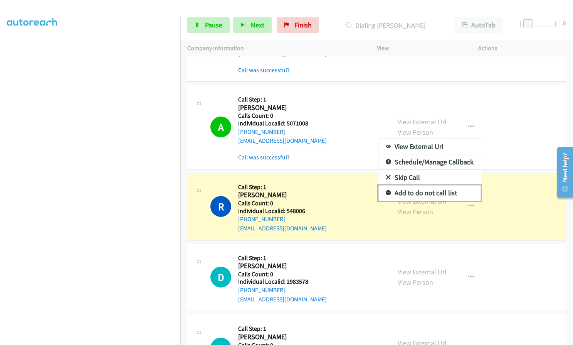
click at [386, 190] on icon at bounding box center [388, 192] width 5 height 5
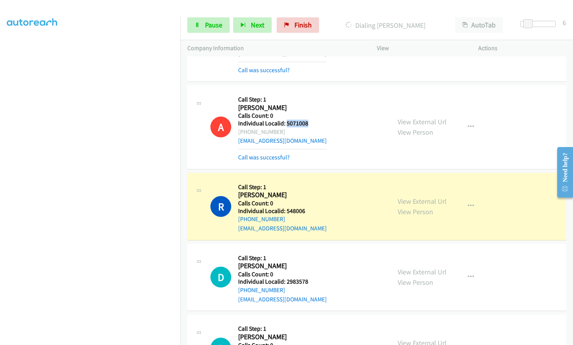
drag, startPoint x: 286, startPoint y: 104, endPoint x: 312, endPoint y: 104, distance: 26.6
click at [312, 104] on div "A Callback Scheduled Call Step: 1 [PERSON_NAME] America/New_York Calls Count: 0…" at bounding box center [296, 126] width 173 height 69
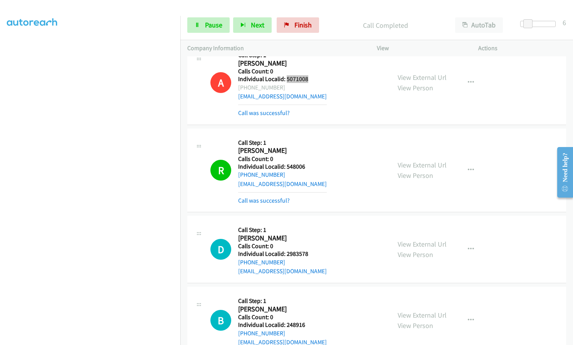
scroll to position [4721, 0]
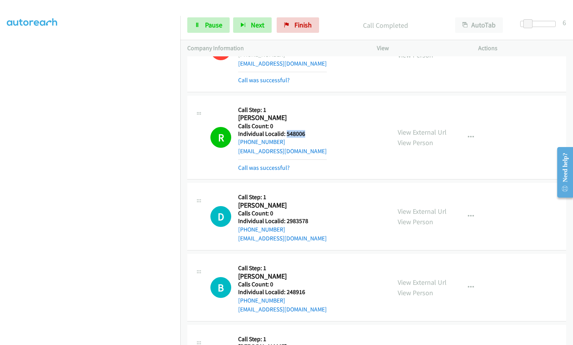
drag, startPoint x: 286, startPoint y: 115, endPoint x: 308, endPoint y: 115, distance: 21.2
click at [308, 115] on div "R Callback Scheduled Call Step: 1 [PERSON_NAME] America/New_York Calls Count: 0…" at bounding box center [296, 137] width 173 height 69
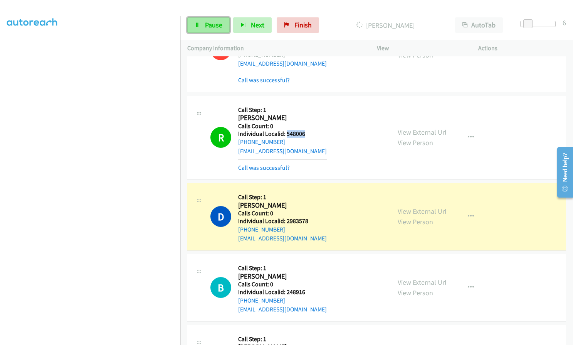
click at [204, 24] on link "Pause" at bounding box center [208, 24] width 42 height 15
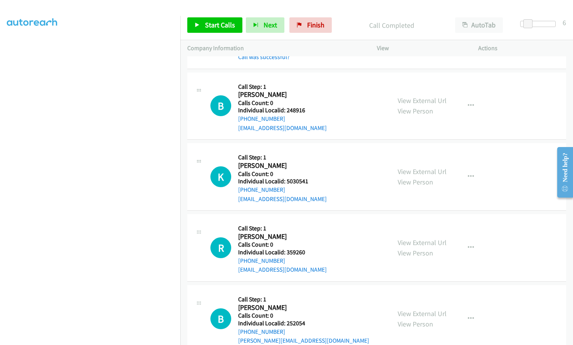
scroll to position [4923, 0]
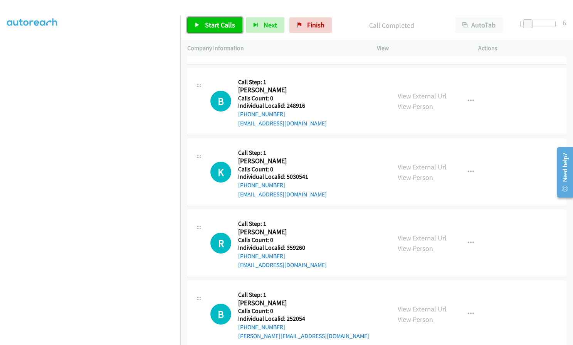
click at [216, 25] on span "Start Calls" at bounding box center [220, 24] width 30 height 9
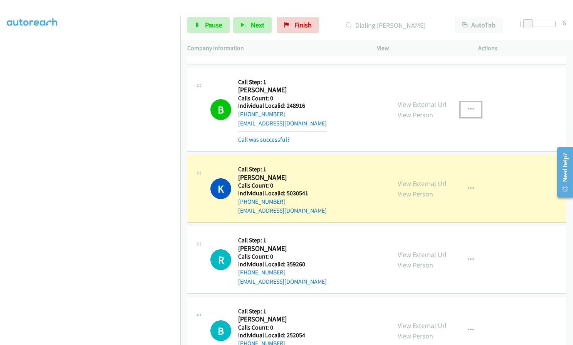
click at [471, 102] on button "button" at bounding box center [471, 109] width 21 height 15
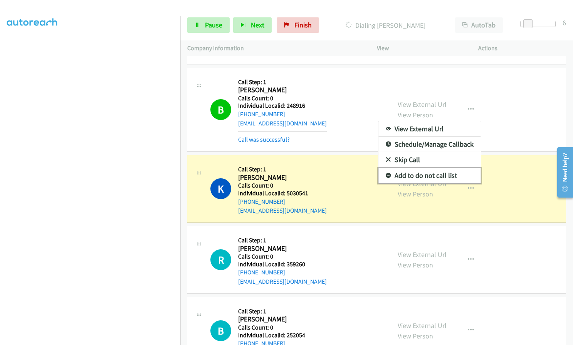
click at [386, 173] on icon at bounding box center [388, 175] width 5 height 5
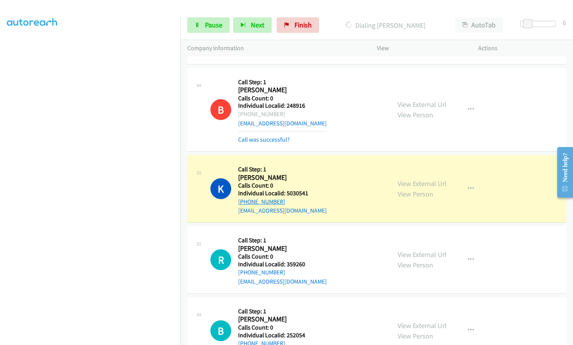
drag, startPoint x: 291, startPoint y: 180, endPoint x: 244, endPoint y: 183, distance: 46.7
click at [244, 197] on div "[PHONE_NUMBER]" at bounding box center [282, 201] width 89 height 9
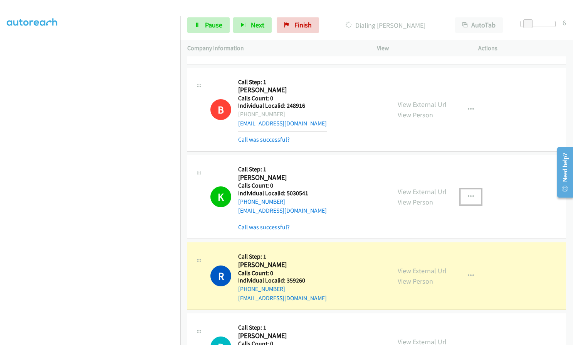
click at [468, 193] on icon "button" at bounding box center [471, 196] width 6 height 6
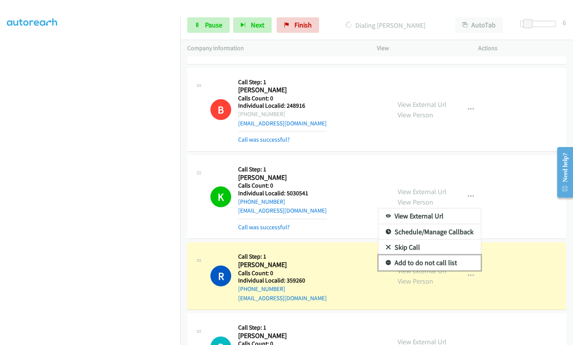
click at [382, 255] on link "Add to do not call list" at bounding box center [430, 262] width 103 height 15
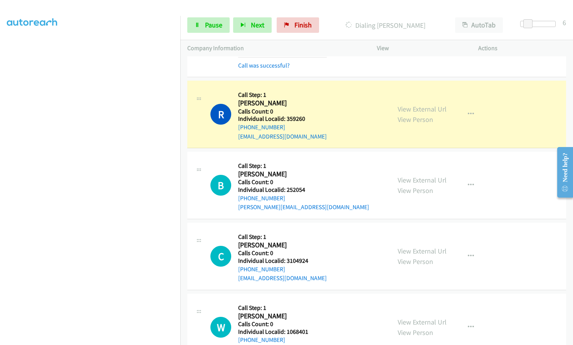
scroll to position [5087, 0]
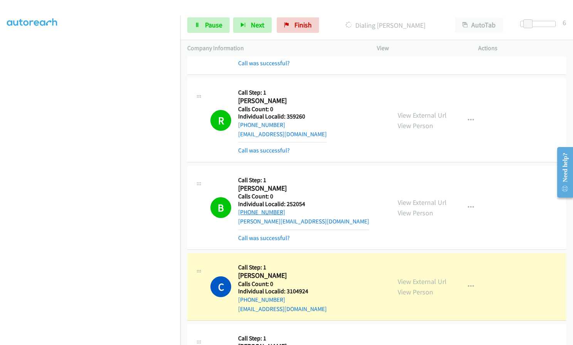
drag, startPoint x: 283, startPoint y: 195, endPoint x: 251, endPoint y: 193, distance: 32.0
click at [247, 207] on div "[PHONE_NUMBER]" at bounding box center [303, 211] width 131 height 9
drag, startPoint x: 251, startPoint y: 193, endPoint x: 331, endPoint y: 177, distance: 81.4
click at [331, 177] on div "B Callback Scheduled Call Step: 1 [PERSON_NAME] America/[GEOGRAPHIC_DATA] Calls…" at bounding box center [296, 207] width 173 height 69
drag, startPoint x: 282, startPoint y: 195, endPoint x: 249, endPoint y: 193, distance: 33.2
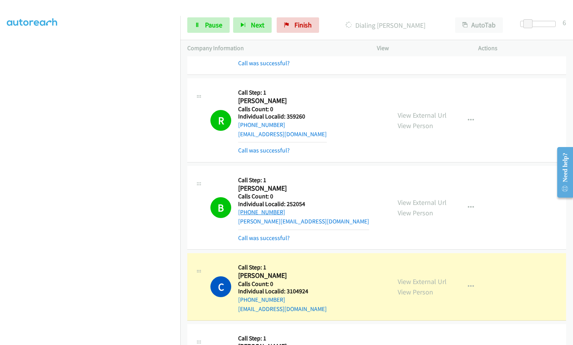
click at [247, 207] on div "[PHONE_NUMBER]" at bounding box center [303, 211] width 131 height 9
click at [476, 200] on button "button" at bounding box center [471, 207] width 21 height 15
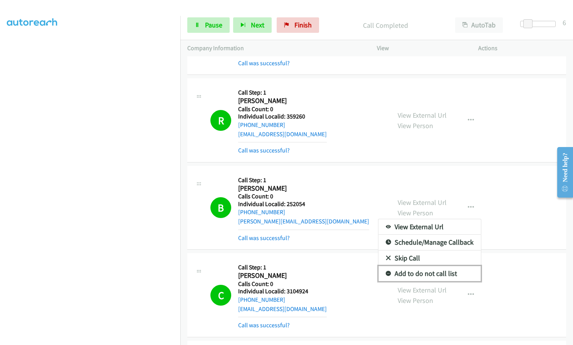
click at [389, 266] on link "Add to do not call list" at bounding box center [430, 273] width 103 height 15
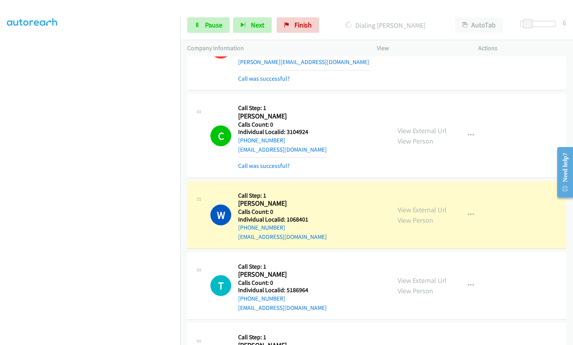
scroll to position [5222, 0]
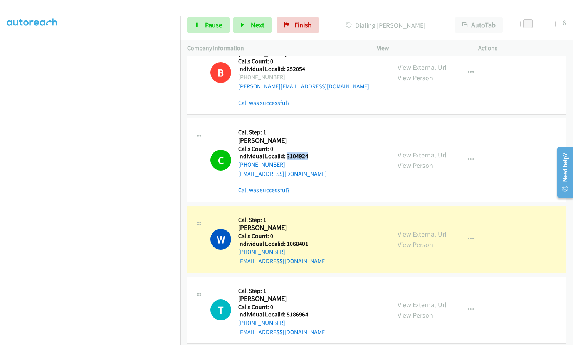
drag, startPoint x: 286, startPoint y: 138, endPoint x: 310, endPoint y: 137, distance: 23.1
click at [310, 137] on div "C Callback Scheduled Call Step: 1 [PERSON_NAME] America/[GEOGRAPHIC_DATA] Calls…" at bounding box center [296, 159] width 173 height 69
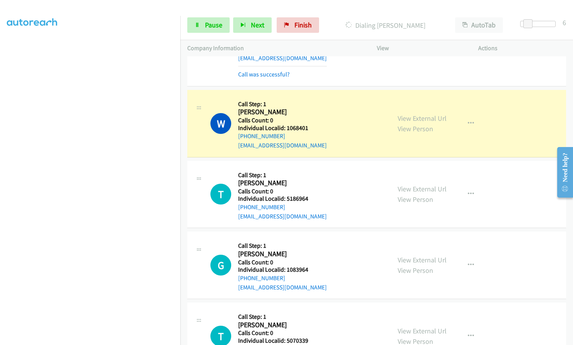
scroll to position [5357, 0]
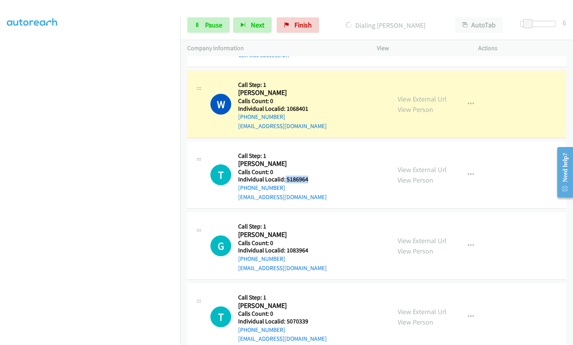
drag, startPoint x: 284, startPoint y: 160, endPoint x: 311, endPoint y: 159, distance: 27.0
click at [311, 159] on div "T Callback Scheduled Call Step: 1 [PERSON_NAME] America/[GEOGRAPHIC_DATA] Calls…" at bounding box center [296, 174] width 173 height 53
drag, startPoint x: 287, startPoint y: 233, endPoint x: 310, endPoint y: 232, distance: 22.8
click at [310, 232] on div "G Callback Scheduled Call Step: 1 [PERSON_NAME] America/[GEOGRAPHIC_DATA] Calls…" at bounding box center [296, 245] width 173 height 53
drag, startPoint x: 285, startPoint y: 300, endPoint x: 312, endPoint y: 302, distance: 26.7
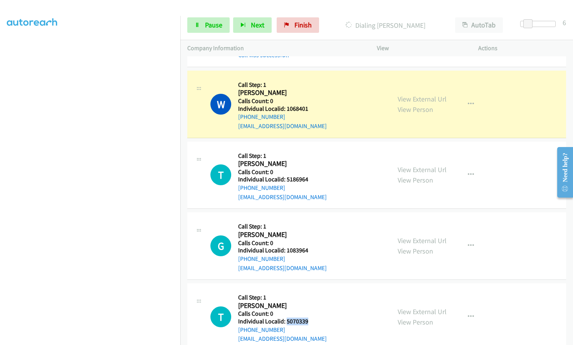
click at [312, 302] on div "T Callback Scheduled Call Step: 1 [PERSON_NAME] America/[GEOGRAPHIC_DATA] Calls…" at bounding box center [296, 316] width 173 height 53
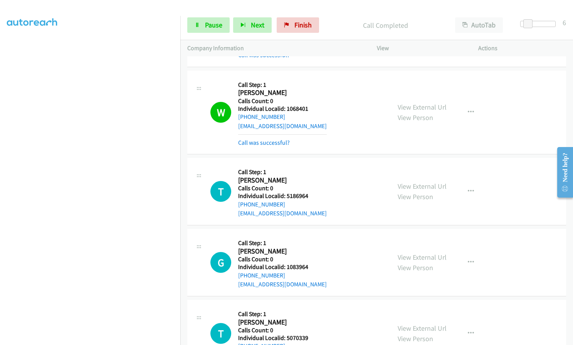
drag, startPoint x: 298, startPoint y: 302, endPoint x: 327, endPoint y: 319, distance: 34.0
click at [342, 320] on div "T Callback Scheduled Call Step: 1 [PERSON_NAME] America/[GEOGRAPHIC_DATA] Calls…" at bounding box center [296, 332] width 173 height 53
drag, startPoint x: 286, startPoint y: 318, endPoint x: 308, endPoint y: 319, distance: 21.2
click at [308, 319] on div "T Callback Scheduled Call Step: 1 [PERSON_NAME] America/[GEOGRAPHIC_DATA] Calls…" at bounding box center [296, 332] width 173 height 53
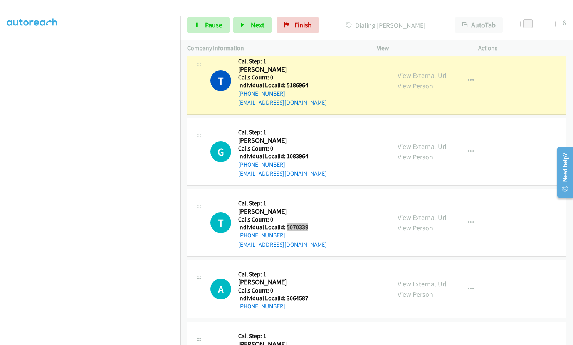
scroll to position [5521, 0]
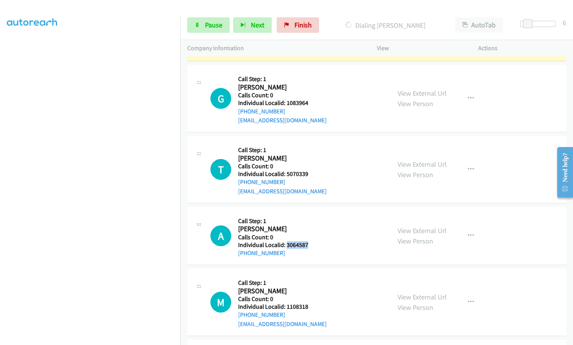
drag, startPoint x: 286, startPoint y: 227, endPoint x: 308, endPoint y: 227, distance: 22.0
click at [312, 227] on div "A Callback Scheduled Call Step: 1 [PERSON_NAME] America/[GEOGRAPHIC_DATA] Calls…" at bounding box center [296, 236] width 173 height 44
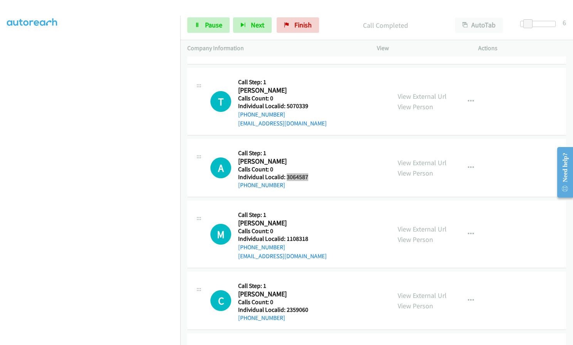
scroll to position [5627, 0]
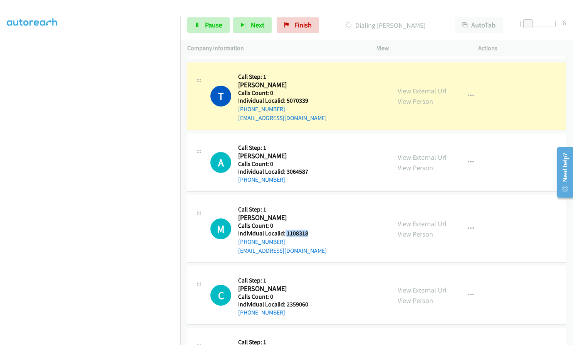
drag, startPoint x: 284, startPoint y: 214, endPoint x: 313, endPoint y: 215, distance: 28.9
click at [313, 215] on div "M Callback Scheduled Call Step: 1 [PERSON_NAME] America/[GEOGRAPHIC_DATA] Calls…" at bounding box center [296, 228] width 173 height 53
drag, startPoint x: 286, startPoint y: 286, endPoint x: 313, endPoint y: 285, distance: 27.8
click at [314, 285] on div "C Callback Scheduled Call Step: 1 [PERSON_NAME] America/[GEOGRAPHIC_DATA] Calls…" at bounding box center [296, 295] width 173 height 44
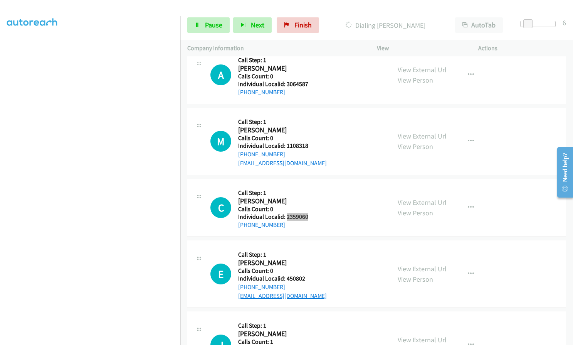
scroll to position [5752, 0]
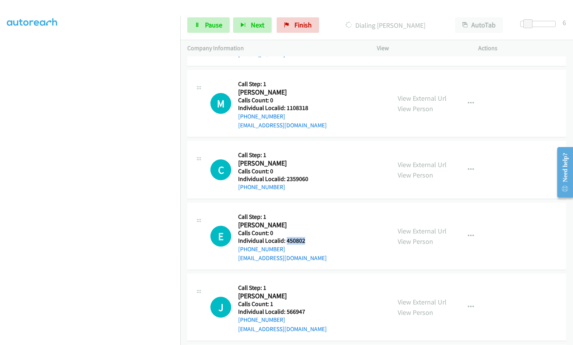
drag, startPoint x: 286, startPoint y: 223, endPoint x: 310, endPoint y: 223, distance: 23.9
click at [310, 223] on div "E Callback Scheduled Call Step: 1 [PERSON_NAME] America/[GEOGRAPHIC_DATA] Calls…" at bounding box center [296, 235] width 173 height 53
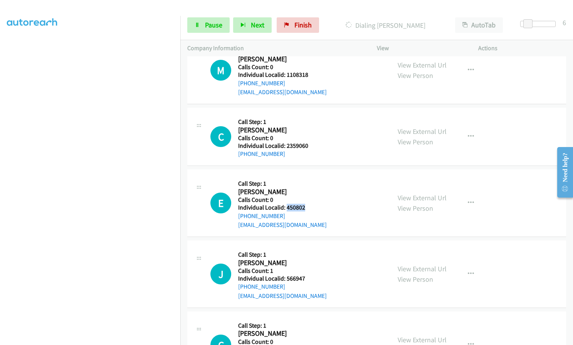
scroll to position [5800, 0]
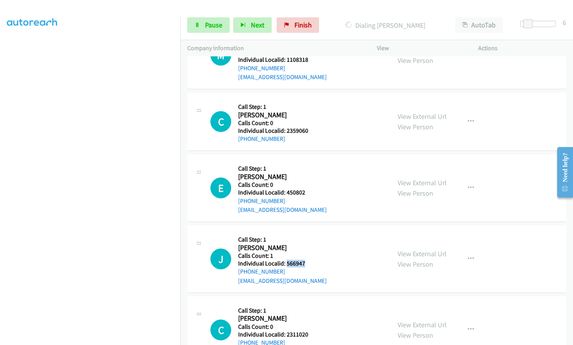
drag, startPoint x: 286, startPoint y: 246, endPoint x: 306, endPoint y: 244, distance: 20.1
click at [313, 246] on div "J Callback Scheduled Call Step: 1 [PERSON_NAME] America/[GEOGRAPHIC_DATA] Calls…" at bounding box center [296, 258] width 173 height 53
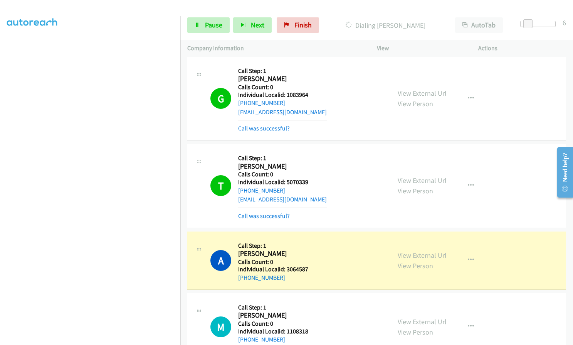
scroll to position [5528, 0]
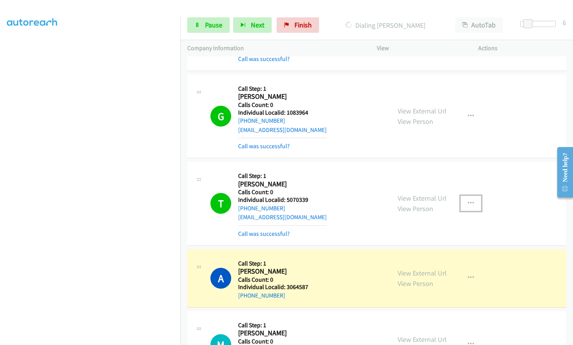
click at [468, 195] on button "button" at bounding box center [471, 202] width 21 height 15
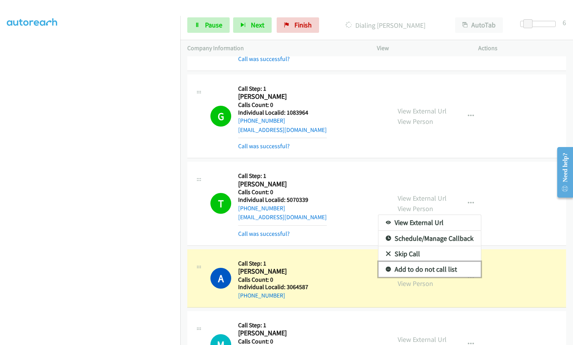
click at [386, 267] on icon at bounding box center [388, 269] width 5 height 5
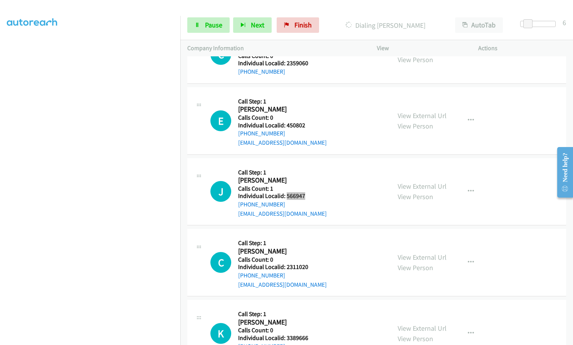
scroll to position [5884, 0]
drag, startPoint x: 284, startPoint y: 248, endPoint x: 310, endPoint y: 247, distance: 25.1
click at [310, 247] on div "C Callback Scheduled Call Step: 1 [PERSON_NAME] America/[GEOGRAPHIC_DATA] Calls…" at bounding box center [296, 261] width 173 height 53
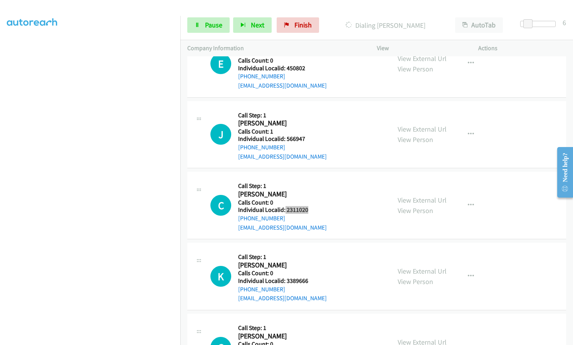
scroll to position [5942, 0]
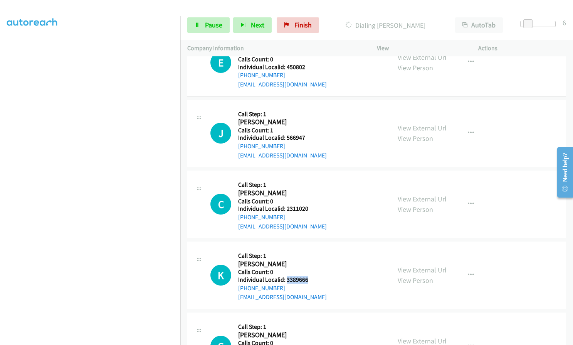
drag, startPoint x: 285, startPoint y: 261, endPoint x: 311, endPoint y: 261, distance: 25.8
click at [315, 261] on div "K Callback Scheduled Call Step: 1 [PERSON_NAME] America/[GEOGRAPHIC_DATA] Calls…" at bounding box center [296, 274] width 173 height 53
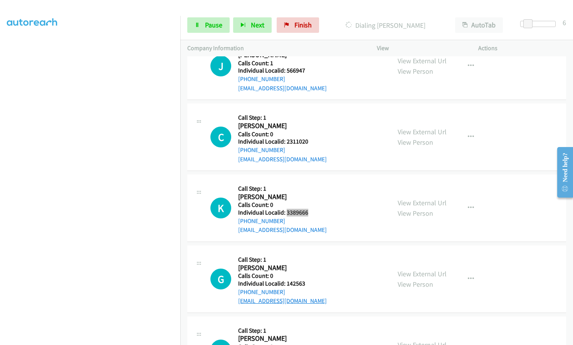
scroll to position [6019, 0]
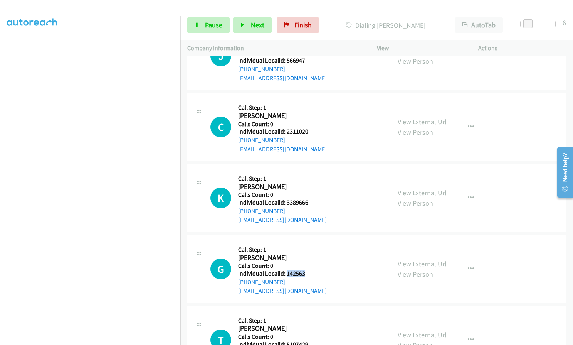
drag, startPoint x: 286, startPoint y: 254, endPoint x: 312, endPoint y: 254, distance: 26.6
click at [312, 269] on h5 "Individual Localid: 142563" at bounding box center [282, 273] width 89 height 8
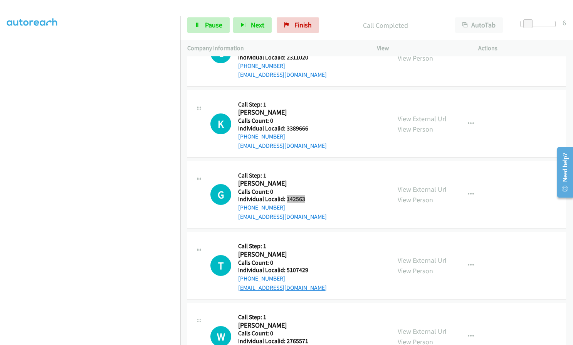
scroll to position [6132, 0]
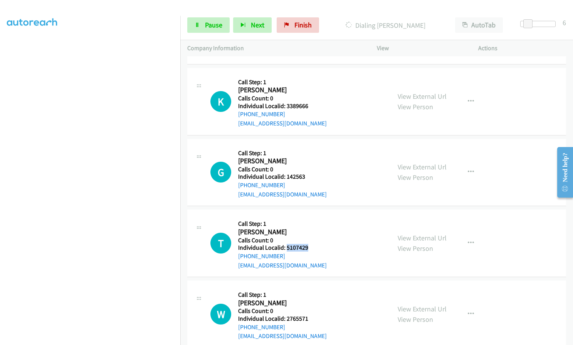
drag, startPoint x: 286, startPoint y: 229, endPoint x: 309, endPoint y: 227, distance: 22.8
click at [309, 227] on div "T Callback Scheduled Call Step: 1 [PERSON_NAME] America/[GEOGRAPHIC_DATA] Calls…" at bounding box center [296, 242] width 173 height 53
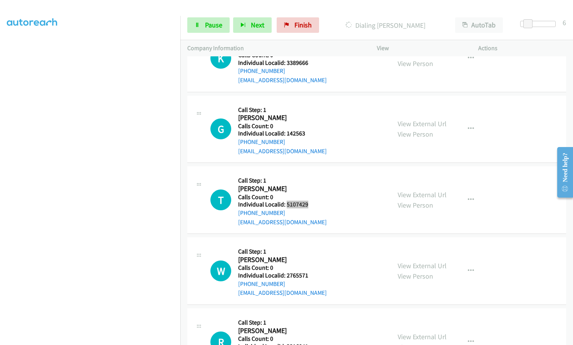
scroll to position [6180, 0]
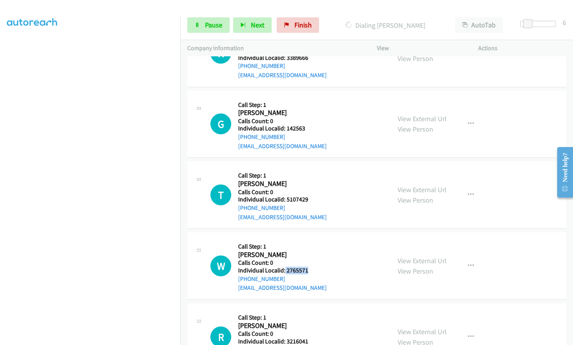
drag, startPoint x: 288, startPoint y: 252, endPoint x: 313, endPoint y: 250, distance: 25.1
click at [313, 250] on div "W Callback Scheduled Call Step: 1 [PERSON_NAME] America/New_York Calls Count: 0…" at bounding box center [296, 265] width 173 height 53
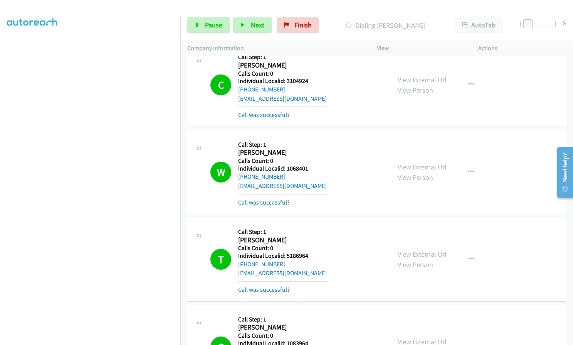
scroll to position [5329, 0]
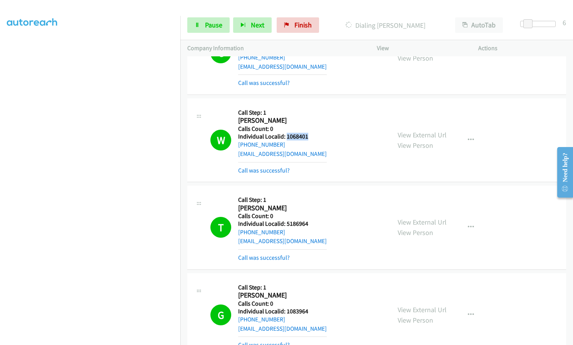
drag, startPoint x: 285, startPoint y: 116, endPoint x: 309, endPoint y: 117, distance: 23.9
click at [309, 117] on div "W Callback Scheduled Call Step: 1 [PERSON_NAME] America/[GEOGRAPHIC_DATA] Calls…" at bounding box center [296, 139] width 173 height 69
drag, startPoint x: 285, startPoint y: 206, endPoint x: 307, endPoint y: 204, distance: 22.0
click at [307, 220] on h5 "Individual Localid: 5186964" at bounding box center [282, 224] width 89 height 8
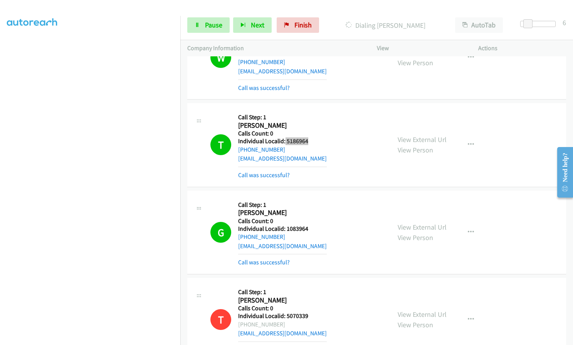
scroll to position [5416, 0]
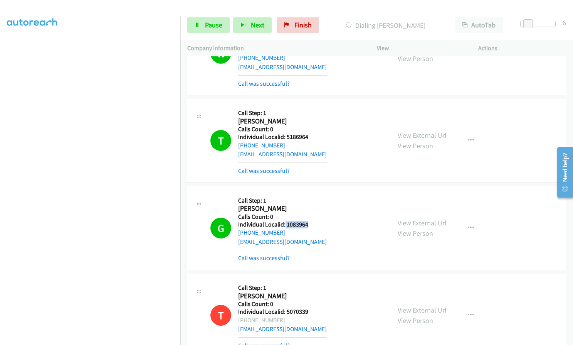
drag, startPoint x: 285, startPoint y: 205, endPoint x: 308, endPoint y: 205, distance: 23.1
click at [308, 205] on div "G Callback Scheduled Call Step: 1 [PERSON_NAME] America/[GEOGRAPHIC_DATA] Calls…" at bounding box center [296, 227] width 173 height 69
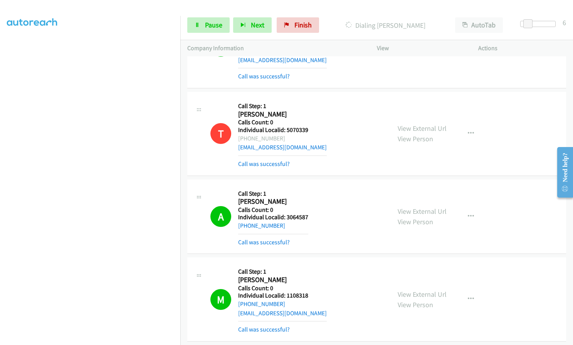
scroll to position [5599, 0]
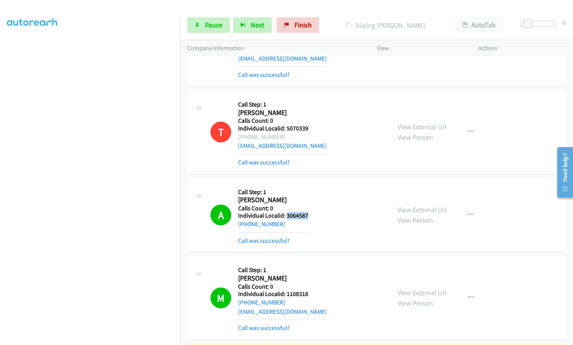
drag, startPoint x: 285, startPoint y: 199, endPoint x: 313, endPoint y: 197, distance: 28.2
click at [313, 197] on div "A Callback Scheduled Call Step: 1 [PERSON_NAME] America/[GEOGRAPHIC_DATA] Calls…" at bounding box center [296, 215] width 173 height 61
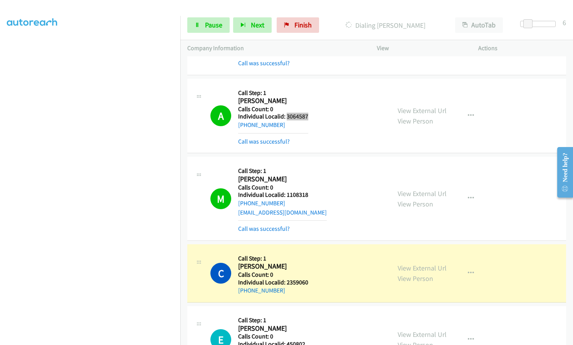
scroll to position [5715, 0]
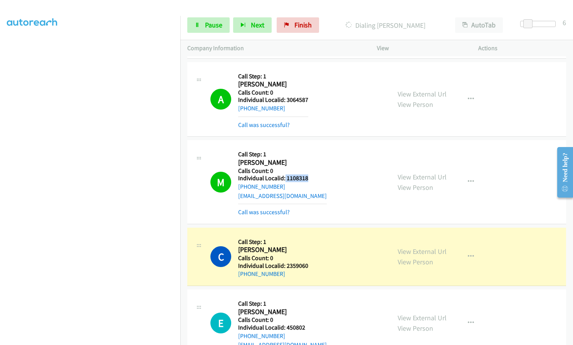
drag, startPoint x: 286, startPoint y: 160, endPoint x: 311, endPoint y: 160, distance: 25.8
click at [311, 160] on div "M Callback Scheduled Call Step: 1 [PERSON_NAME] America/[GEOGRAPHIC_DATA] Calls…" at bounding box center [296, 181] width 173 height 69
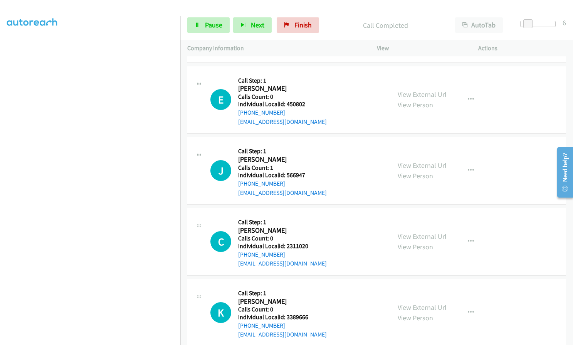
scroll to position [5956, 0]
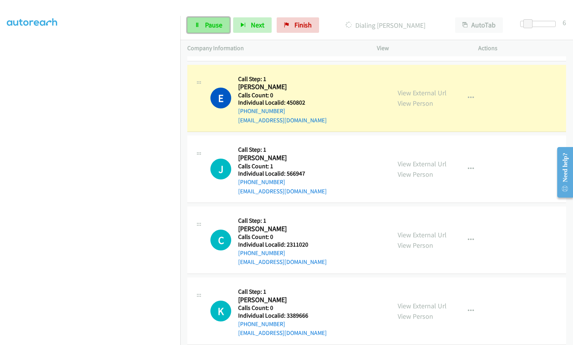
click at [220, 25] on span "Pause" at bounding box center [213, 24] width 17 height 9
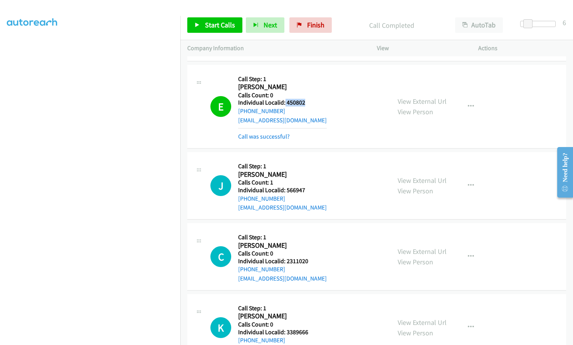
drag, startPoint x: 284, startPoint y: 84, endPoint x: 310, endPoint y: 82, distance: 25.1
click at [310, 82] on div "E Callback Scheduled Call Step: 1 [PERSON_NAME] America/[GEOGRAPHIC_DATA] Calls…" at bounding box center [296, 106] width 173 height 69
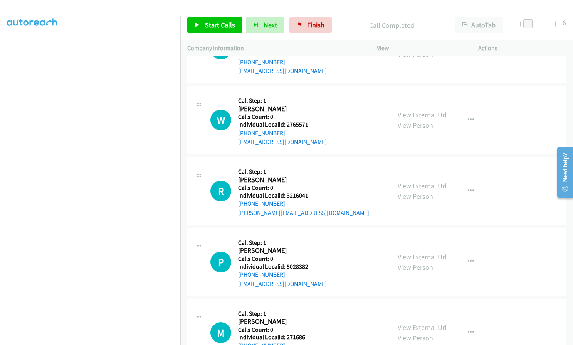
scroll to position [6389, 0]
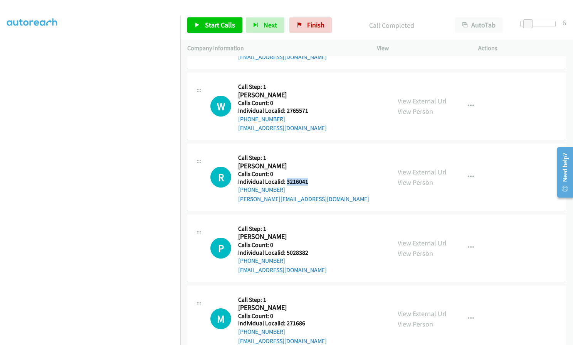
drag, startPoint x: 287, startPoint y: 162, endPoint x: 310, endPoint y: 163, distance: 23.5
click at [310, 163] on div "R Callback Scheduled Call Step: 1 [PERSON_NAME] [GEOGRAPHIC_DATA]/[GEOGRAPHIC_D…" at bounding box center [296, 176] width 173 height 53
click at [284, 249] on h5 "Individual Localid: 5028382" at bounding box center [282, 253] width 89 height 8
drag, startPoint x: 286, startPoint y: 234, endPoint x: 311, endPoint y: 235, distance: 25.8
click at [311, 235] on div "P Callback Scheduled Call Step: 1 [PERSON_NAME] America/New_York Calls Count: 0…" at bounding box center [296, 247] width 173 height 53
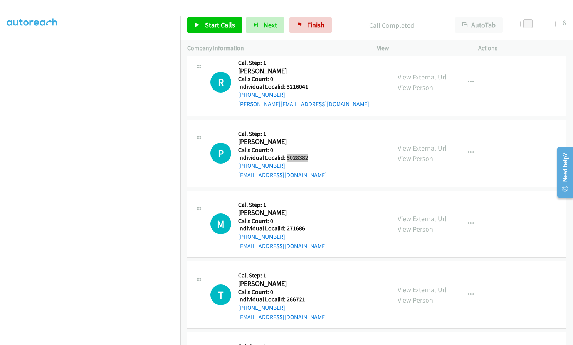
scroll to position [6485, 0]
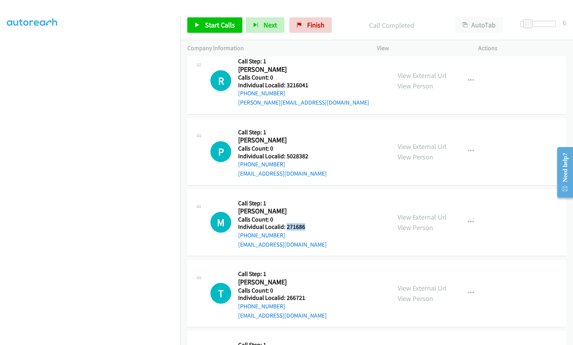
drag, startPoint x: 286, startPoint y: 208, endPoint x: 307, endPoint y: 208, distance: 21.6
click at [307, 208] on div "M Callback Scheduled Call Step: 1 [PERSON_NAME] America/New_York Calls Count: 0…" at bounding box center [296, 222] width 173 height 53
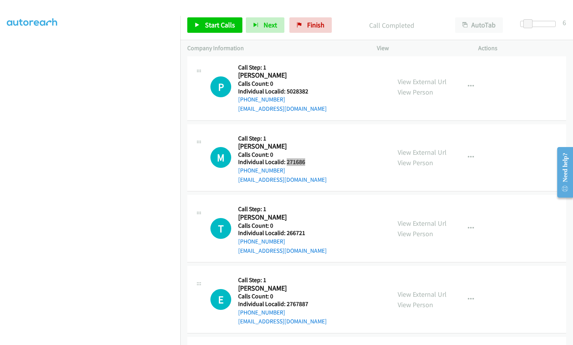
scroll to position [6572, 0]
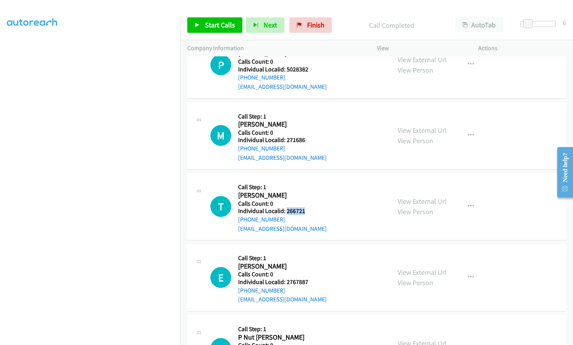
drag, startPoint x: 285, startPoint y: 192, endPoint x: 309, endPoint y: 191, distance: 23.9
click at [309, 191] on div "T Callback Scheduled Call Step: 1 [PERSON_NAME] America/[GEOGRAPHIC_DATA] Calls…" at bounding box center [296, 206] width 173 height 53
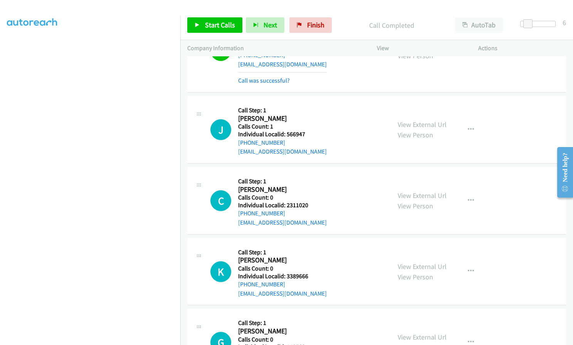
scroll to position [6023, 0]
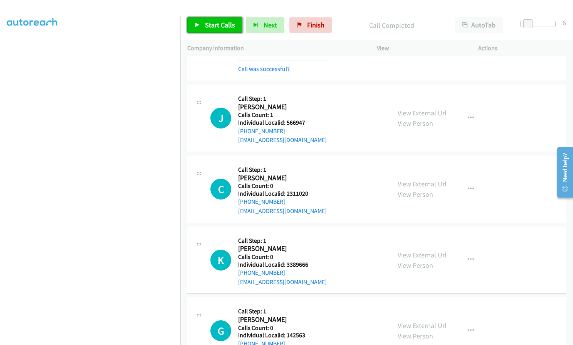
click at [218, 29] on span "Start Calls" at bounding box center [220, 24] width 30 height 9
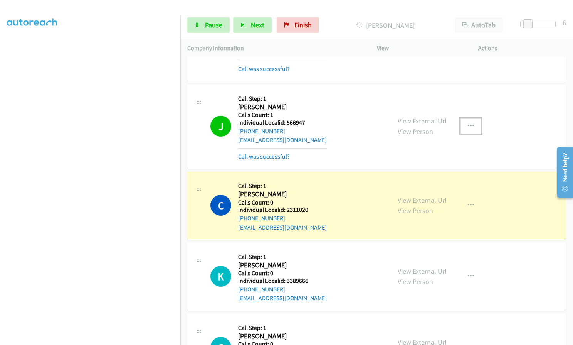
click at [471, 123] on icon "button" at bounding box center [471, 126] width 6 height 6
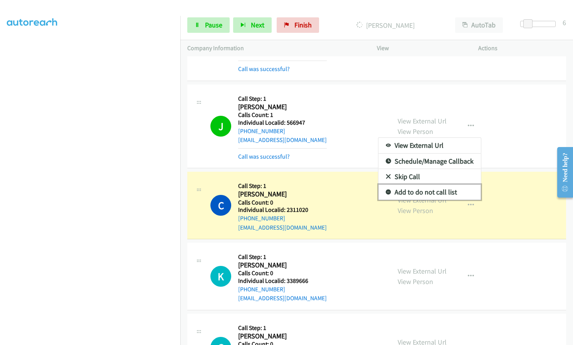
click at [386, 190] on icon at bounding box center [388, 192] width 5 height 5
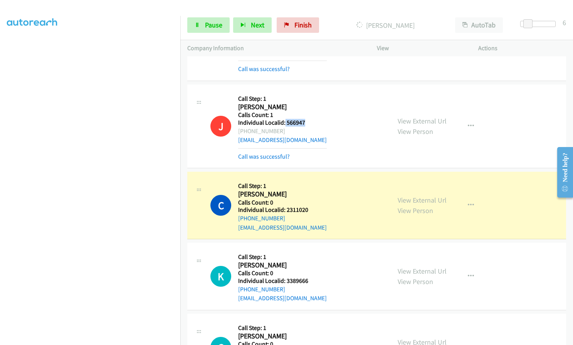
drag, startPoint x: 285, startPoint y: 103, endPoint x: 305, endPoint y: 103, distance: 20.4
click at [305, 103] on div "J Callback Scheduled Call Step: 1 [PERSON_NAME] America/[GEOGRAPHIC_DATA] Calls…" at bounding box center [296, 125] width 173 height 69
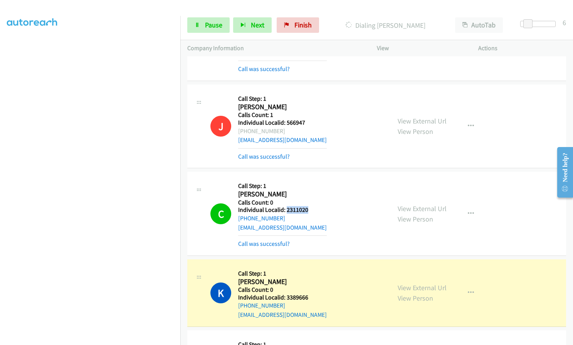
drag, startPoint x: 286, startPoint y: 193, endPoint x: 310, endPoint y: 191, distance: 24.4
click at [310, 191] on div "C Callback Scheduled Call Step: 1 [PERSON_NAME] America/[GEOGRAPHIC_DATA] Calls…" at bounding box center [296, 212] width 173 height 69
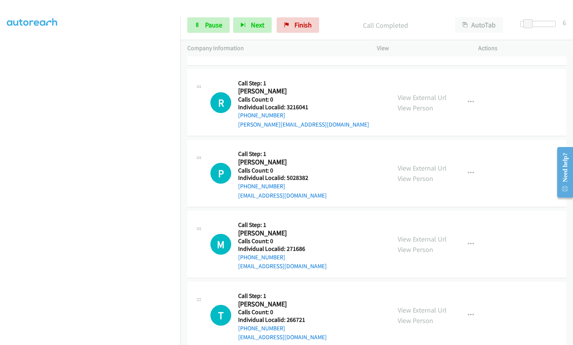
scroll to position [6563, 0]
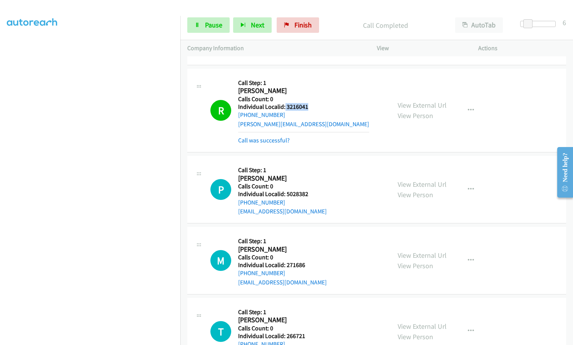
drag, startPoint x: 284, startPoint y: 88, endPoint x: 311, endPoint y: 86, distance: 26.7
click at [311, 86] on div "R Callback Scheduled Call Step: 1 [PERSON_NAME] [GEOGRAPHIC_DATA]/[GEOGRAPHIC_D…" at bounding box center [296, 110] width 173 height 69
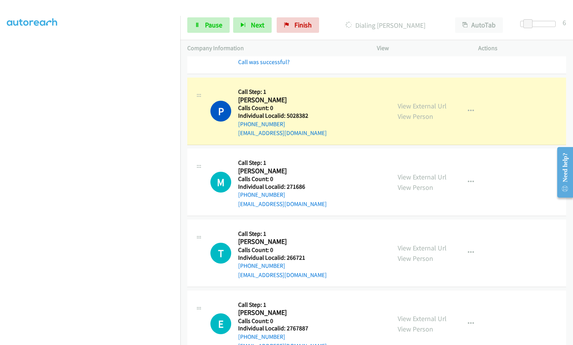
scroll to position [6649, 0]
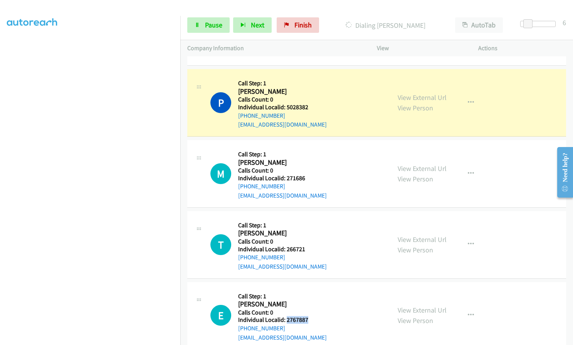
drag, startPoint x: 285, startPoint y: 301, endPoint x: 311, endPoint y: 302, distance: 26.2
click at [311, 316] on h5 "Individual Localid: 2767887" at bounding box center [282, 320] width 89 height 8
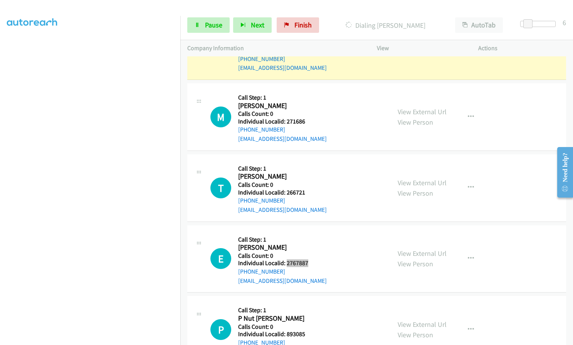
scroll to position [6746, 0]
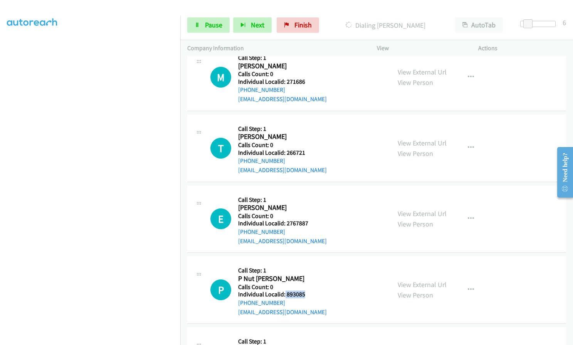
drag, startPoint x: 285, startPoint y: 274, endPoint x: 307, endPoint y: 273, distance: 22.4
click at [307, 290] on h5 "Individual Localid: 893085" at bounding box center [282, 294] width 89 height 8
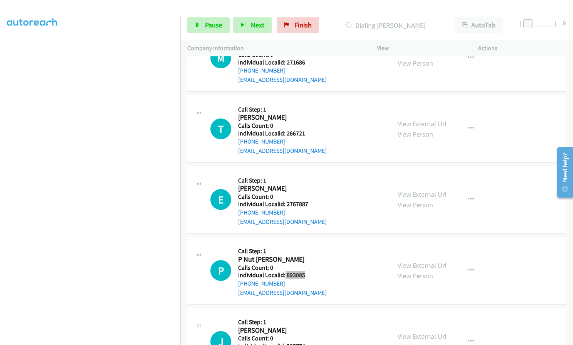
scroll to position [6823, 0]
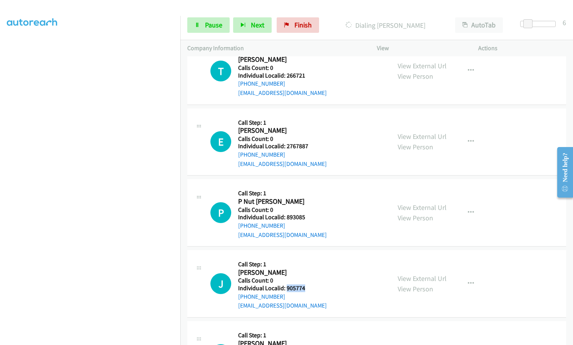
drag, startPoint x: 286, startPoint y: 271, endPoint x: 306, endPoint y: 269, distance: 19.7
click at [306, 269] on div "J Callback Scheduled Call Step: 1 [PERSON_NAME] America/New_York Calls Count: 0…" at bounding box center [296, 283] width 173 height 53
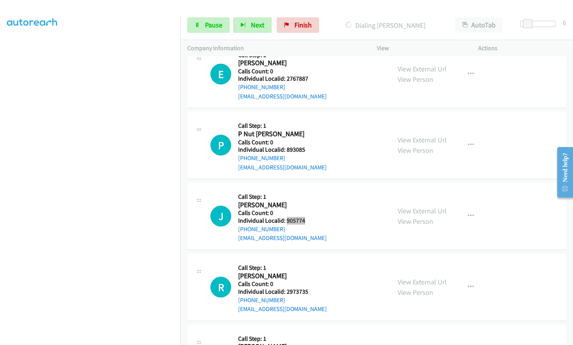
scroll to position [6919, 0]
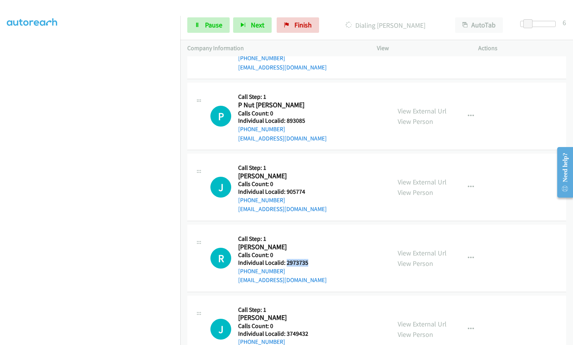
drag, startPoint x: 286, startPoint y: 244, endPoint x: 304, endPoint y: 243, distance: 18.1
click at [310, 244] on div "R Callback Scheduled Call Step: 1 [PERSON_NAME] [GEOGRAPHIC_DATA]/[GEOGRAPHIC_D…" at bounding box center [296, 257] width 173 height 53
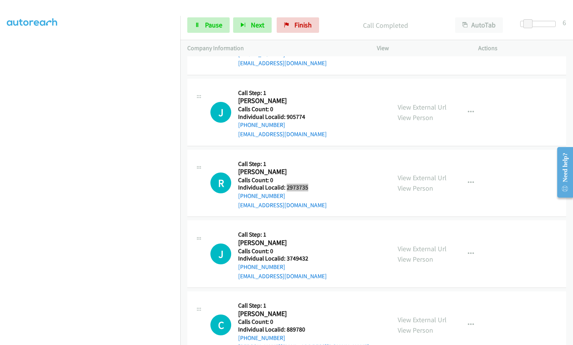
scroll to position [7022, 0]
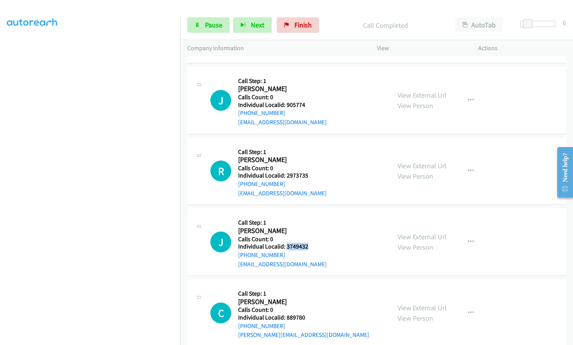
drag, startPoint x: 293, startPoint y: 228, endPoint x: 306, endPoint y: 227, distance: 12.3
click at [306, 242] on h5 "Individual Localid: 3749432" at bounding box center [282, 246] width 89 height 8
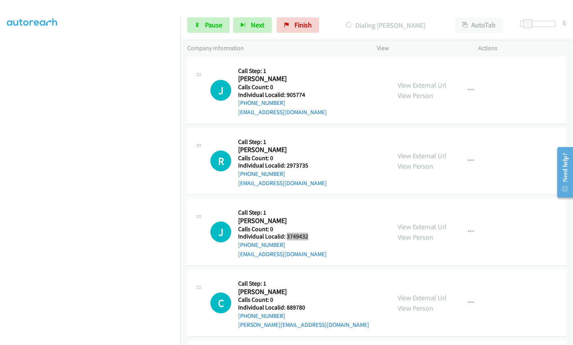
scroll to position [7051, 0]
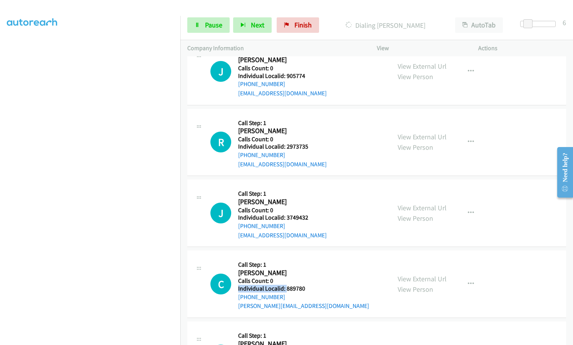
drag, startPoint x: 286, startPoint y: 270, endPoint x: 308, endPoint y: 267, distance: 22.2
click at [311, 266] on div "C Callback Scheduled Call Step: 1 [PERSON_NAME] America/New_York Calls Count: 0…" at bounding box center [296, 283] width 173 height 53
click at [307, 267] on div "C Callback Scheduled Call Step: 1 [PERSON_NAME] America/New_York Calls Count: 0…" at bounding box center [296, 283] width 173 height 53
drag, startPoint x: 286, startPoint y: 270, endPoint x: 306, endPoint y: 270, distance: 19.7
click at [306, 270] on div "C Callback Scheduled Call Step: 1 [PERSON_NAME] America/New_York Calls Count: 0…" at bounding box center [296, 283] width 173 height 53
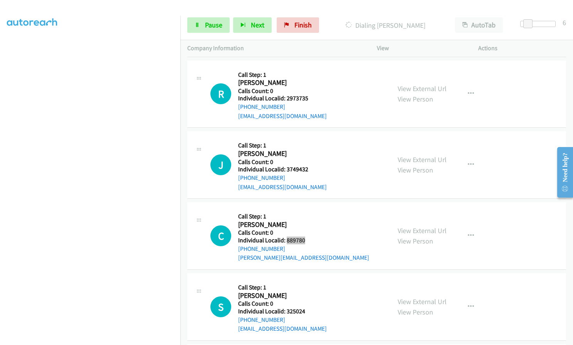
scroll to position [7109, 0]
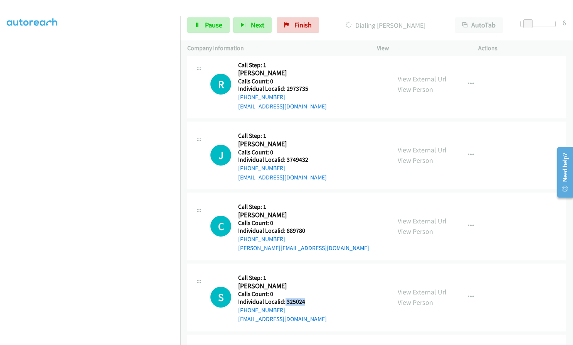
drag, startPoint x: 285, startPoint y: 283, endPoint x: 308, endPoint y: 282, distance: 22.8
click at [308, 282] on div "S Callback Scheduled Call Step: 1 [PERSON_NAME] America/[GEOGRAPHIC_DATA] Calls…" at bounding box center [296, 296] width 173 height 53
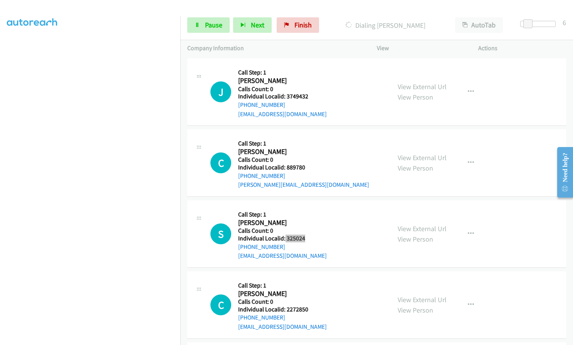
scroll to position [7196, 0]
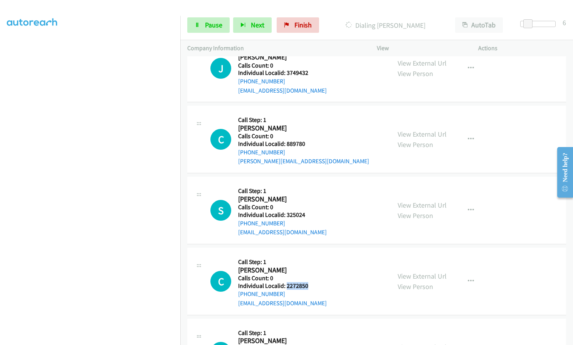
drag, startPoint x: 287, startPoint y: 265, endPoint x: 309, endPoint y: 266, distance: 22.0
click at [309, 266] on div "C Callback Scheduled Call Step: 1 [PERSON_NAME] America/[GEOGRAPHIC_DATA] Calls…" at bounding box center [296, 280] width 173 height 53
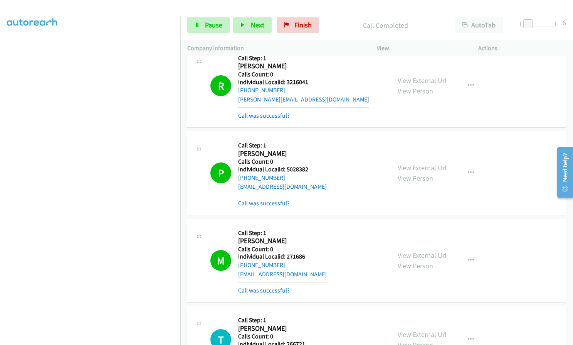
scroll to position [6541, 0]
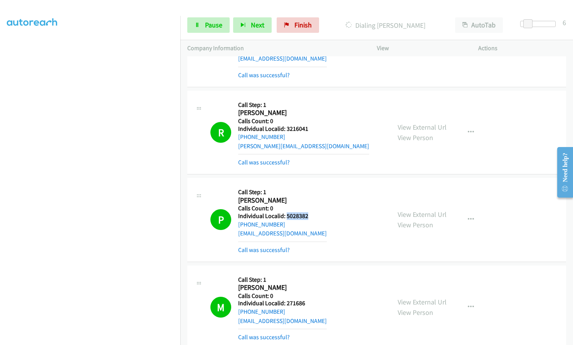
drag, startPoint x: 286, startPoint y: 197, endPoint x: 306, endPoint y: 197, distance: 20.0
click at [306, 212] on h5 "Individual Localid: 5028382" at bounding box center [282, 216] width 89 height 8
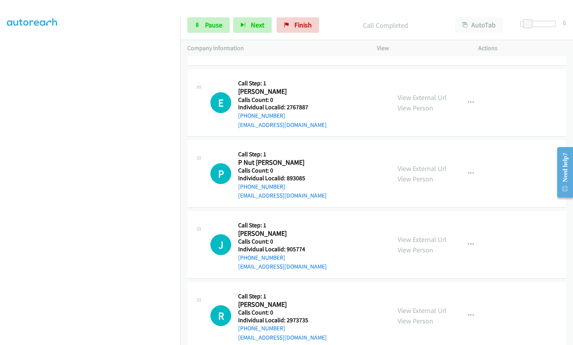
scroll to position [6916, 0]
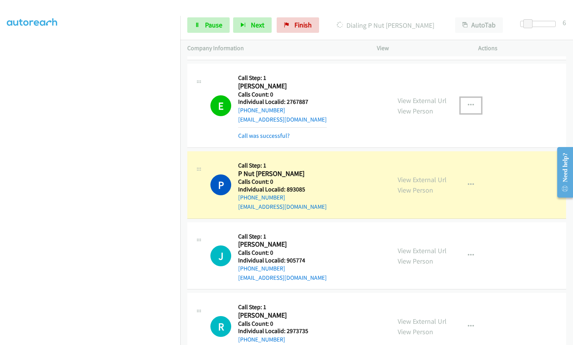
drag, startPoint x: 472, startPoint y: 85, endPoint x: 469, endPoint y: 93, distance: 8.5
click at [472, 98] on button "button" at bounding box center [471, 105] width 21 height 15
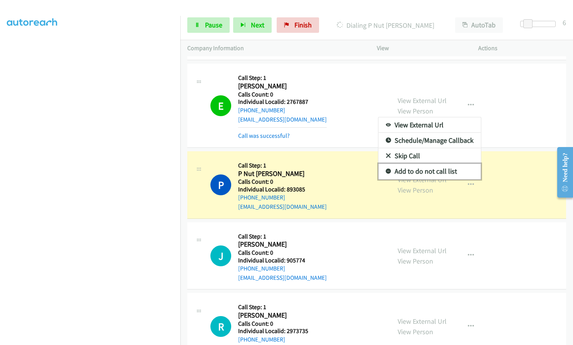
drag, startPoint x: 388, startPoint y: 154, endPoint x: 374, endPoint y: 136, distance: 22.2
click at [388, 163] on link "Add to do not call list" at bounding box center [430, 170] width 103 height 15
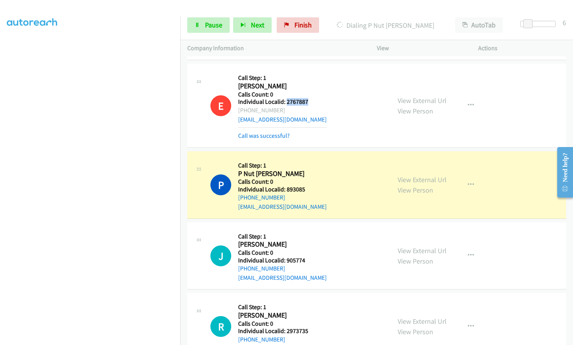
drag, startPoint x: 287, startPoint y: 83, endPoint x: 308, endPoint y: 82, distance: 21.2
click at [308, 98] on h5 "Individual Localid: 2767887" at bounding box center [282, 102] width 89 height 8
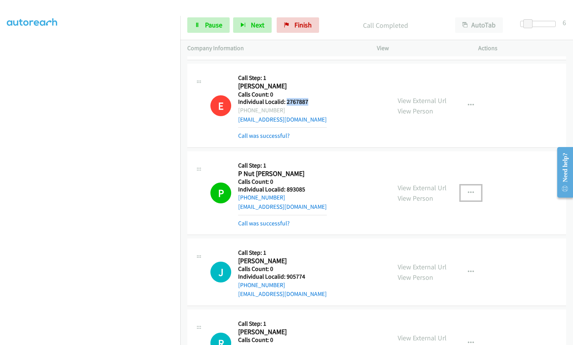
click at [468, 190] on icon "button" at bounding box center [471, 193] width 6 height 6
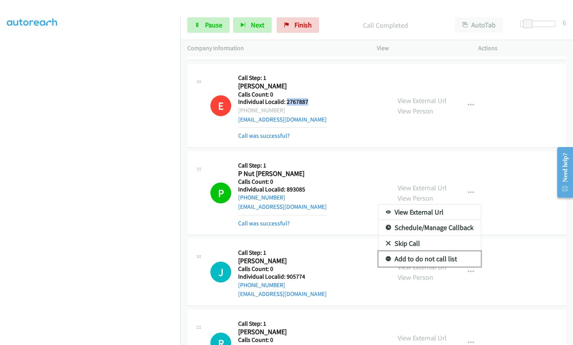
click at [386, 256] on icon at bounding box center [388, 258] width 5 height 5
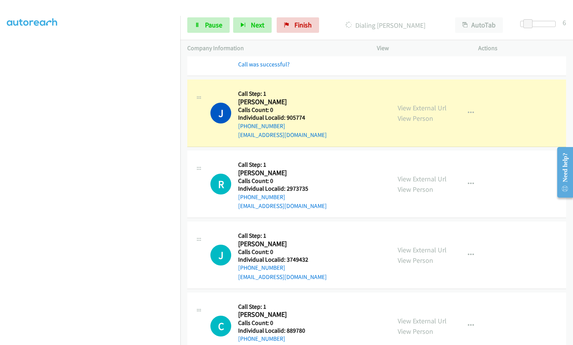
scroll to position [7080, 0]
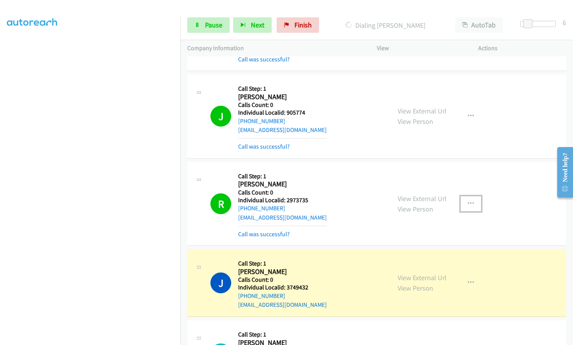
click at [468, 200] on icon "button" at bounding box center [471, 203] width 6 height 6
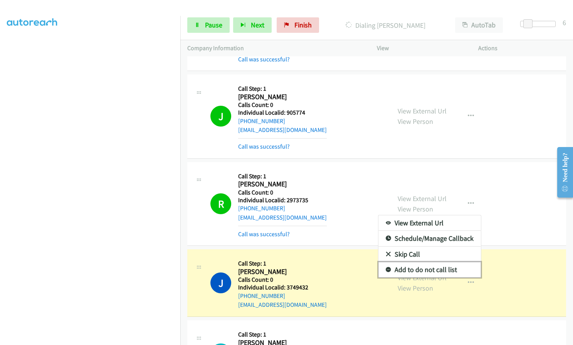
click at [386, 267] on icon at bounding box center [388, 269] width 5 height 5
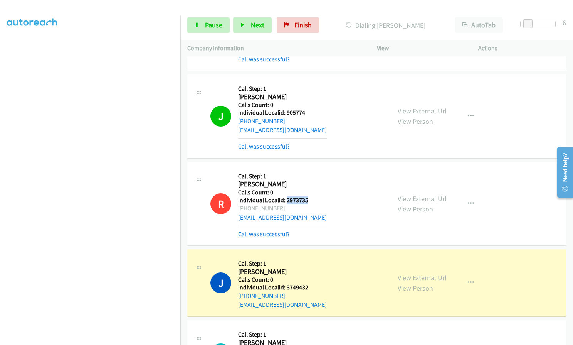
drag, startPoint x: 285, startPoint y: 180, endPoint x: 311, endPoint y: 180, distance: 25.8
click at [311, 180] on div "R Callback Scheduled Call Step: 1 [PERSON_NAME] [GEOGRAPHIC_DATA]/[GEOGRAPHIC_D…" at bounding box center [296, 203] width 173 height 69
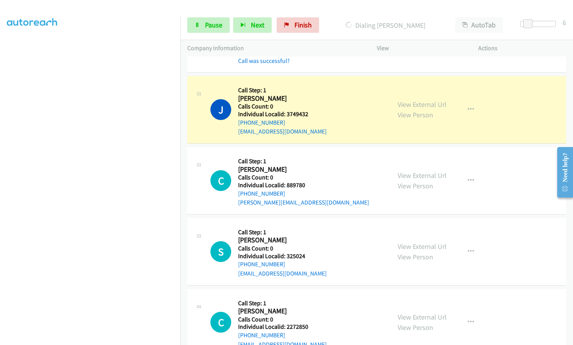
scroll to position [7254, 0]
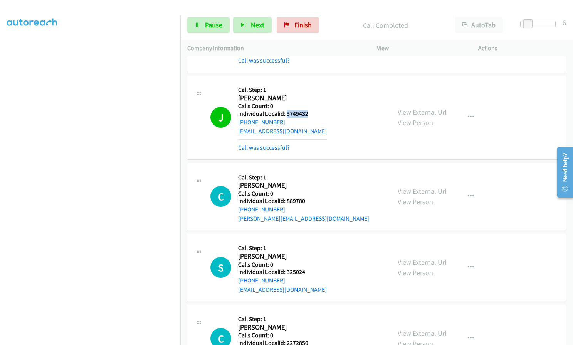
drag, startPoint x: 286, startPoint y: 94, endPoint x: 308, endPoint y: 94, distance: 22.0
click at [308, 94] on div "J Callback Scheduled Call Step: 1 [PERSON_NAME] America/[GEOGRAPHIC_DATA] Calls…" at bounding box center [296, 116] width 173 height 69
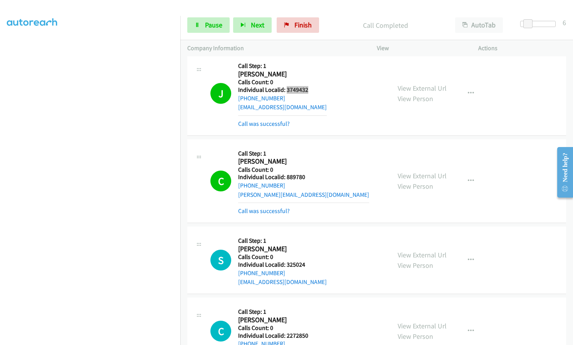
scroll to position [7283, 0]
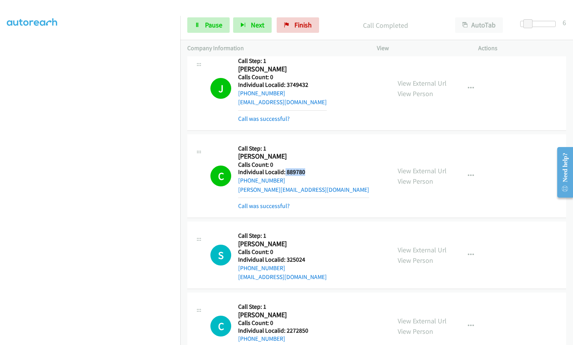
drag, startPoint x: 285, startPoint y: 153, endPoint x: 305, endPoint y: 153, distance: 19.7
click at [305, 153] on div "C Callback Scheduled Call Step: 1 [PERSON_NAME] America/New_York Calls Count: 0…" at bounding box center [296, 175] width 173 height 69
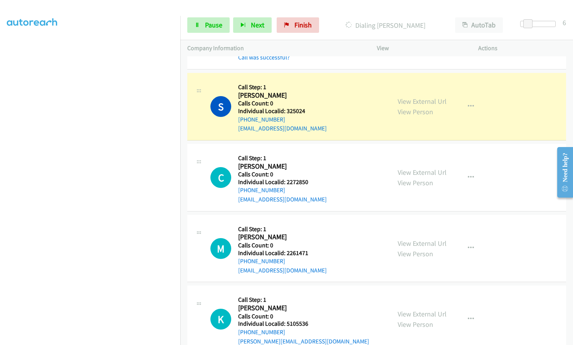
scroll to position [7475, 0]
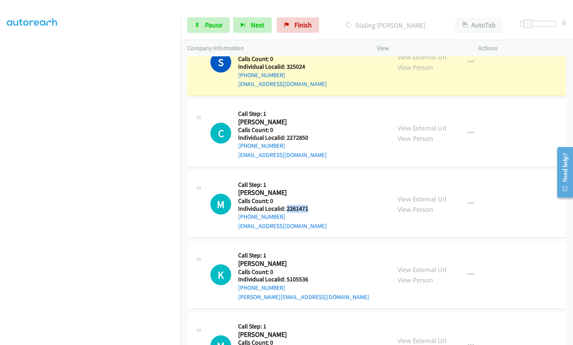
drag, startPoint x: 285, startPoint y: 189, endPoint x: 311, endPoint y: 191, distance: 25.9
click at [311, 191] on div "M Callback Scheduled Call Step: 1 [PERSON_NAME] America/New_York Calls Count: 0…" at bounding box center [296, 203] width 173 height 53
drag, startPoint x: 286, startPoint y: 261, endPoint x: 311, endPoint y: 261, distance: 25.4
click at [311, 261] on div "K Callback Scheduled Call Step: 1 [PERSON_NAME] America/New_York Calls Count: 0…" at bounding box center [296, 274] width 173 height 53
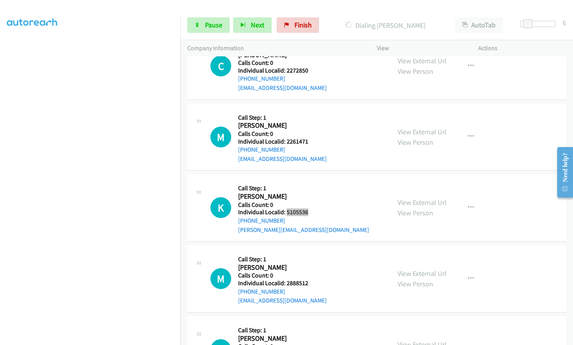
scroll to position [7552, 0]
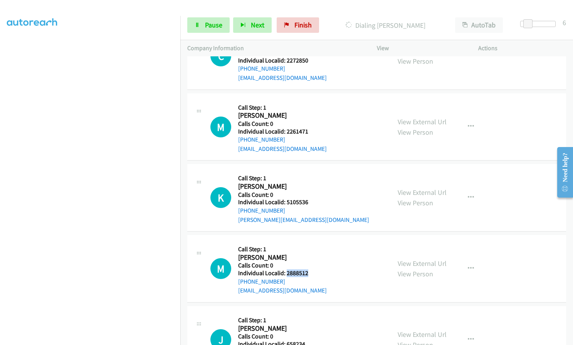
drag, startPoint x: 286, startPoint y: 254, endPoint x: 310, endPoint y: 255, distance: 23.9
click at [310, 255] on div "M Callback Scheduled Call Step: 1 [PERSON_NAME] America/New_York Calls Count: 0…" at bounding box center [296, 268] width 173 height 53
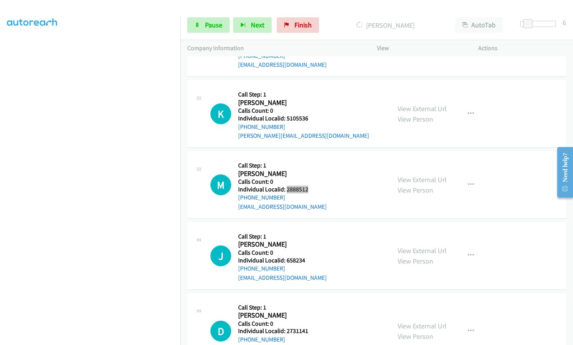
scroll to position [7665, 0]
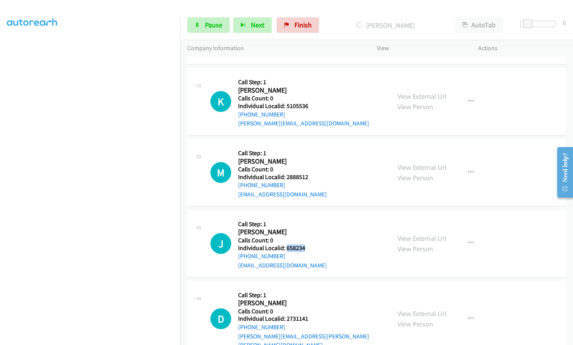
drag, startPoint x: 287, startPoint y: 229, endPoint x: 311, endPoint y: 228, distance: 23.9
click at [311, 244] on h5 "Individual Localid: 658234" at bounding box center [282, 248] width 89 height 8
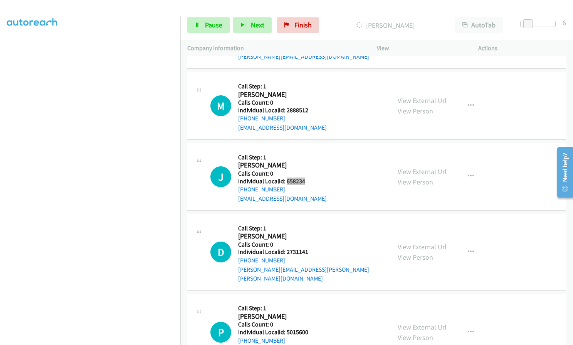
scroll to position [7742, 0]
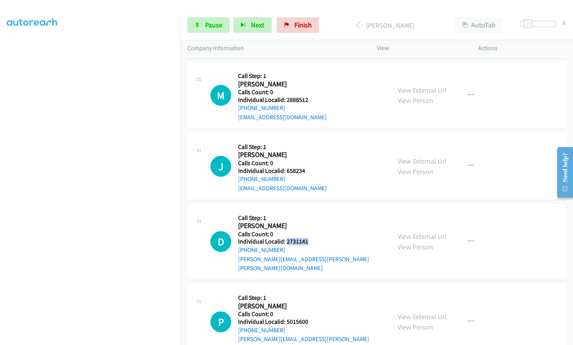
drag, startPoint x: 285, startPoint y: 222, endPoint x: 306, endPoint y: 222, distance: 21.2
click at [306, 237] on h5 "Individual Localid: 2731141" at bounding box center [311, 241] width 146 height 8
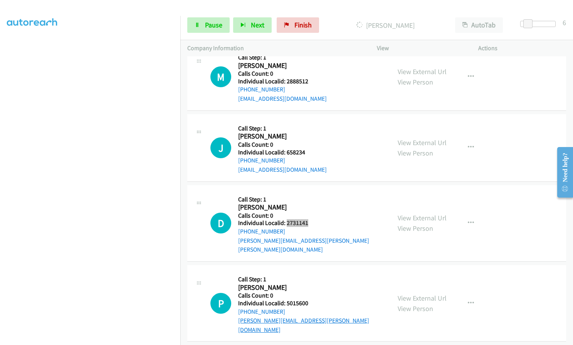
scroll to position [7829, 0]
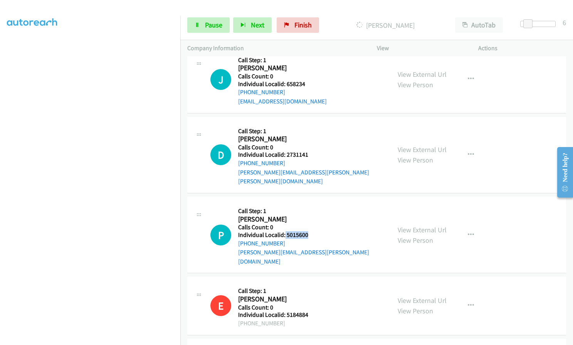
drag, startPoint x: 285, startPoint y: 207, endPoint x: 306, endPoint y: 207, distance: 21.6
click at [306, 231] on h5 "Individual Localid: 5015600" at bounding box center [311, 235] width 146 height 8
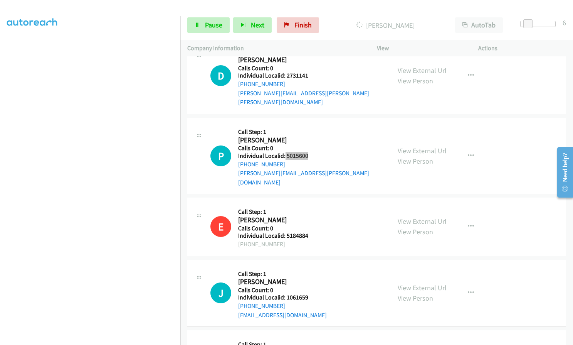
scroll to position [7935, 0]
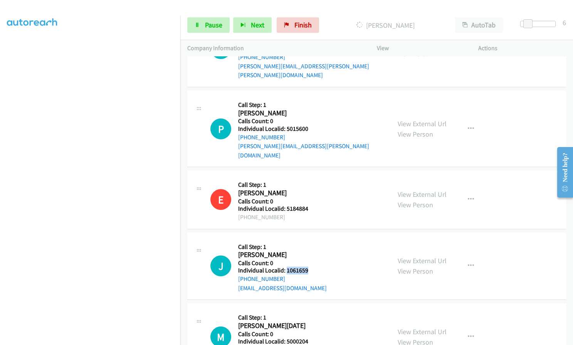
drag, startPoint x: 286, startPoint y: 233, endPoint x: 309, endPoint y: 232, distance: 22.4
click at [309, 239] on div "J Callback Scheduled Call Step: 1 [PERSON_NAME] America/New_York Calls Count: 0…" at bounding box center [296, 265] width 173 height 53
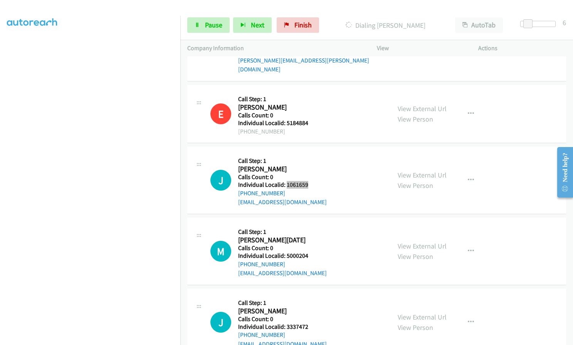
scroll to position [8038, 0]
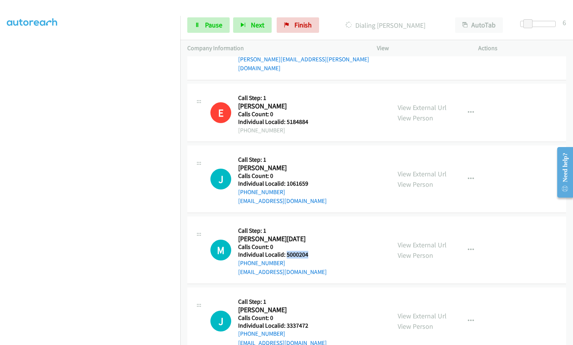
drag, startPoint x: 286, startPoint y: 217, endPoint x: 309, endPoint y: 215, distance: 23.2
click at [309, 251] on h5 "Individual Localid: 5000204" at bounding box center [282, 255] width 89 height 8
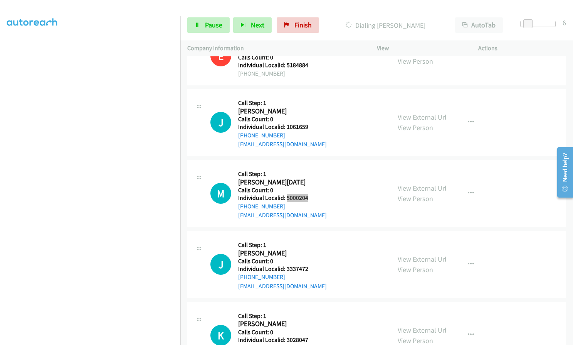
scroll to position [8096, 0]
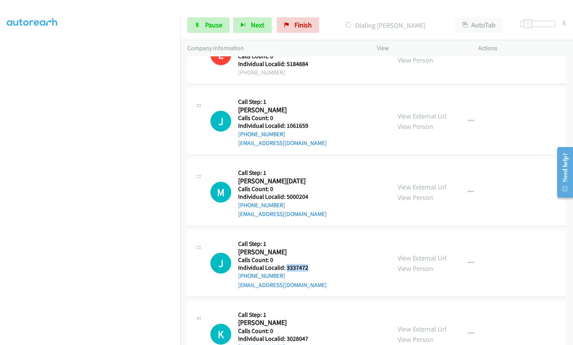
drag, startPoint x: 285, startPoint y: 230, endPoint x: 306, endPoint y: 230, distance: 21.2
click at [306, 264] on h5 "Individual Localid: 3337472" at bounding box center [282, 268] width 89 height 8
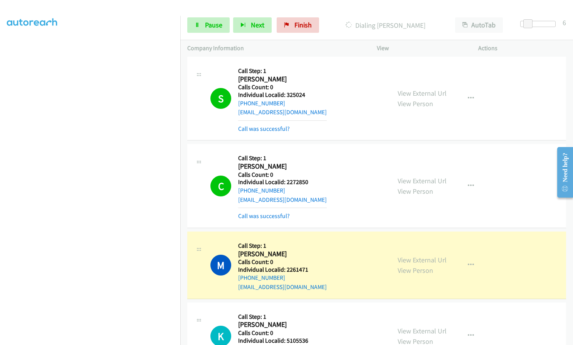
scroll to position [7441, 0]
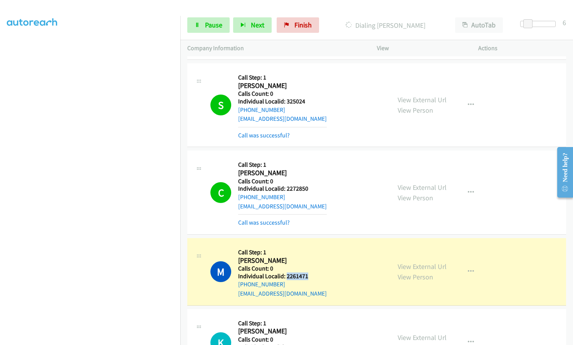
drag, startPoint x: 287, startPoint y: 257, endPoint x: 295, endPoint y: 256, distance: 8.2
click at [311, 256] on div "M Callback Scheduled Call Step: 1 [PERSON_NAME] America/New_York Calls Count: 0…" at bounding box center [296, 271] width 173 height 53
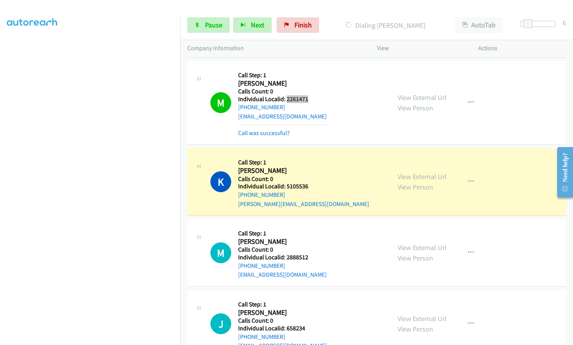
scroll to position [7662, 0]
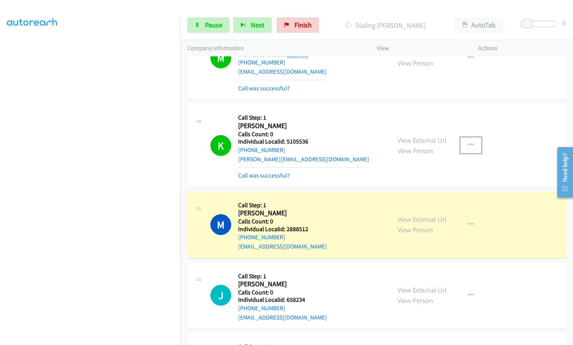
click at [470, 142] on icon "button" at bounding box center [471, 145] width 6 height 6
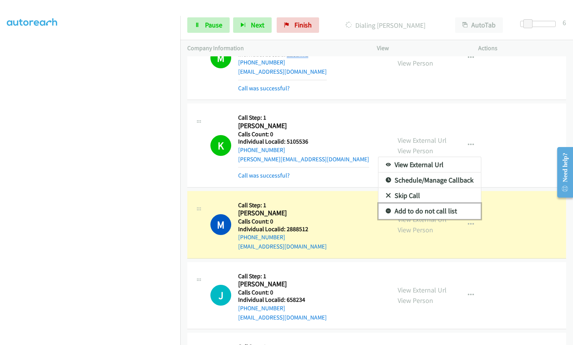
click at [386, 209] on icon at bounding box center [388, 211] width 5 height 5
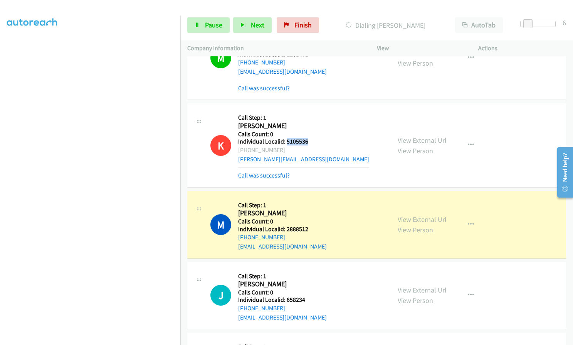
drag, startPoint x: 286, startPoint y: 123, endPoint x: 310, endPoint y: 123, distance: 23.5
click at [310, 123] on div "K Callback Scheduled Call Step: 1 [PERSON_NAME] America/New_York Calls Count: 0…" at bounding box center [296, 144] width 173 height 69
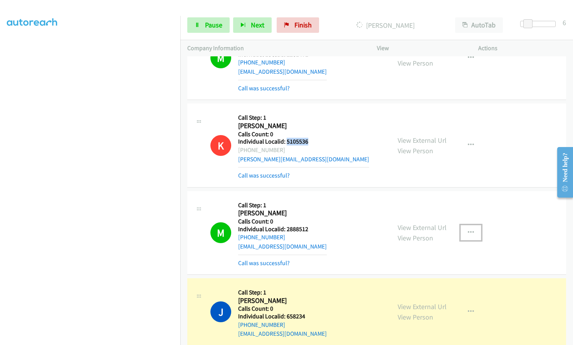
click at [470, 229] on icon "button" at bounding box center [471, 232] width 6 height 6
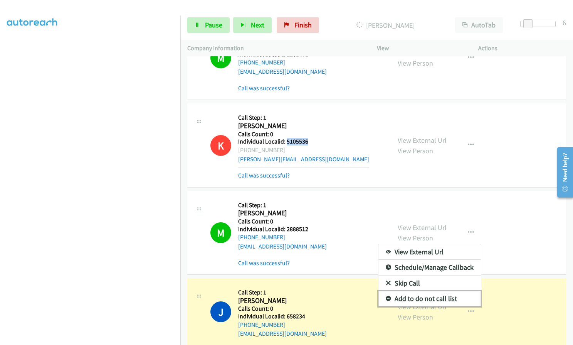
click at [386, 296] on icon at bounding box center [388, 298] width 5 height 5
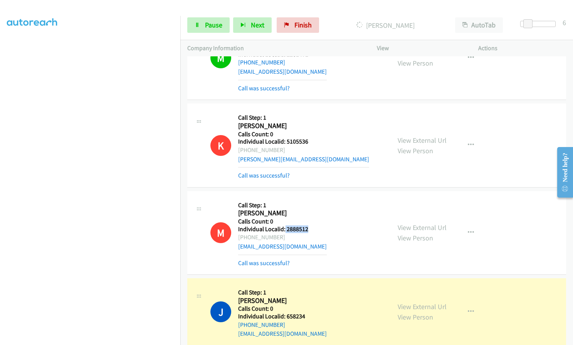
drag, startPoint x: 284, startPoint y: 208, endPoint x: 309, endPoint y: 210, distance: 24.7
click at [309, 210] on div "M Callback Scheduled Call Step: 1 [PERSON_NAME] America/New_York Calls Count: 0…" at bounding box center [296, 232] width 173 height 69
click at [207, 21] on span "Pause" at bounding box center [213, 24] width 17 height 9
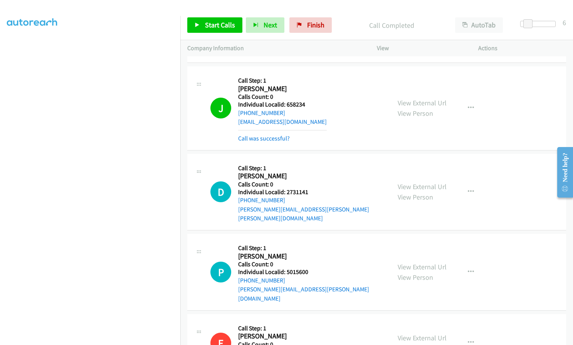
scroll to position [7874, 0]
drag, startPoint x: 286, startPoint y: 86, endPoint x: 306, endPoint y: 86, distance: 20.0
click at [306, 100] on h5 "Individual Localid: 658234" at bounding box center [282, 104] width 89 height 8
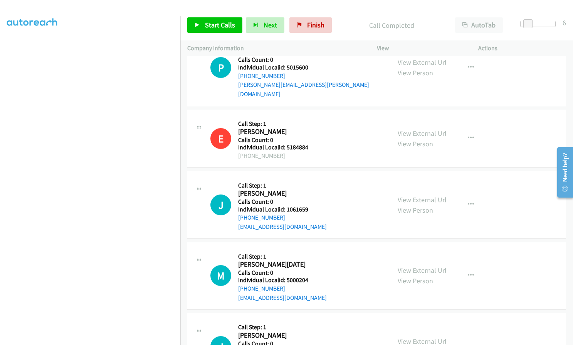
scroll to position [8086, 0]
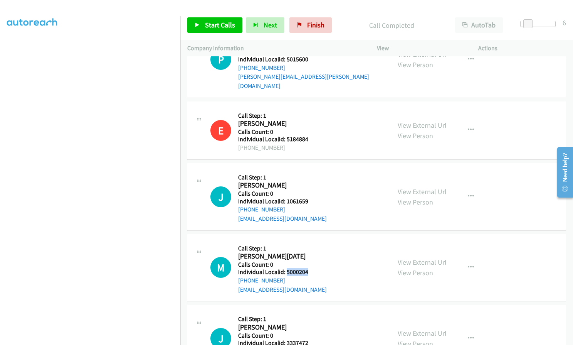
drag, startPoint x: 286, startPoint y: 235, endPoint x: 309, endPoint y: 235, distance: 22.7
click at [309, 268] on h5 "Individual Localid: 5000204" at bounding box center [282, 272] width 89 height 8
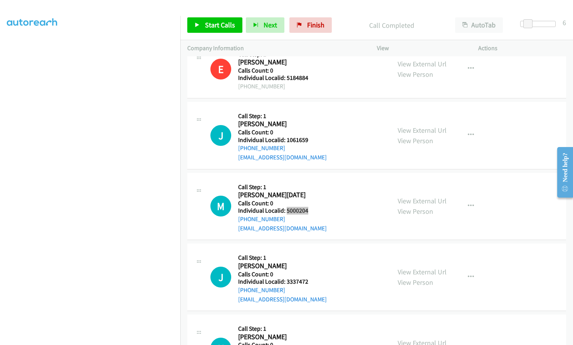
scroll to position [8173, 0]
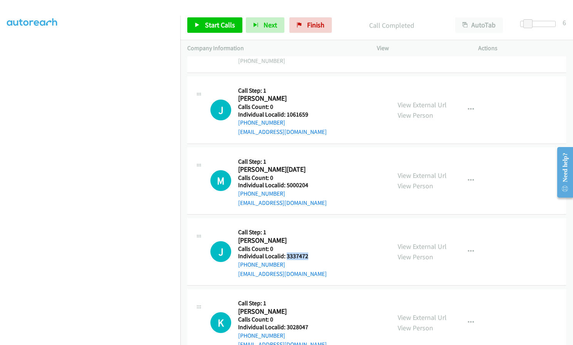
drag, startPoint x: 287, startPoint y: 220, endPoint x: 310, endPoint y: 219, distance: 22.4
click at [310, 225] on div "J Callback Scheduled Call Step: 1 [PERSON_NAME] America/[GEOGRAPHIC_DATA] Calls…" at bounding box center [296, 251] width 173 height 53
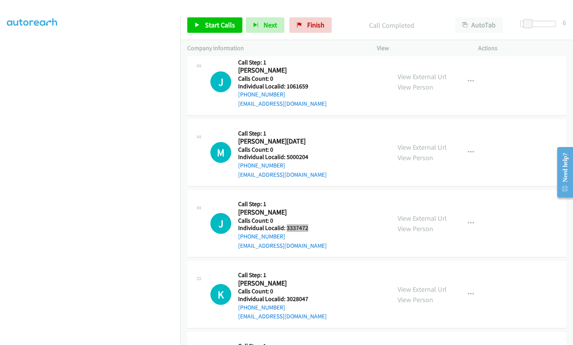
scroll to position [8250, 0]
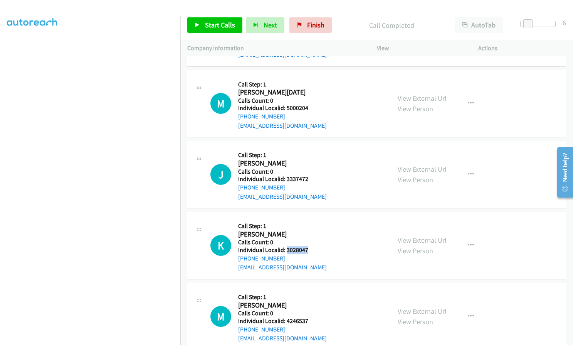
drag, startPoint x: 285, startPoint y: 213, endPoint x: 307, endPoint y: 214, distance: 21.6
click at [307, 246] on h5 "Individual Localid: 3028047" at bounding box center [282, 250] width 89 height 8
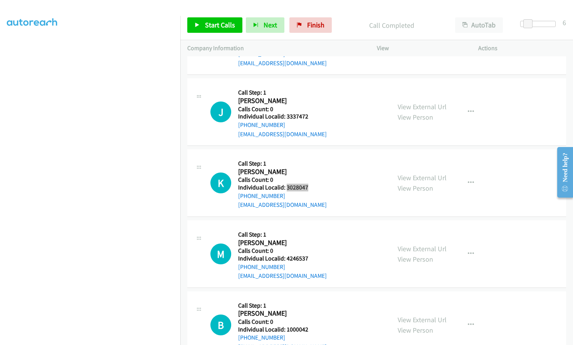
scroll to position [8318, 0]
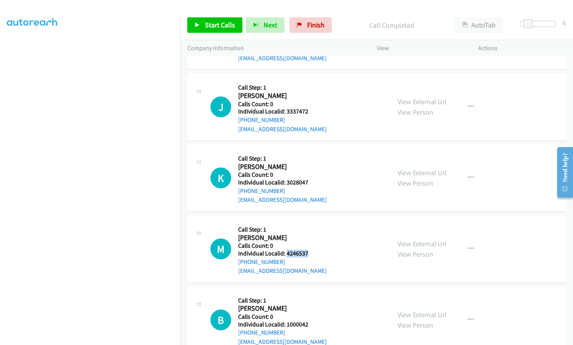
drag, startPoint x: 287, startPoint y: 219, endPoint x: 310, endPoint y: 218, distance: 23.1
click at [310, 222] on div "M Callback Scheduled Call Step: 1 [PERSON_NAME] America/New_York Calls Count: 0…" at bounding box center [296, 248] width 173 height 53
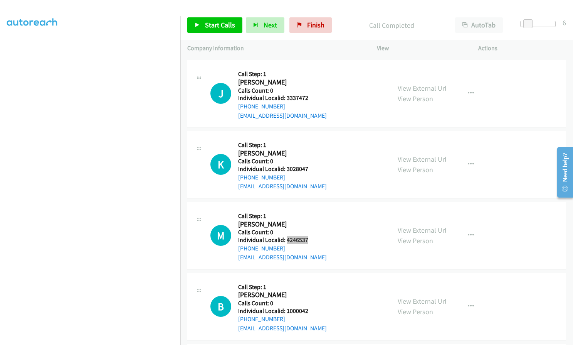
scroll to position [8385, 0]
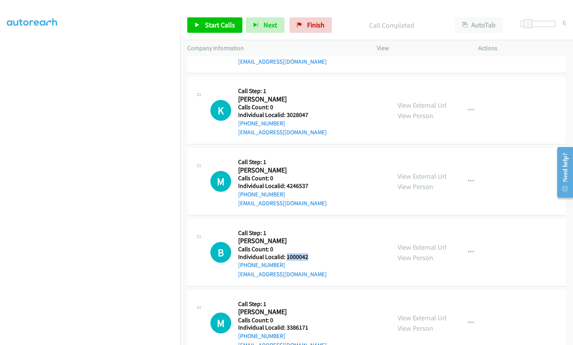
drag, startPoint x: 286, startPoint y: 219, endPoint x: 310, endPoint y: 220, distance: 23.9
click at [310, 225] on div "B Callback Scheduled Call Step: 1 [PERSON_NAME] America/New_York Calls Count: 0…" at bounding box center [296, 251] width 173 height 53
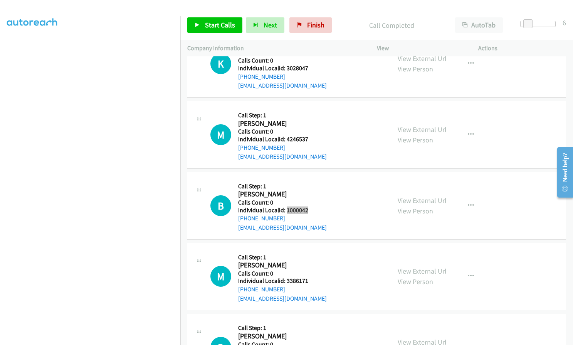
scroll to position [8433, 0]
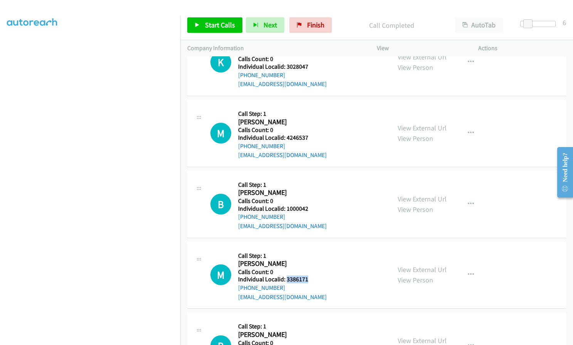
drag, startPoint x: 285, startPoint y: 244, endPoint x: 305, endPoint y: 243, distance: 19.7
click at [313, 248] on div "M Callback Scheduled Call Step: 1 [PERSON_NAME] America/New_York Calls Count: 0…" at bounding box center [296, 274] width 173 height 53
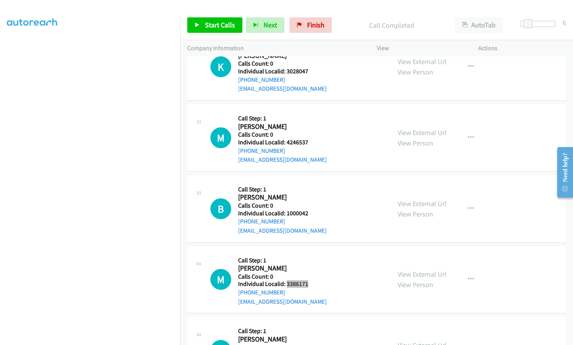
scroll to position [8558, 0]
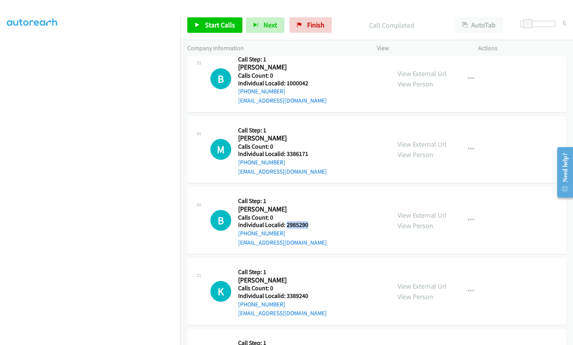
drag, startPoint x: 285, startPoint y: 188, endPoint x: 309, endPoint y: 188, distance: 23.9
click at [309, 193] on div "B Callback Scheduled Call Step: 1 [PERSON_NAME] America/New_York Calls Count: 0…" at bounding box center [296, 219] width 173 height 53
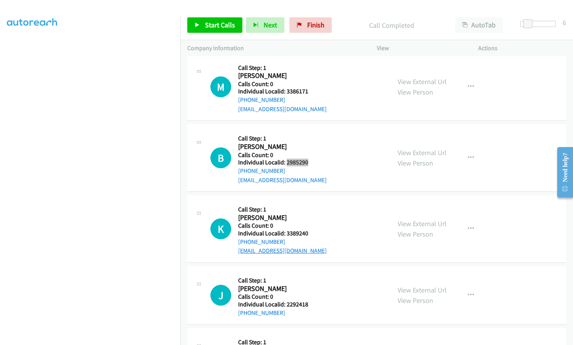
scroll to position [8626, 0]
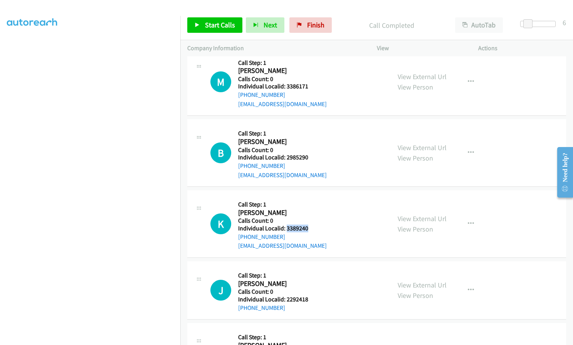
drag, startPoint x: 285, startPoint y: 193, endPoint x: 315, endPoint y: 193, distance: 29.7
click at [315, 197] on div "K Callback Scheduled Call Step: 1 [PERSON_NAME] America/[GEOGRAPHIC_DATA] Calls…" at bounding box center [296, 223] width 173 height 53
click at [204, 28] on link "Start Calls" at bounding box center [214, 24] width 55 height 15
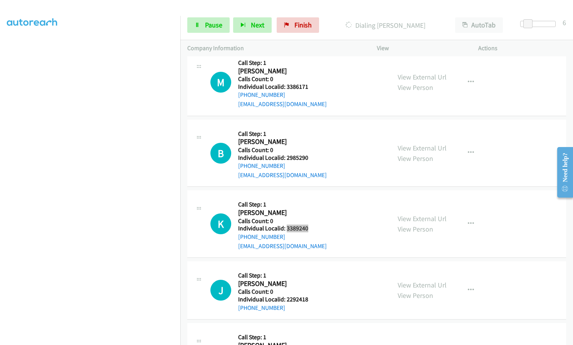
scroll to position [8675, 0]
click at [207, 24] on span "Pause" at bounding box center [213, 24] width 17 height 9
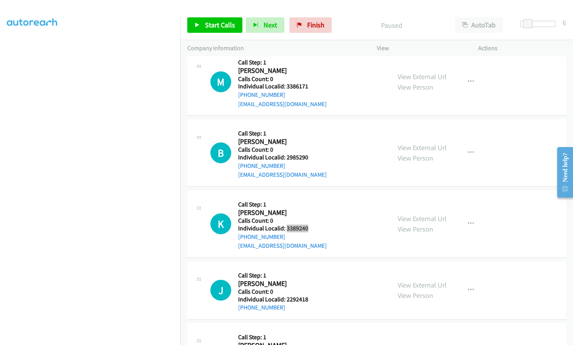
scroll to position [8691, 0]
click at [217, 24] on span "Start Calls" at bounding box center [220, 24] width 30 height 9
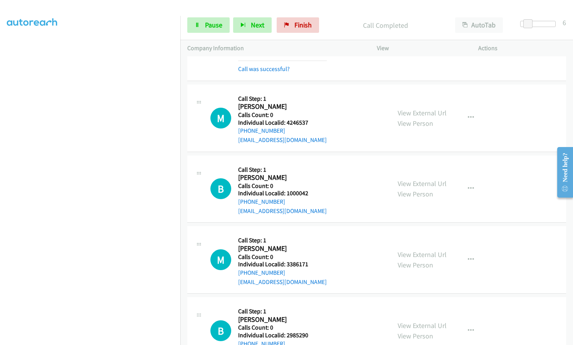
scroll to position [8537, 0]
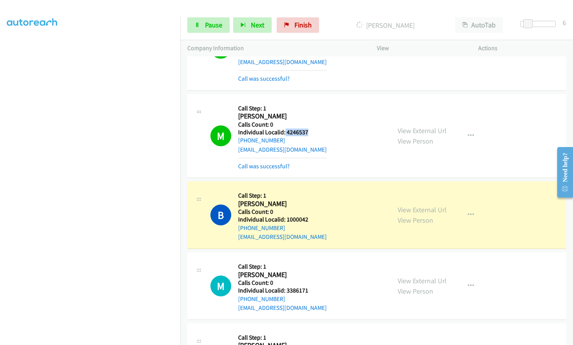
drag, startPoint x: 284, startPoint y: 96, endPoint x: 310, endPoint y: 94, distance: 25.9
click at [310, 101] on div "M Callback Scheduled Call Step: 1 [PERSON_NAME] America/New_York Calls Count: 0…" at bounding box center [296, 135] width 173 height 69
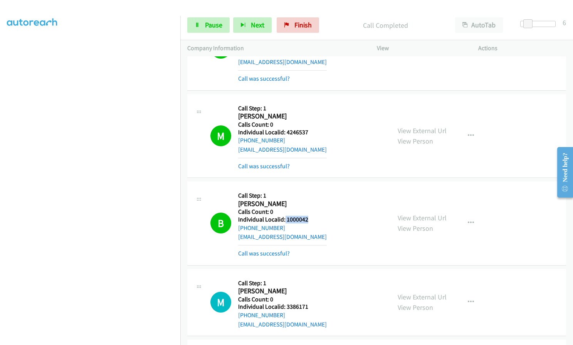
drag, startPoint x: 285, startPoint y: 185, endPoint x: 312, endPoint y: 184, distance: 27.4
click at [312, 188] on div "B Callback Scheduled Call Step: 1 [PERSON_NAME] America/New_York Calls Count: 0…" at bounding box center [296, 222] width 173 height 69
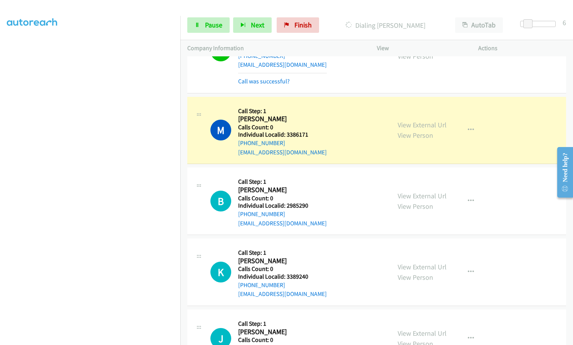
scroll to position [8711, 0]
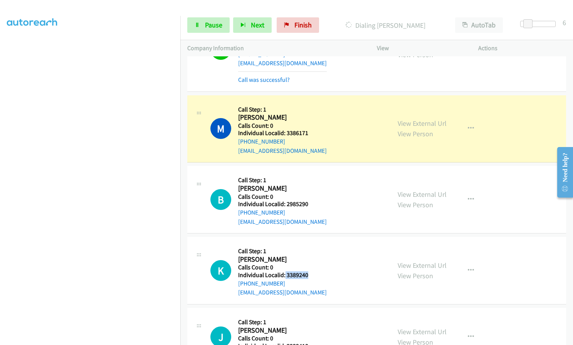
drag, startPoint x: 288, startPoint y: 238, endPoint x: 299, endPoint y: 239, distance: 11.6
click at [311, 244] on div "K Callback Scheduled Call Step: 1 [PERSON_NAME] America/[GEOGRAPHIC_DATA] Calls…" at bounding box center [296, 270] width 173 height 53
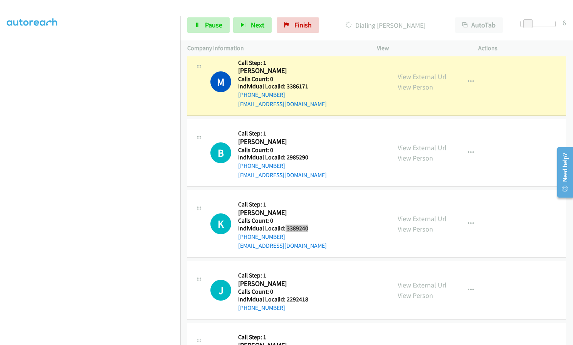
scroll to position [8759, 0]
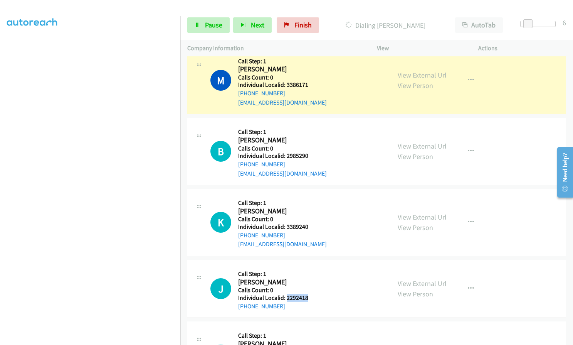
drag, startPoint x: 288, startPoint y: 259, endPoint x: 315, endPoint y: 259, distance: 27.4
click at [315, 266] on div "J Callback Scheduled Call Step: 1 [PERSON_NAME] America/New_York Calls Count: 0…" at bounding box center [296, 288] width 173 height 44
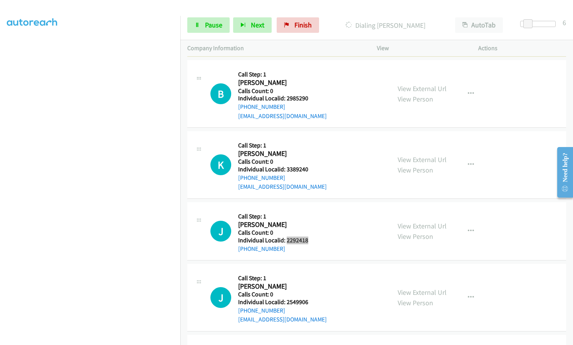
scroll to position [8836, 0]
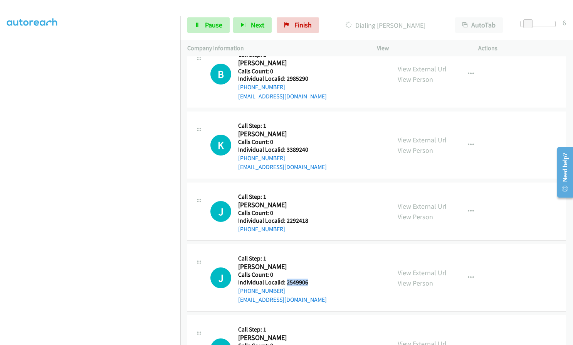
drag, startPoint x: 286, startPoint y: 247, endPoint x: 311, endPoint y: 245, distance: 24.8
click at [311, 251] on div "J Callback Scheduled Call Step: 1 [PERSON_NAME] America/New_York Calls Count: 0…" at bounding box center [296, 277] width 173 height 53
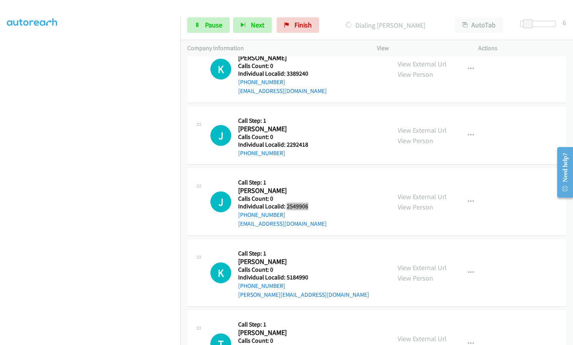
scroll to position [8913, 0]
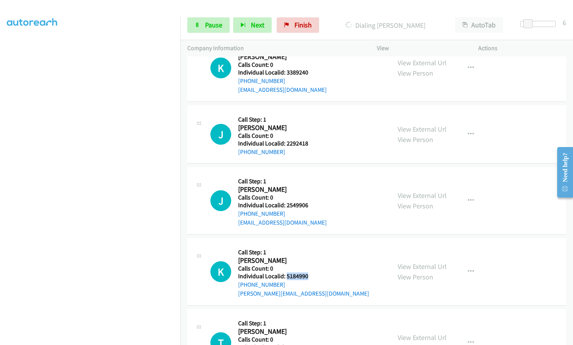
drag, startPoint x: 286, startPoint y: 239, endPoint x: 311, endPoint y: 238, distance: 25.5
click at [311, 245] on div "K Callback Scheduled Call Step: 1 [PERSON_NAME] America/New_York Calls Count: 0…" at bounding box center [296, 271] width 173 height 53
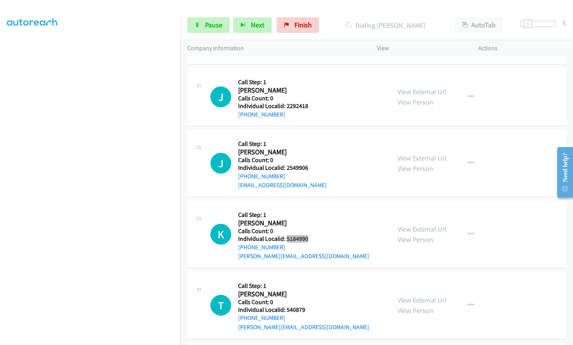
scroll to position [8952, 0]
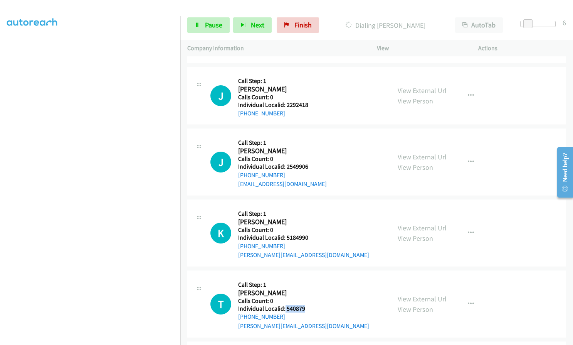
drag, startPoint x: 285, startPoint y: 269, endPoint x: 310, endPoint y: 269, distance: 25.1
click at [310, 277] on div "T Callback Scheduled Call Step: 1 [PERSON_NAME] America/New_York Calls Count: 0…" at bounding box center [296, 303] width 173 height 53
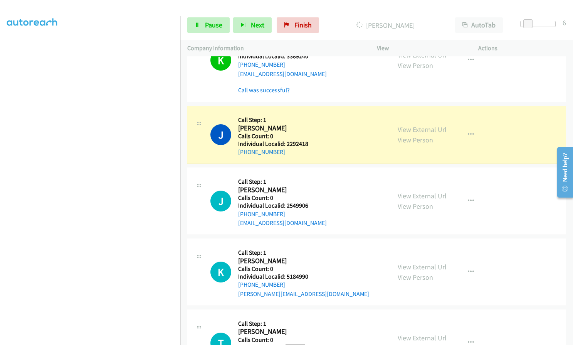
scroll to position [8972, 0]
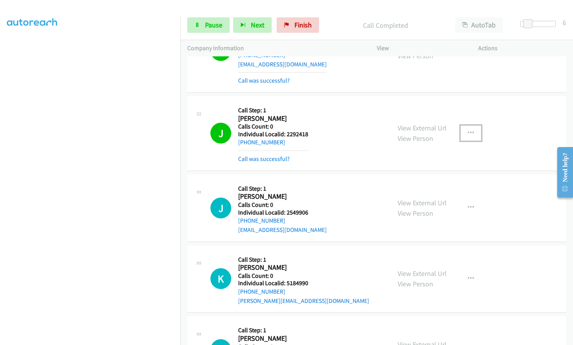
click at [475, 125] on button "button" at bounding box center [471, 132] width 21 height 15
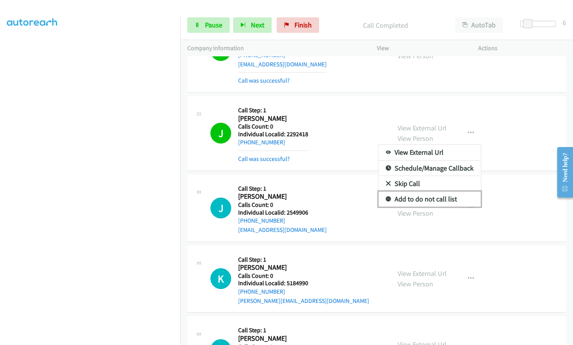
click at [387, 197] on icon at bounding box center [388, 199] width 5 height 5
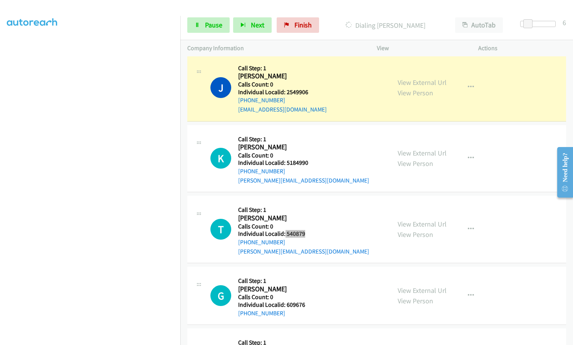
scroll to position [9116, 0]
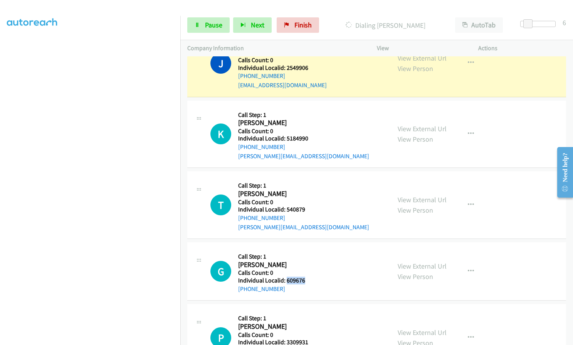
drag, startPoint x: 286, startPoint y: 244, endPoint x: 306, endPoint y: 245, distance: 20.1
click at [311, 249] on div "G Callback Scheduled Call Step: 1 [PERSON_NAME] America/New_York Calls Count: 0…" at bounding box center [296, 271] width 173 height 44
drag, startPoint x: 284, startPoint y: 306, endPoint x: 307, endPoint y: 305, distance: 22.7
click at [307, 338] on h5 "Individual Localid: 3309931" at bounding box center [282, 342] width 89 height 8
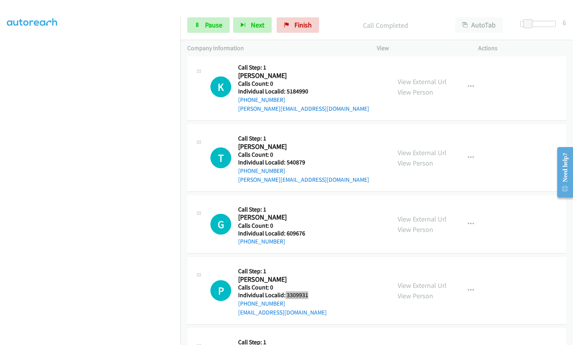
scroll to position [9203, 0]
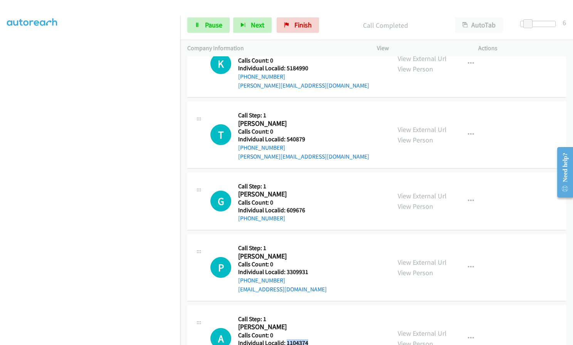
drag, startPoint x: 287, startPoint y: 305, endPoint x: 311, endPoint y: 305, distance: 24.3
click at [311, 311] on div "A Callback Scheduled Call Step: 1 [PERSON_NAME] America/New_York Calls Count: 0…" at bounding box center [296, 337] width 173 height 53
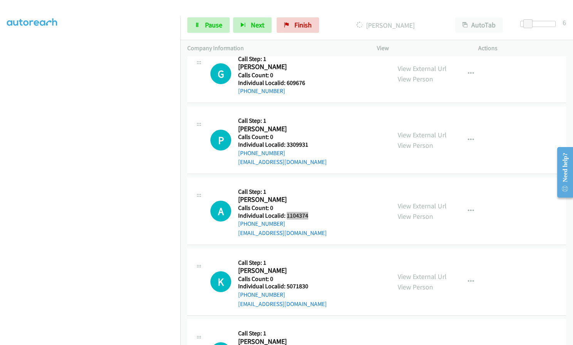
scroll to position [9338, 0]
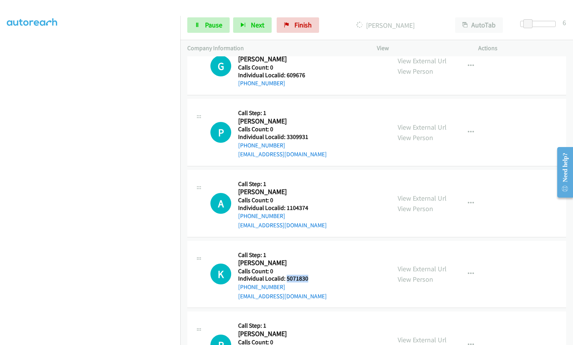
drag, startPoint x: 289, startPoint y: 241, endPoint x: 312, endPoint y: 241, distance: 23.1
click at [312, 247] on div "K Callback Scheduled Call Step: 1 [PERSON_NAME] America/New_York Calls Count: 0…" at bounding box center [296, 273] width 173 height 53
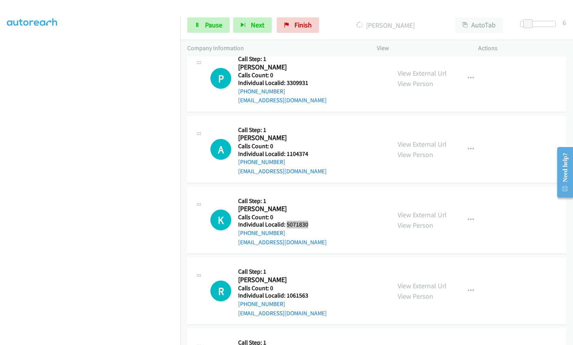
scroll to position [9396, 0]
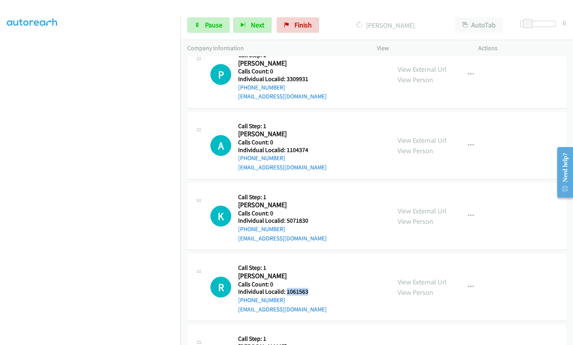
drag, startPoint x: 287, startPoint y: 257, endPoint x: 310, endPoint y: 255, distance: 22.8
click at [310, 260] on div "R Callback Scheduled Call Step: 1 [PERSON_NAME] America/New_York Calls Count: 0…" at bounding box center [296, 286] width 173 height 53
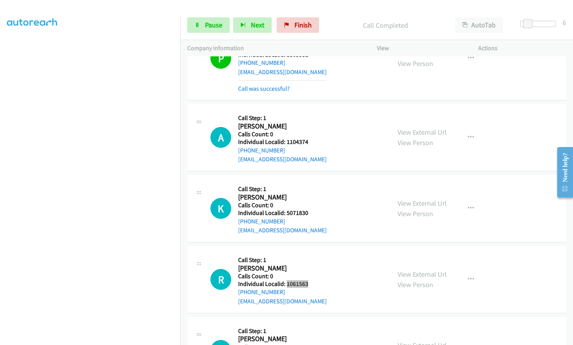
scroll to position [9474, 0]
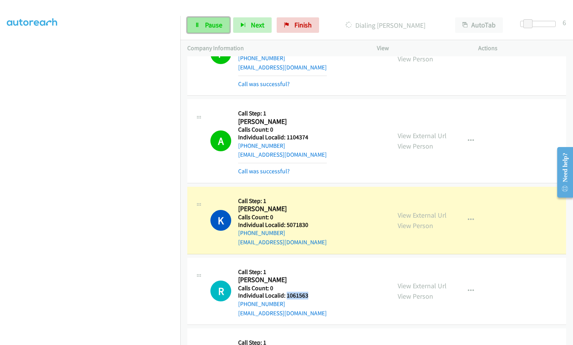
click at [201, 30] on link "Pause" at bounding box center [208, 24] width 42 height 15
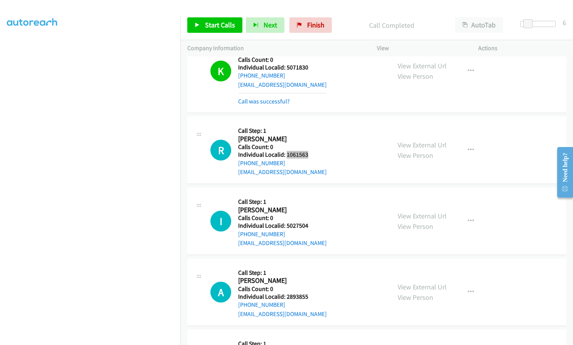
scroll to position [9638, 0]
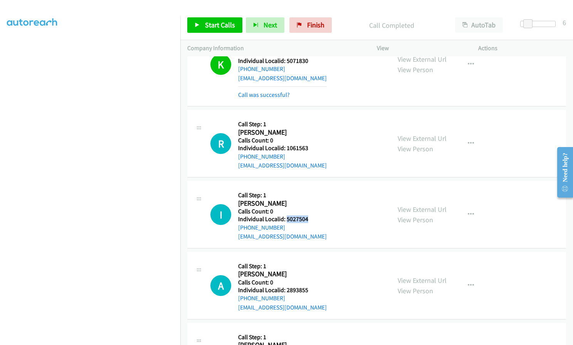
drag, startPoint x: 287, startPoint y: 183, endPoint x: 299, endPoint y: 180, distance: 12.7
click at [311, 188] on div "I Callback Scheduled Call Step: 1 [PERSON_NAME] America/[GEOGRAPHIC_DATA] Calls…" at bounding box center [296, 214] width 173 height 53
drag, startPoint x: 286, startPoint y: 253, endPoint x: 309, endPoint y: 250, distance: 23.7
click at [309, 286] on h5 "Individual Localid: 2893855" at bounding box center [282, 290] width 89 height 8
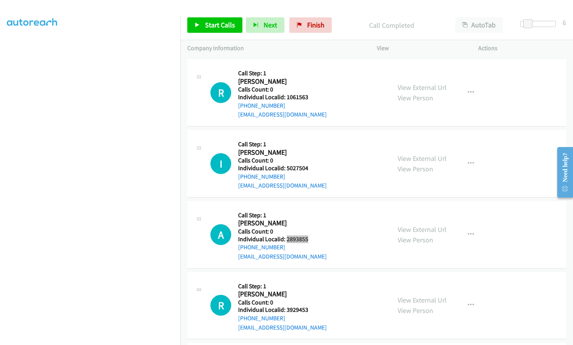
scroll to position [9724, 0]
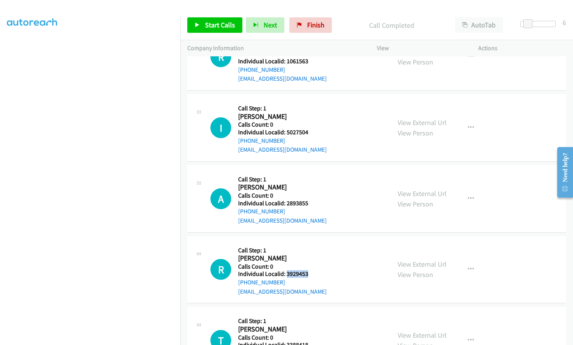
drag, startPoint x: 285, startPoint y: 237, endPoint x: 308, endPoint y: 235, distance: 22.8
click at [308, 243] on div "R Callback Scheduled Call Step: 1 [PERSON_NAME] America/New_York Calls Count: 0…" at bounding box center [296, 269] width 173 height 53
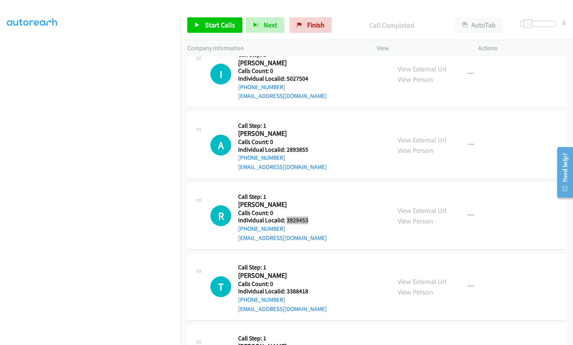
scroll to position [9792, 0]
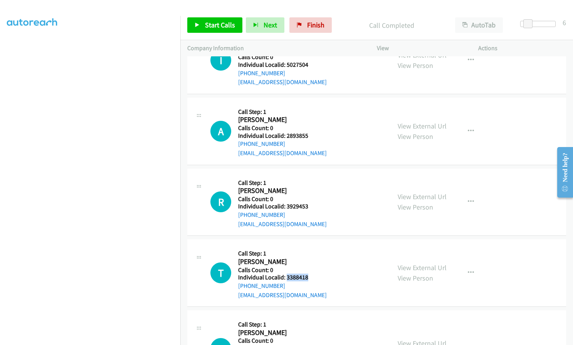
drag, startPoint x: 289, startPoint y: 241, endPoint x: 314, endPoint y: 240, distance: 25.1
click at [314, 246] on div "T Callback Scheduled Call Step: 1 [PERSON_NAME] America/New_York Calls Count: 0…" at bounding box center [296, 272] width 173 height 53
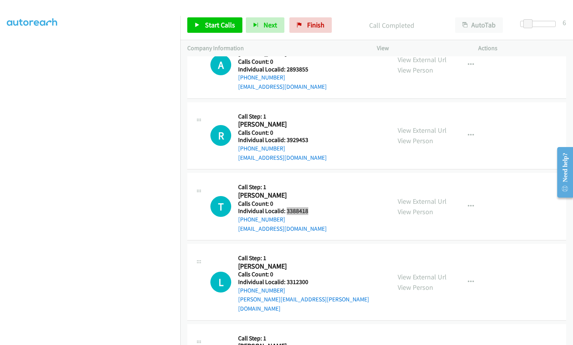
scroll to position [9859, 0]
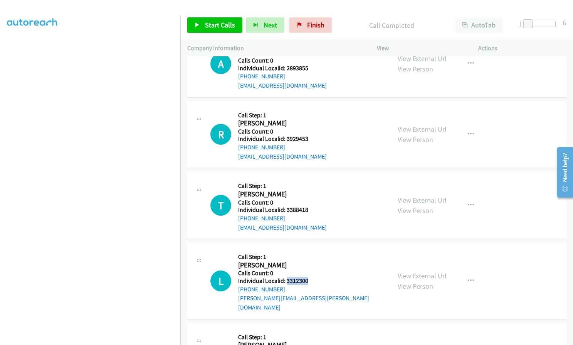
drag, startPoint x: 286, startPoint y: 244, endPoint x: 310, endPoint y: 244, distance: 23.9
click at [310, 277] on h5 "Individual Localid: 3312300" at bounding box center [311, 281] width 146 height 8
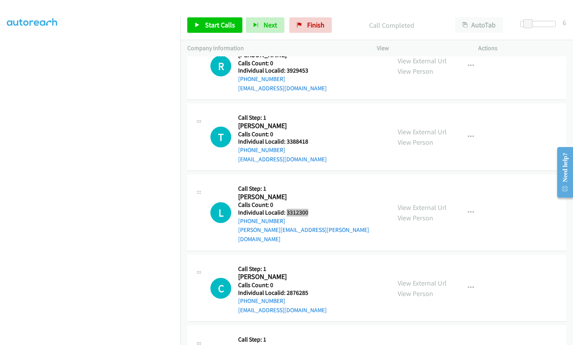
scroll to position [9936, 0]
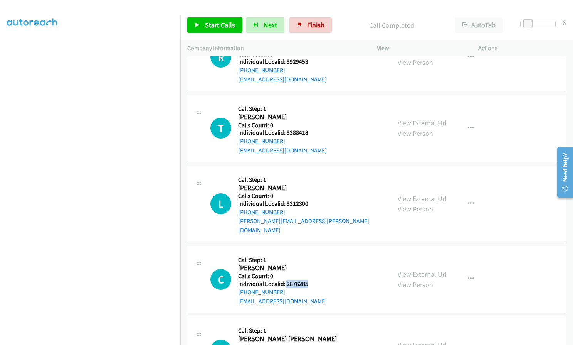
drag, startPoint x: 284, startPoint y: 237, endPoint x: 309, endPoint y: 237, distance: 24.3
click at [309, 252] on div "C Callback Scheduled Call Step: 1 [PERSON_NAME] America/[GEOGRAPHIC_DATA] Calls…" at bounding box center [296, 278] width 173 height 53
click at [219, 25] on span "Start Calls" at bounding box center [220, 24] width 30 height 9
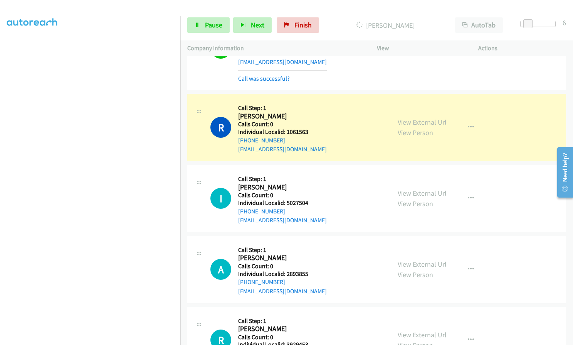
scroll to position [9657, 0]
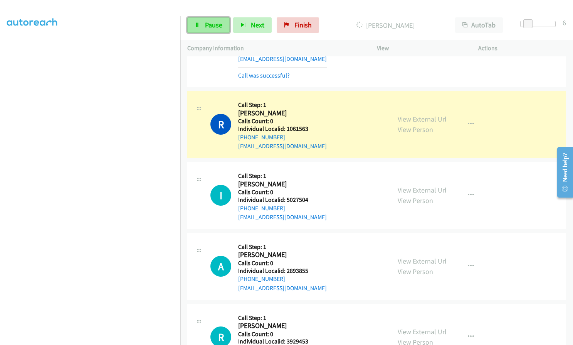
click at [203, 26] on link "Pause" at bounding box center [208, 24] width 42 height 15
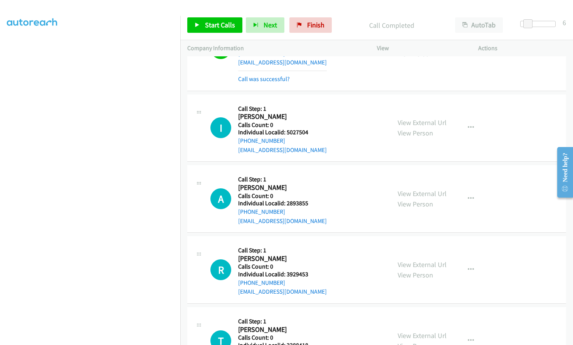
scroll to position [9744, 0]
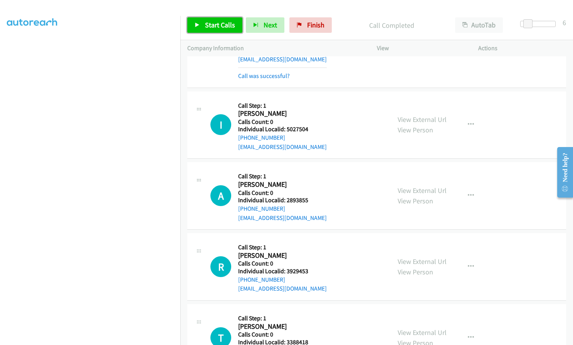
click at [205, 25] on span "Start Calls" at bounding box center [220, 24] width 30 height 9
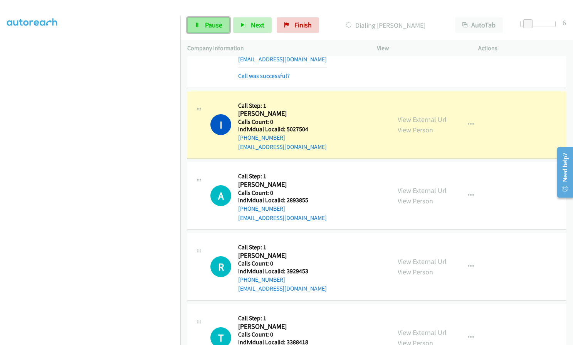
click at [200, 27] on icon at bounding box center [197, 25] width 5 height 5
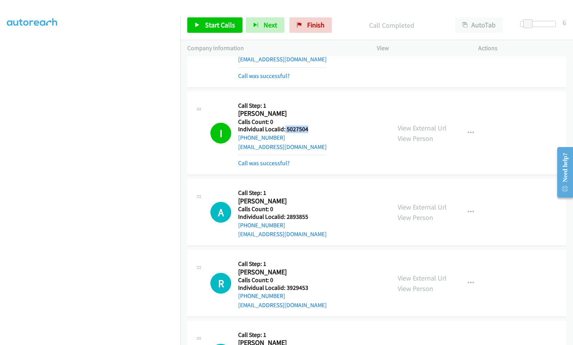
drag, startPoint x: 285, startPoint y: 93, endPoint x: 309, endPoint y: 92, distance: 24.3
click at [309, 98] on div "I Callback Scheduled Call Step: 1 [PERSON_NAME] America/[GEOGRAPHIC_DATA] Calls…" at bounding box center [296, 132] width 173 height 69
click at [339, 131] on div "I Callback Scheduled Call Step: 1 [PERSON_NAME] America/[GEOGRAPHIC_DATA] Calls…" at bounding box center [296, 132] width 173 height 69
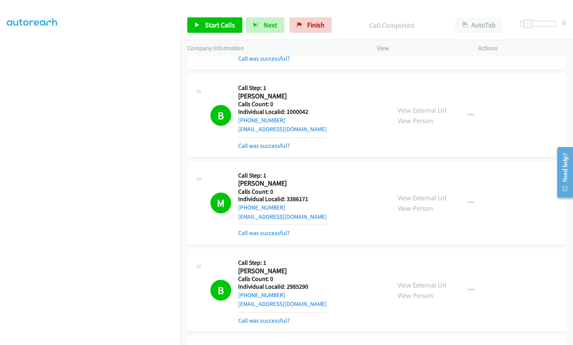
scroll to position [8713, 0]
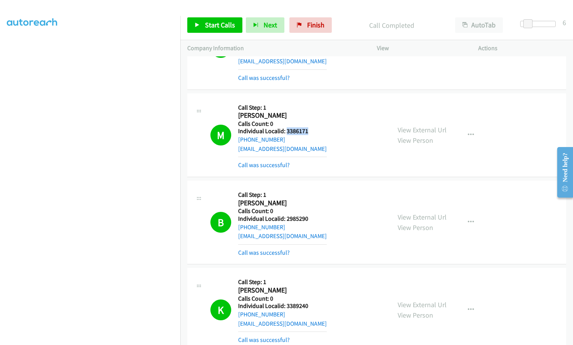
drag, startPoint x: 287, startPoint y: 94, endPoint x: 308, endPoint y: 94, distance: 21.2
click at [308, 100] on div "M Callback Scheduled Call Step: 1 [PERSON_NAME] America/New_York Calls Count: 0…" at bounding box center [296, 134] width 173 height 69
drag, startPoint x: 285, startPoint y: 179, endPoint x: 305, endPoint y: 179, distance: 20.4
click at [305, 215] on h5 "Individual Localid: 2985290" at bounding box center [282, 219] width 89 height 8
click at [298, 199] on h2 "[PERSON_NAME]" at bounding box center [282, 203] width 89 height 9
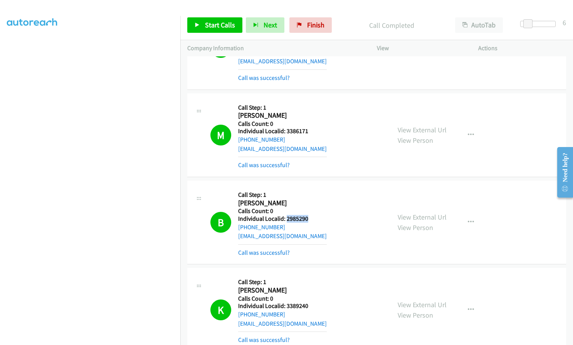
drag, startPoint x: 286, startPoint y: 180, endPoint x: 310, endPoint y: 180, distance: 24.3
click at [310, 187] on div "B Callback Scheduled Call Step: 1 [PERSON_NAME] America/New_York Calls Count: 0…" at bounding box center [296, 221] width 173 height 69
drag, startPoint x: 285, startPoint y: 269, endPoint x: 314, endPoint y: 267, distance: 29.3
click at [314, 274] on div "K Callback Scheduled Call Step: 1 [PERSON_NAME] America/[GEOGRAPHIC_DATA] Calls…" at bounding box center [296, 308] width 173 height 69
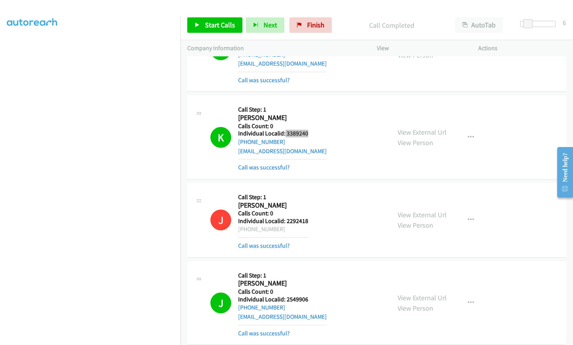
scroll to position [8925, 0]
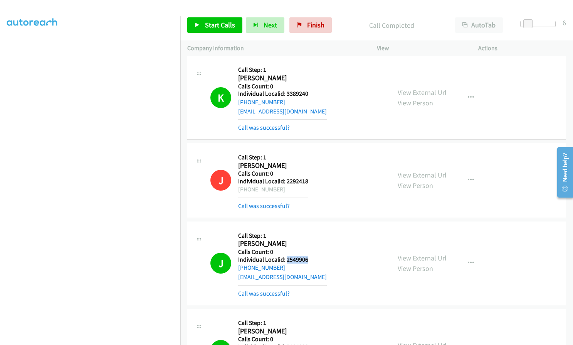
drag, startPoint x: 286, startPoint y: 221, endPoint x: 312, endPoint y: 221, distance: 25.8
click at [312, 228] on div "J Callback Scheduled Call Step: 1 [PERSON_NAME] America/New_York Calls Count: 0…" at bounding box center [296, 262] width 173 height 69
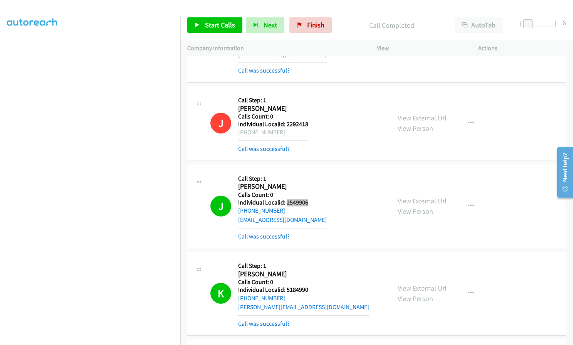
scroll to position [8982, 0]
drag, startPoint x: 286, startPoint y: 251, endPoint x: 308, endPoint y: 251, distance: 22.0
click at [308, 257] on div "K Callback Scheduled Call Step: 1 [PERSON_NAME] America/New_York Calls Count: 0…" at bounding box center [296, 291] width 173 height 69
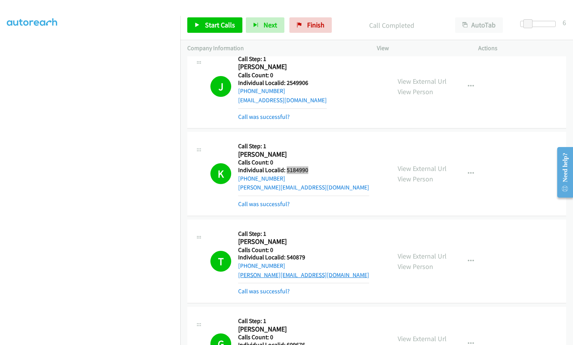
scroll to position [9108, 0]
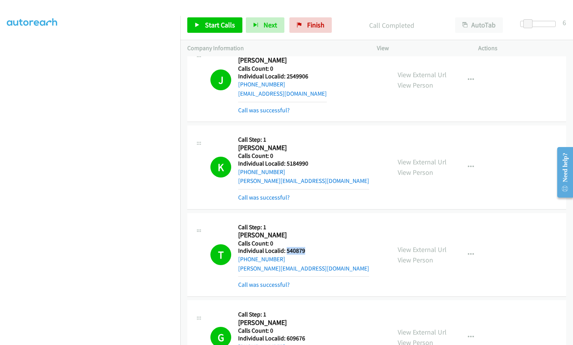
drag, startPoint x: 286, startPoint y: 215, endPoint x: 308, endPoint y: 213, distance: 22.4
click at [308, 220] on div "T Callback Scheduled Call Step: 1 [PERSON_NAME] America/New_York Calls Count: 0…" at bounding box center [296, 254] width 173 height 69
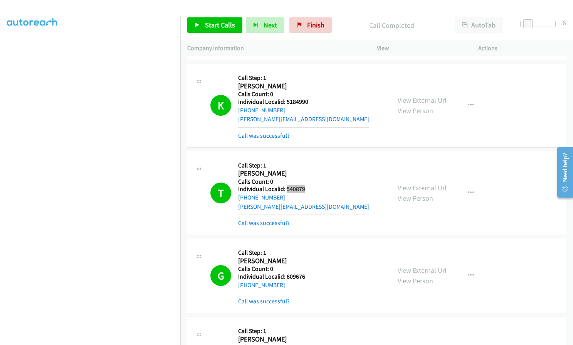
scroll to position [9185, 0]
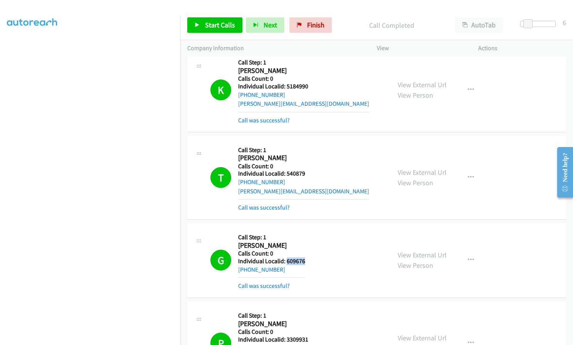
drag, startPoint x: 285, startPoint y: 224, endPoint x: 311, endPoint y: 223, distance: 26.2
click at [311, 230] on div "G Callback Scheduled Call Step: 1 [PERSON_NAME] America/New_York Calls Count: 0…" at bounding box center [296, 260] width 173 height 61
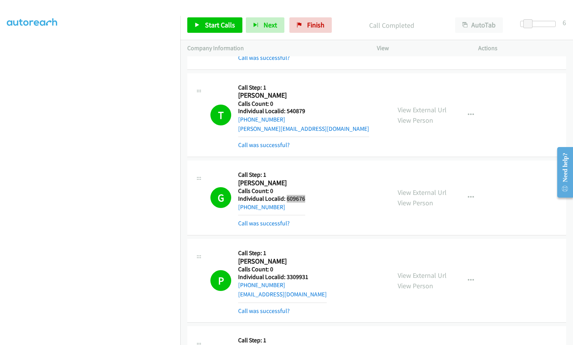
scroll to position [9252, 0]
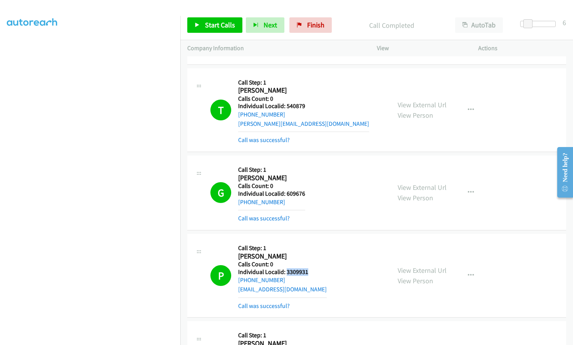
drag, startPoint x: 286, startPoint y: 234, endPoint x: 308, endPoint y: 234, distance: 22.4
click at [308, 241] on div "P Callback Scheduled Call Step: 1 [PERSON_NAME] America/New_York Calls Count: 0…" at bounding box center [296, 275] width 173 height 69
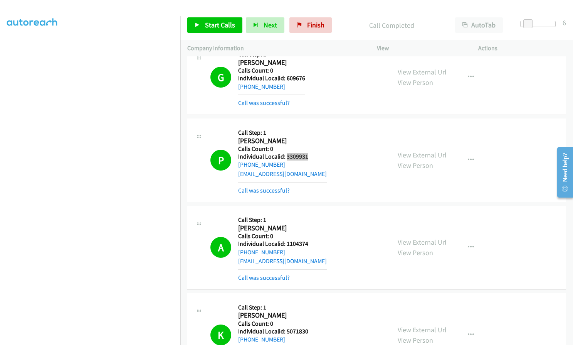
scroll to position [9368, 0]
drag, startPoint x: 287, startPoint y: 207, endPoint x: 311, endPoint y: 207, distance: 23.9
click at [311, 212] on div "A Callback Scheduled Call Step: 1 [PERSON_NAME] America/New_York Calls Count: 0…" at bounding box center [296, 246] width 173 height 69
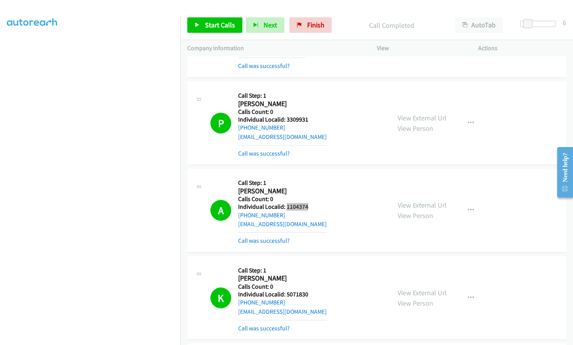
scroll to position [9483, 0]
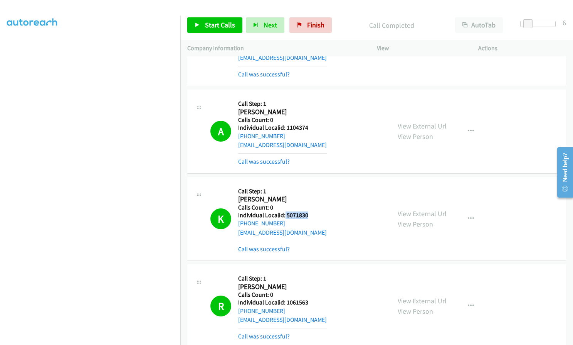
drag, startPoint x: 284, startPoint y: 177, endPoint x: 311, endPoint y: 177, distance: 27.4
click at [311, 184] on div "K Callback Scheduled Call Step: 1 [PERSON_NAME] America/New_York Calls Count: 0…" at bounding box center [296, 218] width 173 height 69
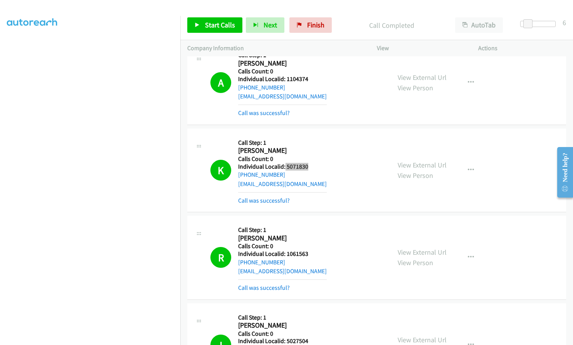
scroll to position [9551, 0]
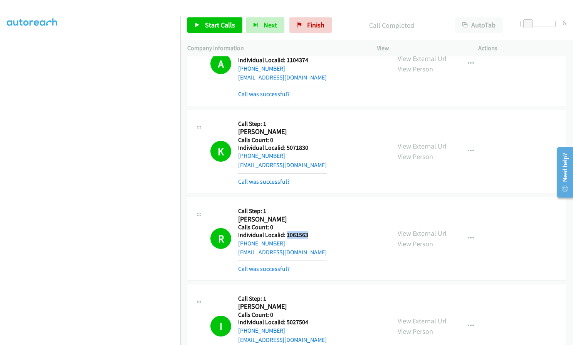
drag, startPoint x: 286, startPoint y: 196, endPoint x: 311, endPoint y: 195, distance: 24.7
click at [311, 204] on div "R Callback Scheduled Call Step: 1 [PERSON_NAME] America/New_York Calls Count: 0…" at bounding box center [296, 238] width 173 height 69
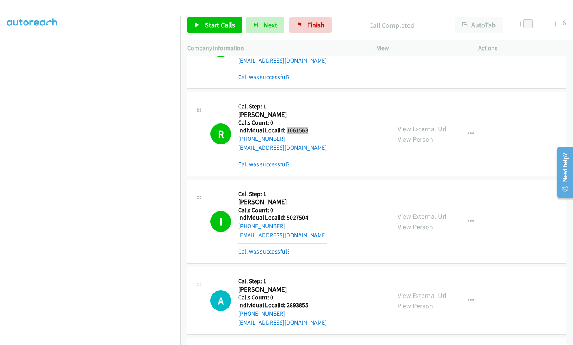
scroll to position [9667, 0]
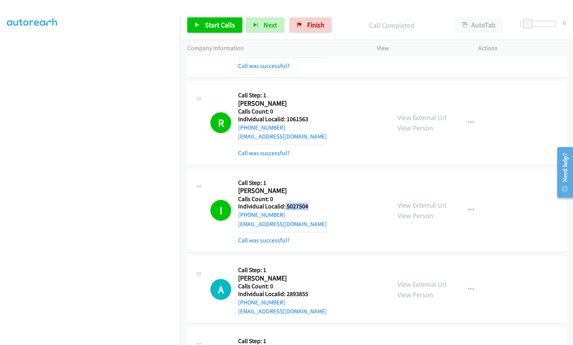
drag, startPoint x: 284, startPoint y: 169, endPoint x: 312, endPoint y: 170, distance: 27.8
click at [313, 175] on div "I Callback Scheduled Call Step: 1 [PERSON_NAME] America/[GEOGRAPHIC_DATA] Calls…" at bounding box center [296, 209] width 173 height 69
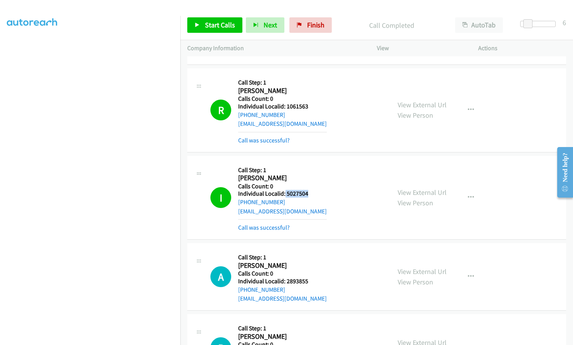
scroll to position [9695, 0]
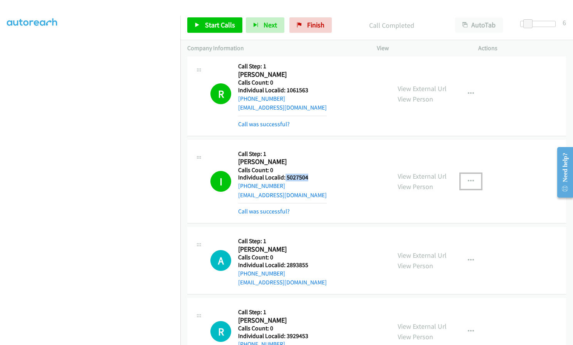
click at [470, 178] on icon "button" at bounding box center [471, 181] width 6 height 6
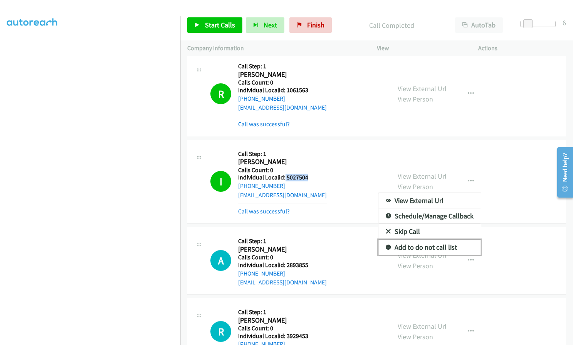
click at [386, 245] on icon at bounding box center [388, 247] width 5 height 5
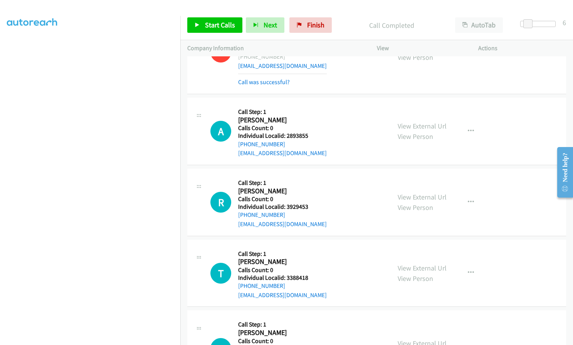
scroll to position [9830, 0]
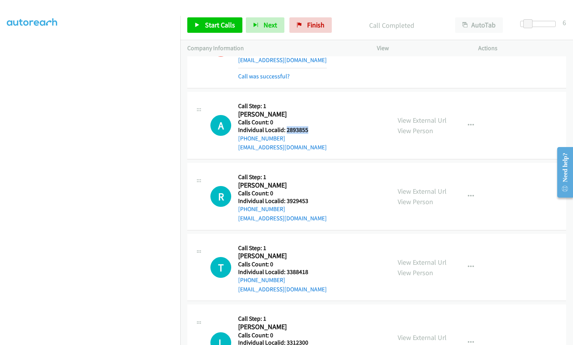
drag, startPoint x: 287, startPoint y: 96, endPoint x: 310, endPoint y: 95, distance: 23.1
click at [310, 126] on h5 "Individual Localid: 2893855" at bounding box center [282, 130] width 89 height 8
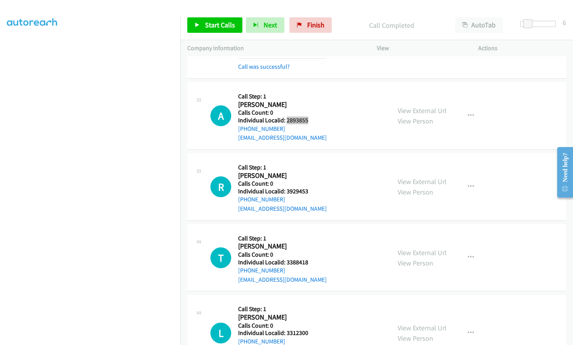
scroll to position [9850, 0]
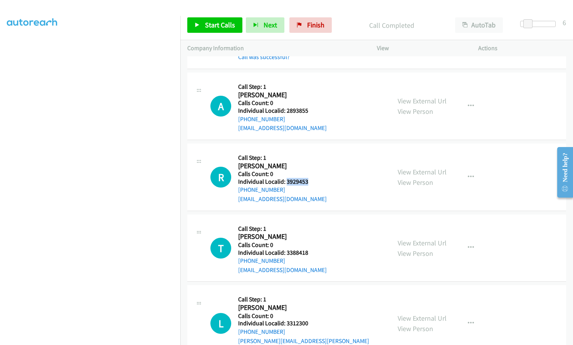
drag, startPoint x: 286, startPoint y: 145, endPoint x: 309, endPoint y: 145, distance: 22.7
click at [309, 150] on div "R Callback Scheduled Call Step: 1 [PERSON_NAME] America/New_York Calls Count: 0…" at bounding box center [296, 176] width 173 height 53
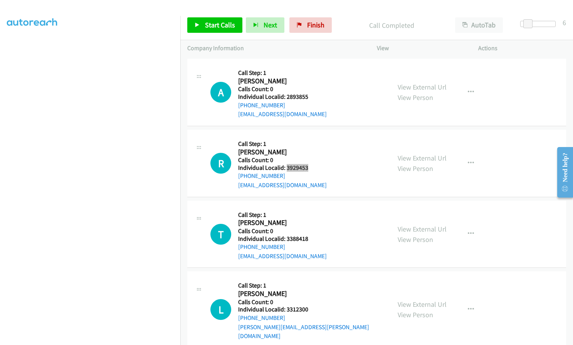
scroll to position [9879, 0]
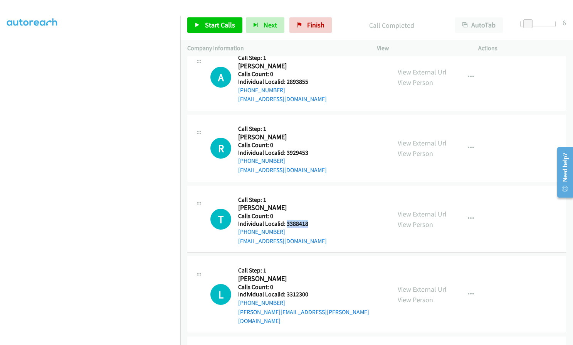
drag, startPoint x: 286, startPoint y: 187, endPoint x: 307, endPoint y: 187, distance: 21.2
click at [307, 192] on div "T Callback Scheduled Call Step: 1 [PERSON_NAME] America/New_York Calls Count: 0…" at bounding box center [296, 218] width 173 height 53
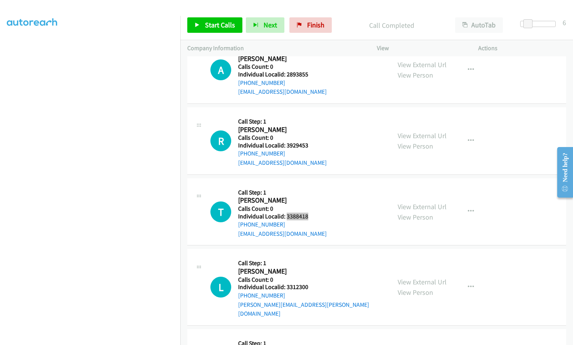
scroll to position [9898, 0]
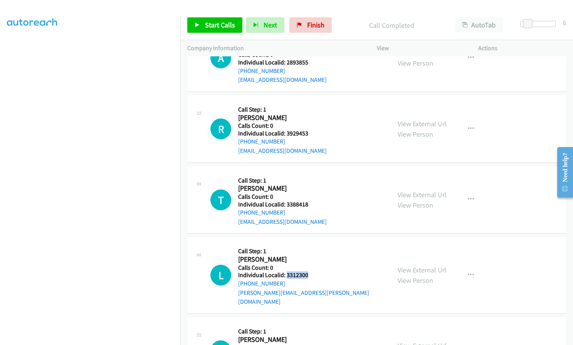
drag, startPoint x: 294, startPoint y: 238, endPoint x: 311, endPoint y: 238, distance: 17.0
click at [311, 271] on h5 "Individual Localid: 3312300" at bounding box center [311, 275] width 146 height 8
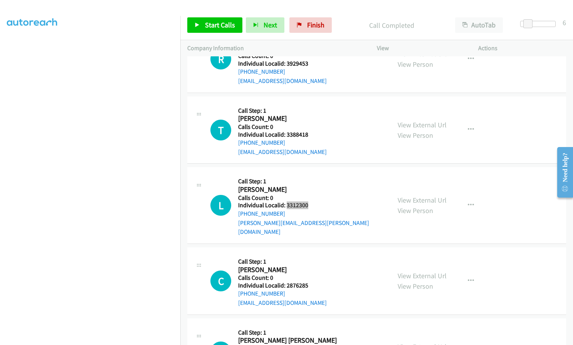
scroll to position [9994, 0]
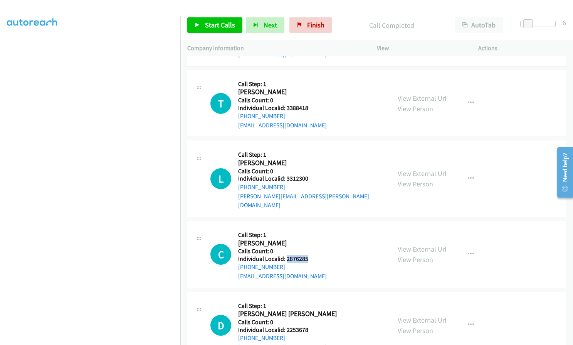
drag, startPoint x: 286, startPoint y: 214, endPoint x: 308, endPoint y: 214, distance: 21.6
click at [311, 227] on div "C Callback Scheduled Call Step: 1 [PERSON_NAME] America/[GEOGRAPHIC_DATA] Calls…" at bounding box center [296, 253] width 173 height 53
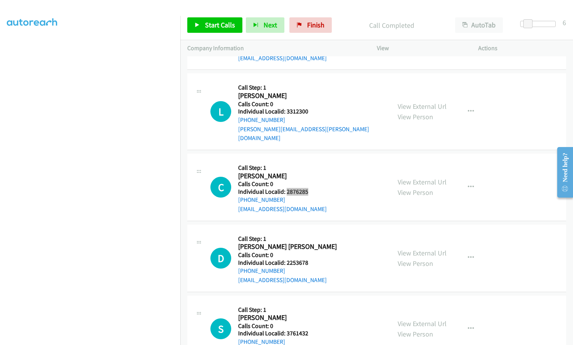
scroll to position [10071, 0]
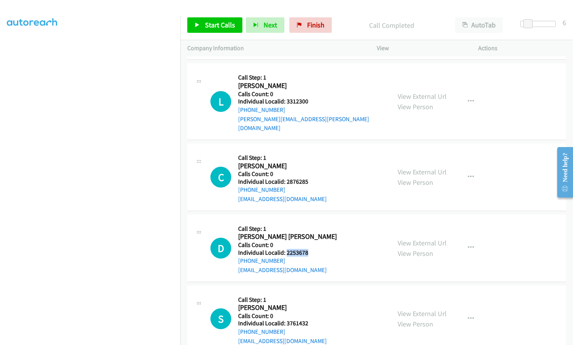
drag, startPoint x: 286, startPoint y: 206, endPoint x: 306, endPoint y: 205, distance: 20.0
click at [306, 249] on h5 "Individual Localid: 2253678" at bounding box center [287, 253] width 99 height 8
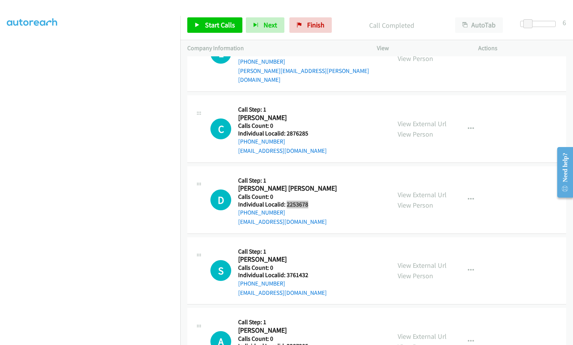
scroll to position [10129, 0]
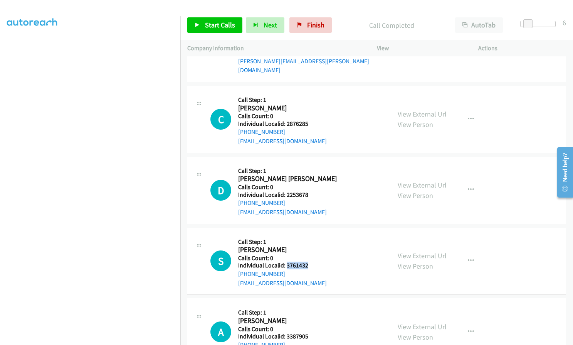
drag, startPoint x: 286, startPoint y: 220, endPoint x: 307, endPoint y: 221, distance: 20.8
click at [307, 234] on div "S Callback Scheduled Call Step: 1 [PERSON_NAME] America/[GEOGRAPHIC_DATA] Calls…" at bounding box center [296, 260] width 173 height 53
click at [220, 20] on link "Start Calls" at bounding box center [214, 24] width 55 height 15
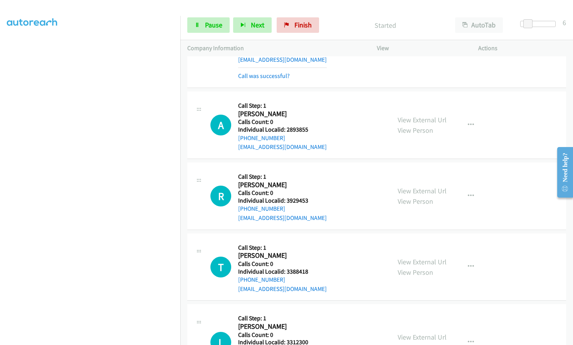
scroll to position [9821, 0]
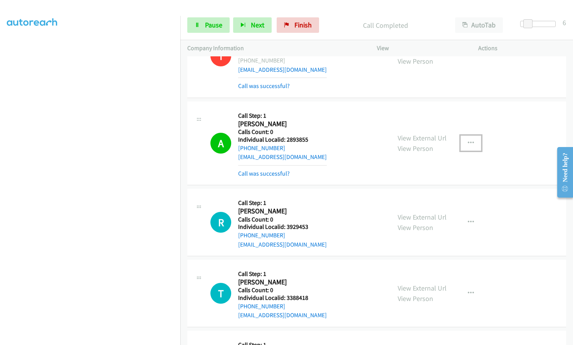
click at [468, 140] on icon "button" at bounding box center [471, 143] width 6 height 6
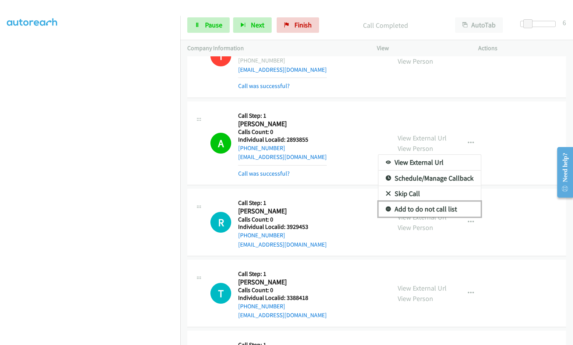
click at [386, 207] on icon at bounding box center [388, 209] width 5 height 5
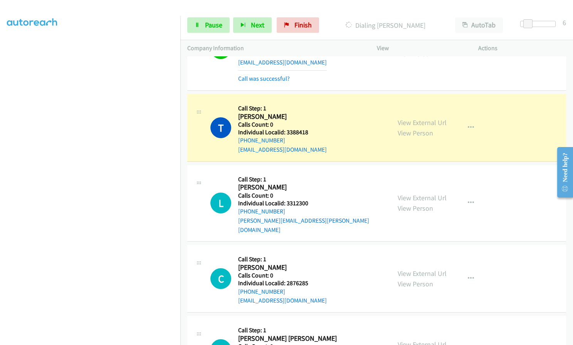
scroll to position [10004, 0]
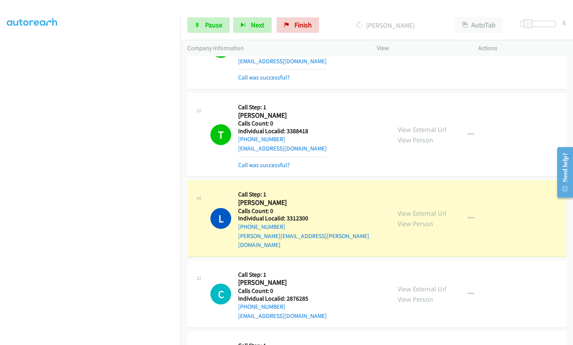
drag, startPoint x: 8, startPoint y: 192, endPoint x: 5, endPoint y: 188, distance: 5.2
click at [0, 188] on aside "Dialing Mode: Power | Switch to Preview My Lists" at bounding box center [90, 147] width 180 height 427
click at [469, 131] on icon "button" at bounding box center [471, 134] width 6 height 6
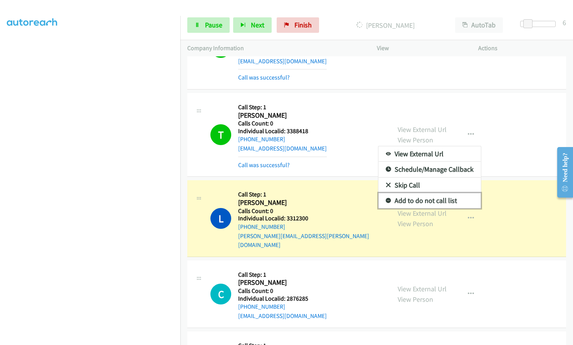
click at [386, 198] on icon at bounding box center [388, 200] width 5 height 5
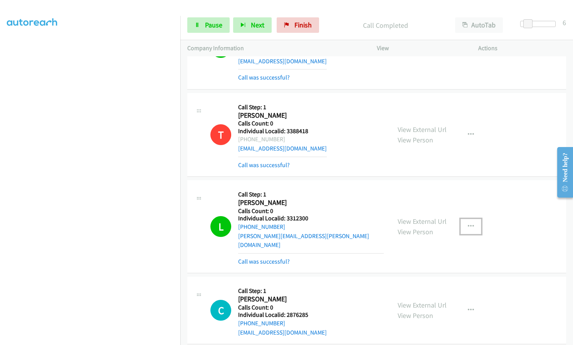
click at [470, 223] on icon "button" at bounding box center [471, 226] width 6 height 6
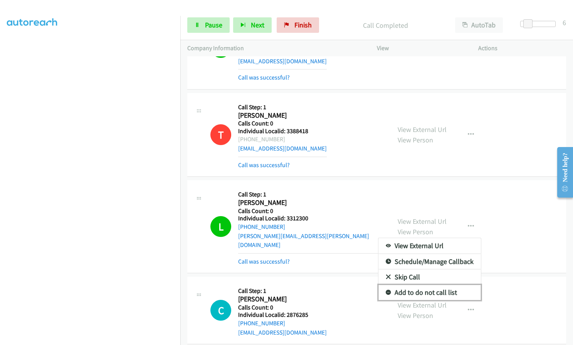
click at [386, 290] on icon at bounding box center [388, 292] width 5 height 5
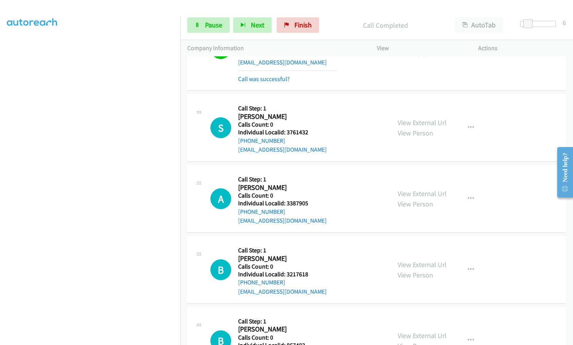
scroll to position [10360, 0]
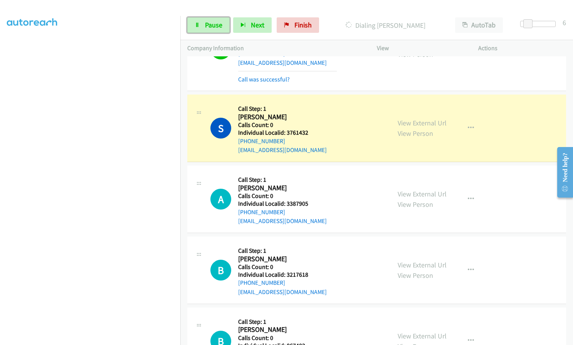
drag, startPoint x: 210, startPoint y: 19, endPoint x: 210, endPoint y: 65, distance: 45.9
click at [210, 19] on link "Pause" at bounding box center [208, 24] width 42 height 15
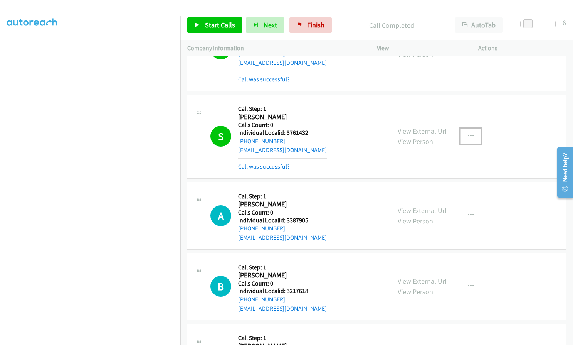
click at [468, 133] on icon "button" at bounding box center [471, 136] width 6 height 6
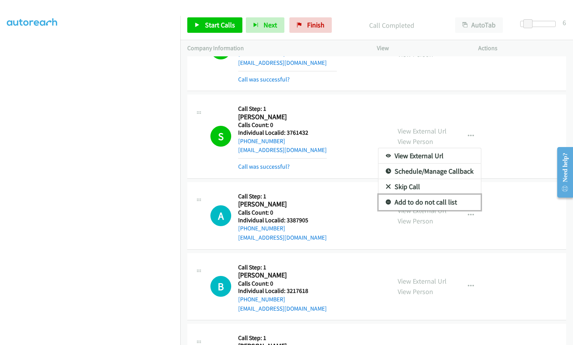
click at [386, 200] on icon at bounding box center [388, 202] width 5 height 5
